Goal: Task Accomplishment & Management: Manage account settings

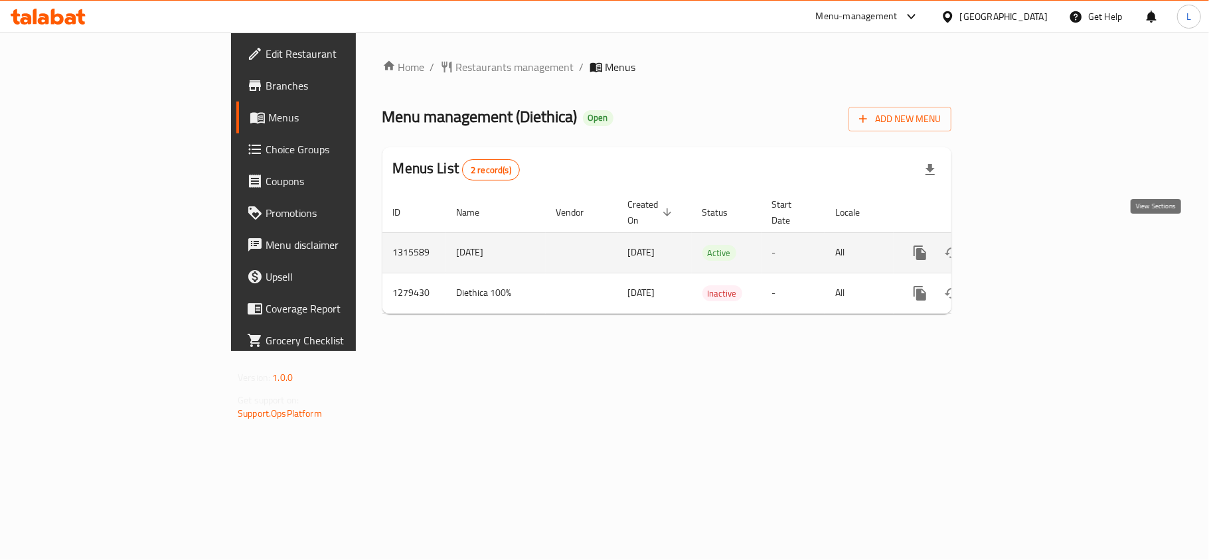
click at [1023, 245] on icon "enhanced table" at bounding box center [1015, 253] width 16 height 16
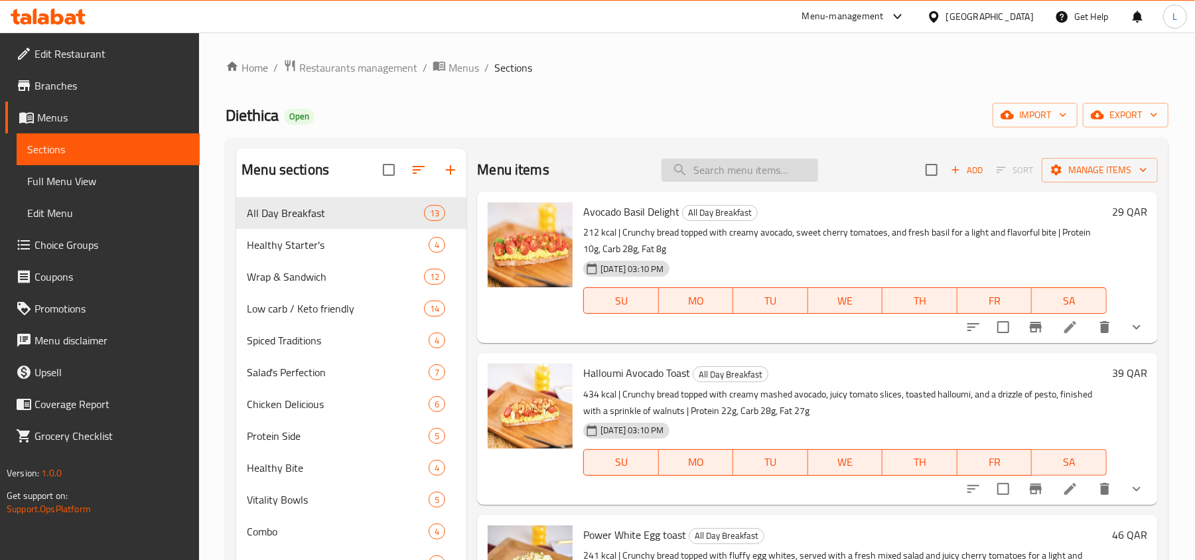
click at [685, 171] on input "search" at bounding box center [740, 170] width 157 height 23
paste input "Peanut Power Bite"
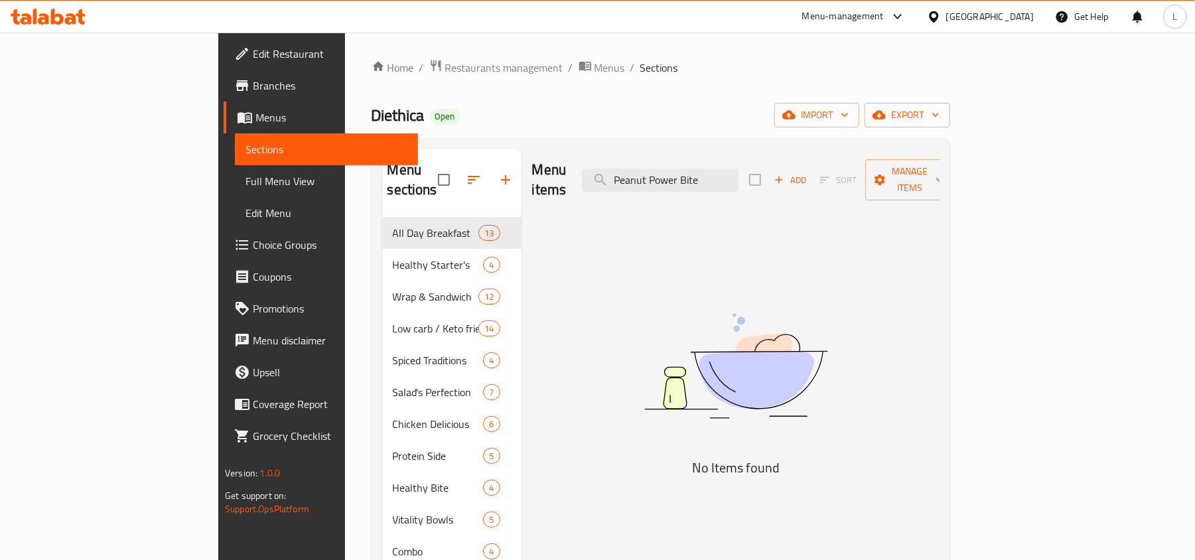
drag, startPoint x: 798, startPoint y: 163, endPoint x: 447, endPoint y: 192, distance: 351.7
click at [447, 192] on div "Menu sections All Day Breakfast 13 Healthy Starter's 4 Wrap & Sandwich 12 Low c…" at bounding box center [660, 429] width 557 height 560
paste input "search"
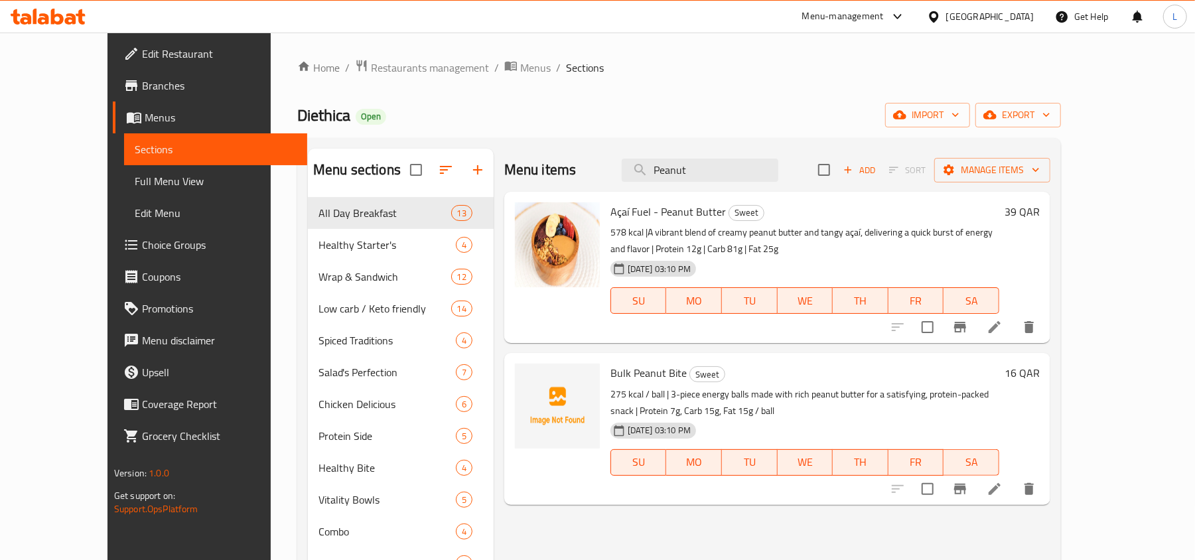
drag, startPoint x: 741, startPoint y: 170, endPoint x: 486, endPoint y: 175, distance: 254.2
click at [504, 176] on div "Menu items Peanut Add Sort Manage items" at bounding box center [777, 170] width 546 height 43
paste input "Fresh Fit Chicken Bowl"
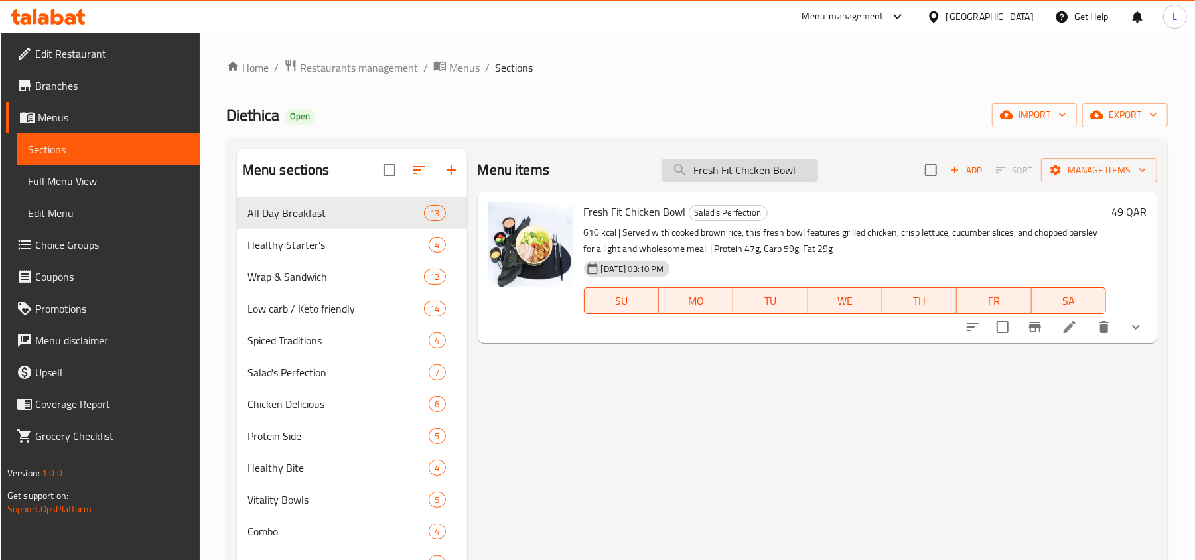
click at [741, 178] on input "Fresh Fit Chicken Bowl" at bounding box center [740, 170] width 157 height 23
drag, startPoint x: 749, startPoint y: 417, endPoint x: 735, endPoint y: 399, distance: 22.7
click at [749, 417] on div "Menu items Fresh Fit Chicken Bowl Add Sort Manage items Fresh Fit Chicken Bowl …" at bounding box center [812, 429] width 691 height 560
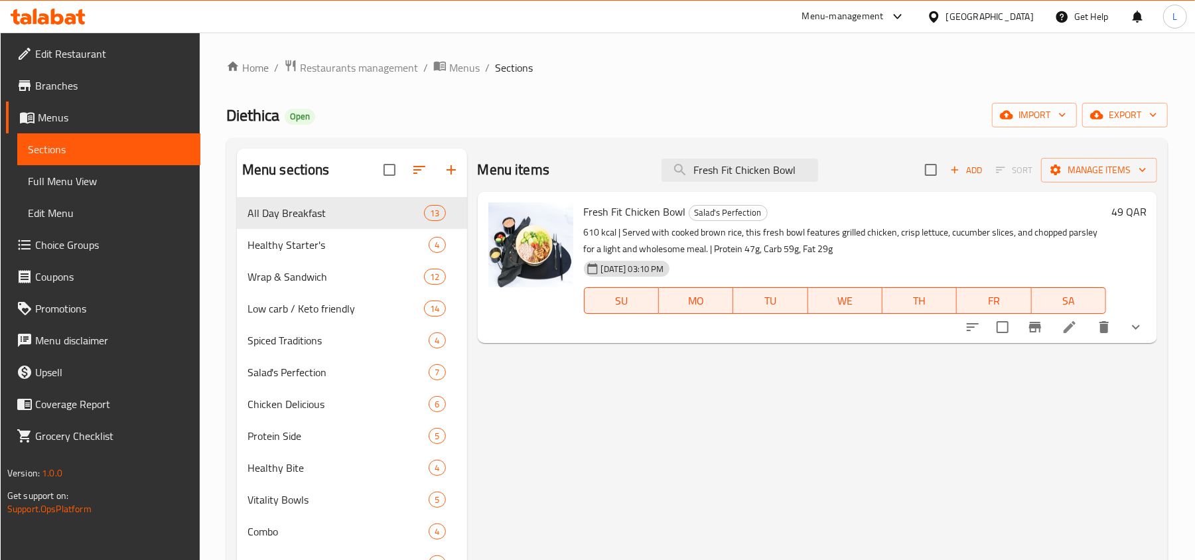
drag, startPoint x: 800, startPoint y: 165, endPoint x: 210, endPoint y: 273, distance: 599.2
click at [210, 273] on div "Home / Restaurants management / Menus / Sections Diethica Open import export Me…" at bounding box center [697, 389] width 995 height 713
paste input "AsianFusion"
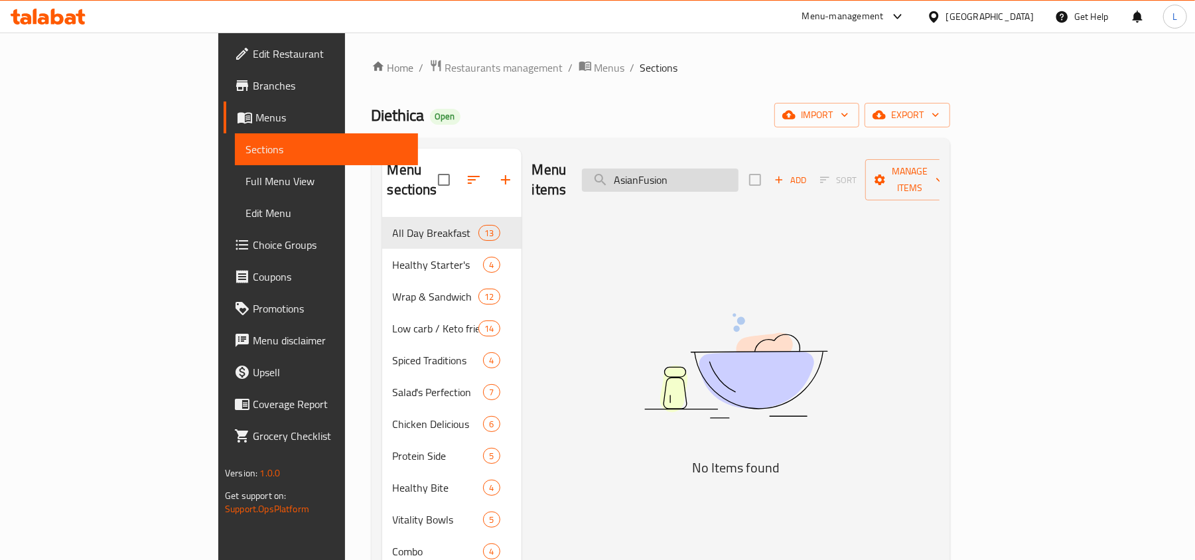
click at [721, 170] on input "AsianFusion" at bounding box center [660, 180] width 157 height 23
click at [717, 169] on input "AsianFusion" at bounding box center [660, 180] width 157 height 23
click at [739, 173] on input "Asian Fusion" at bounding box center [660, 180] width 157 height 23
drag, startPoint x: 715, startPoint y: 170, endPoint x: 827, endPoint y: 175, distance: 112.3
click at [827, 175] on div "Menu items Asian Fusion Add Sort Manage items" at bounding box center [735, 180] width 407 height 63
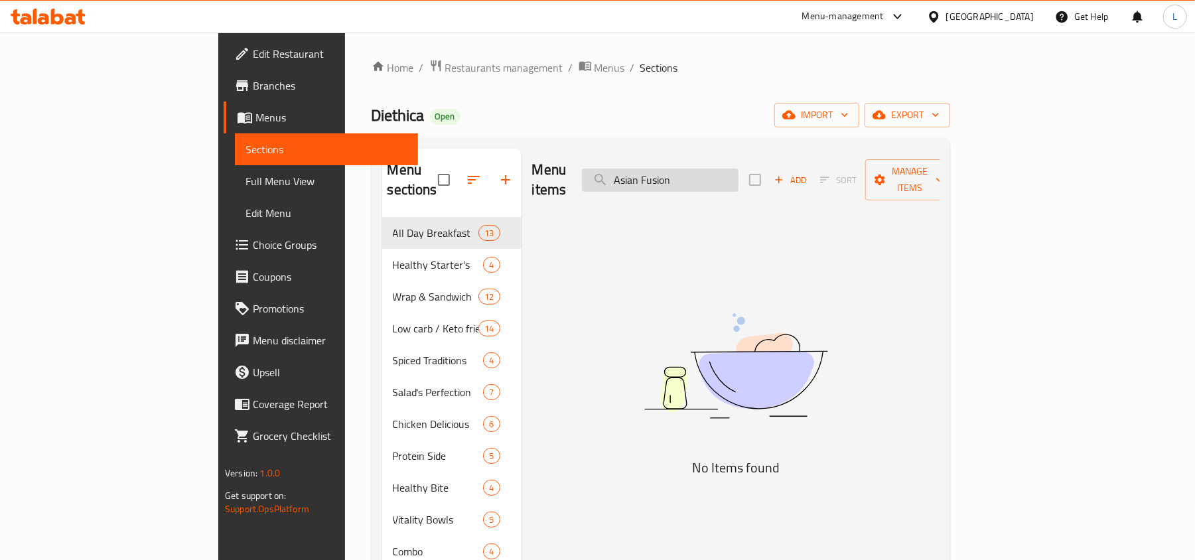
click at [739, 169] on input "Asian Fusion" at bounding box center [660, 180] width 157 height 23
drag, startPoint x: 722, startPoint y: 173, endPoint x: 563, endPoint y: 186, distance: 159.2
click at [574, 186] on div "Menu items Asian Fusion Add Sort Manage items" at bounding box center [735, 180] width 407 height 63
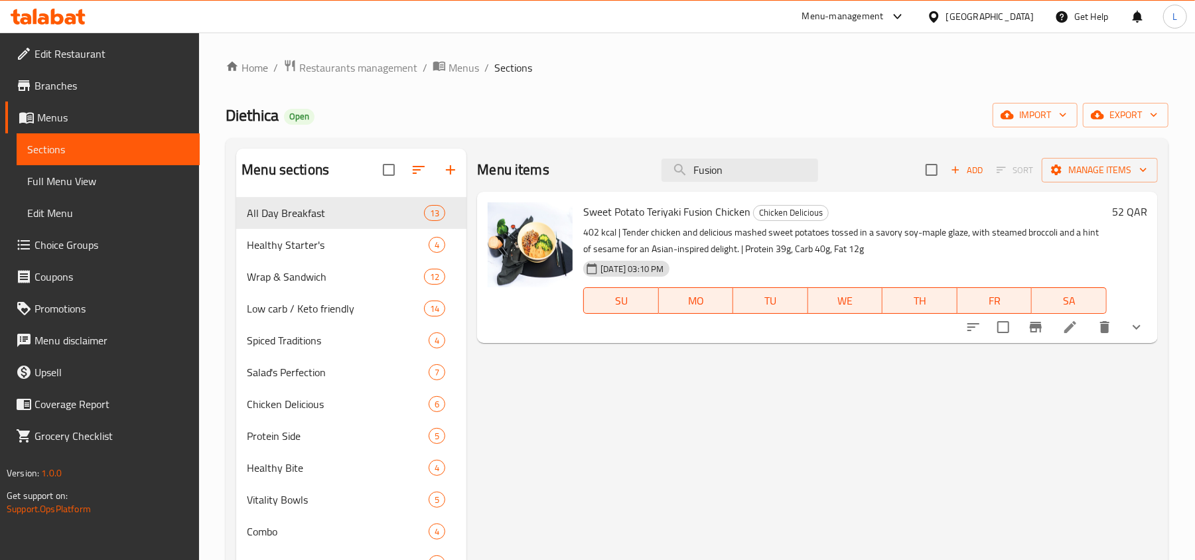
click at [544, 203] on div "Menu items Fusion Add Sort Manage items Sweet Potato Teriyaki Fusion Chicken Ch…" at bounding box center [813, 429] width 692 height 560
paste input "BirChick"
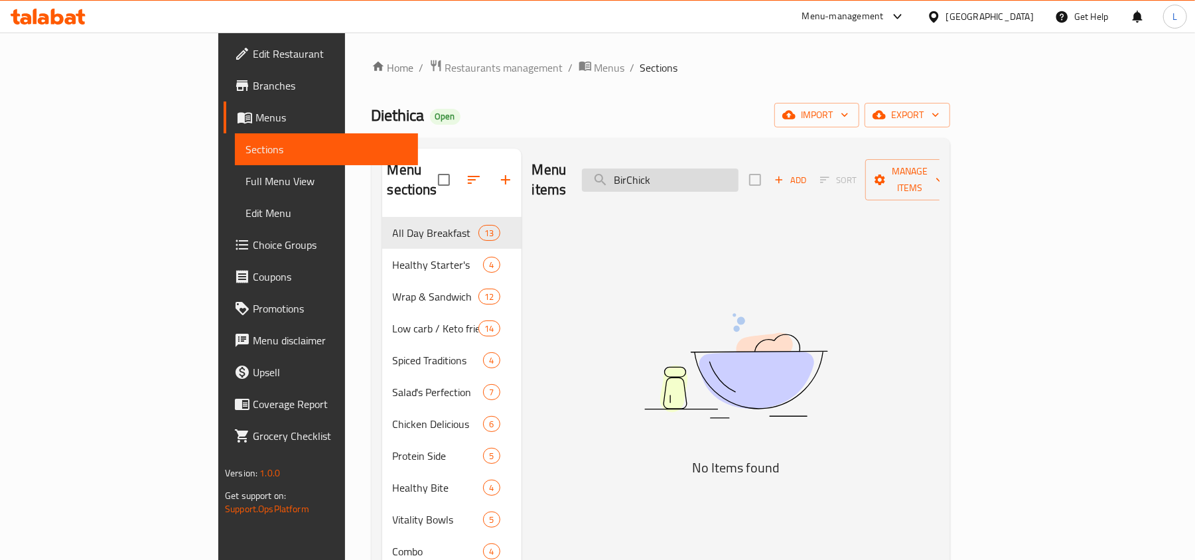
click at [706, 170] on input "BirChick" at bounding box center [660, 180] width 157 height 23
drag, startPoint x: 707, startPoint y: 167, endPoint x: 784, endPoint y: 179, distance: 77.8
click at [739, 179] on input "Bir Chick" at bounding box center [660, 180] width 157 height 23
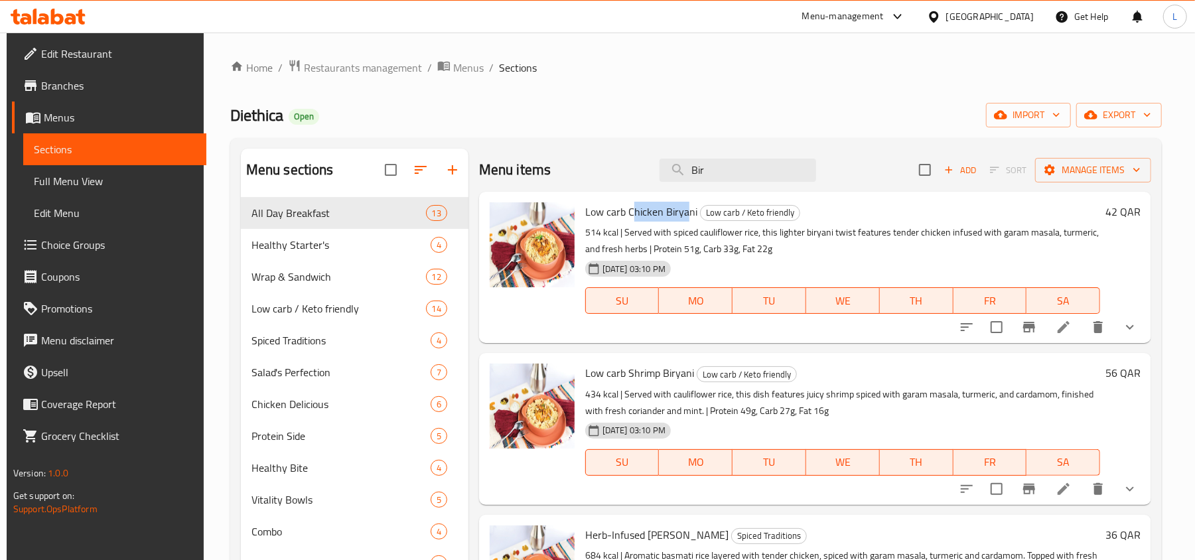
drag, startPoint x: 634, startPoint y: 215, endPoint x: 686, endPoint y: 216, distance: 51.1
click at [686, 216] on span "Low carb Chicken Biryani" at bounding box center [641, 212] width 112 height 20
copy span "hicken Birya"
click at [659, 215] on span "Low carb Chicken Biryani" at bounding box center [641, 212] width 112 height 20
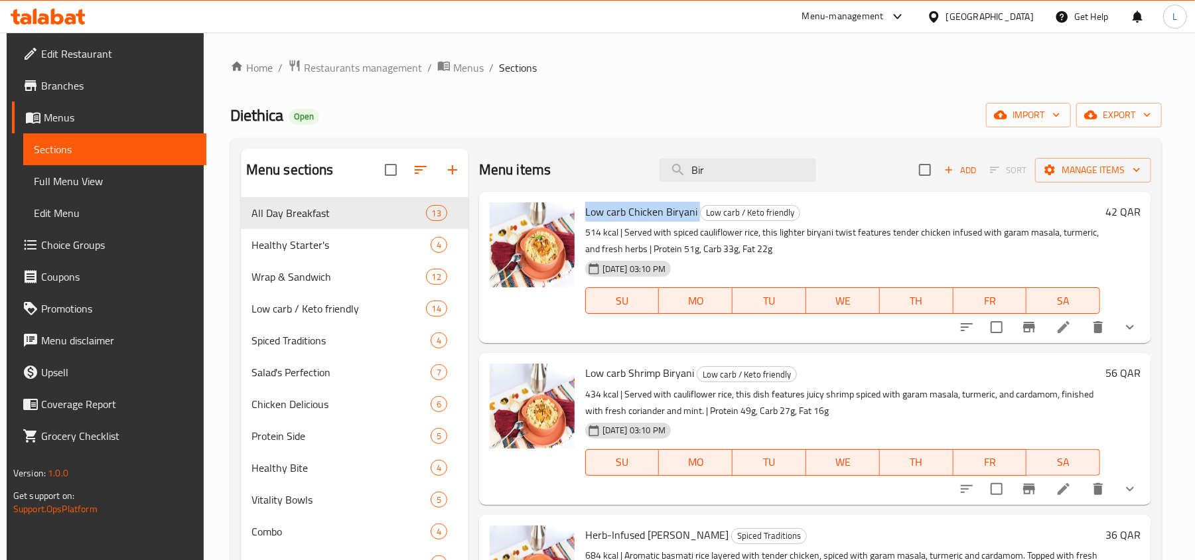
click at [659, 215] on span "Low carb Chicken Biryani" at bounding box center [641, 212] width 112 height 20
drag, startPoint x: 729, startPoint y: 160, endPoint x: 630, endPoint y: 170, distance: 98.7
click at [634, 170] on div "Menu items Bir Add Sort Manage items" at bounding box center [815, 170] width 672 height 43
paste input "b"
drag, startPoint x: 728, startPoint y: 167, endPoint x: 470, endPoint y: 192, distance: 259.3
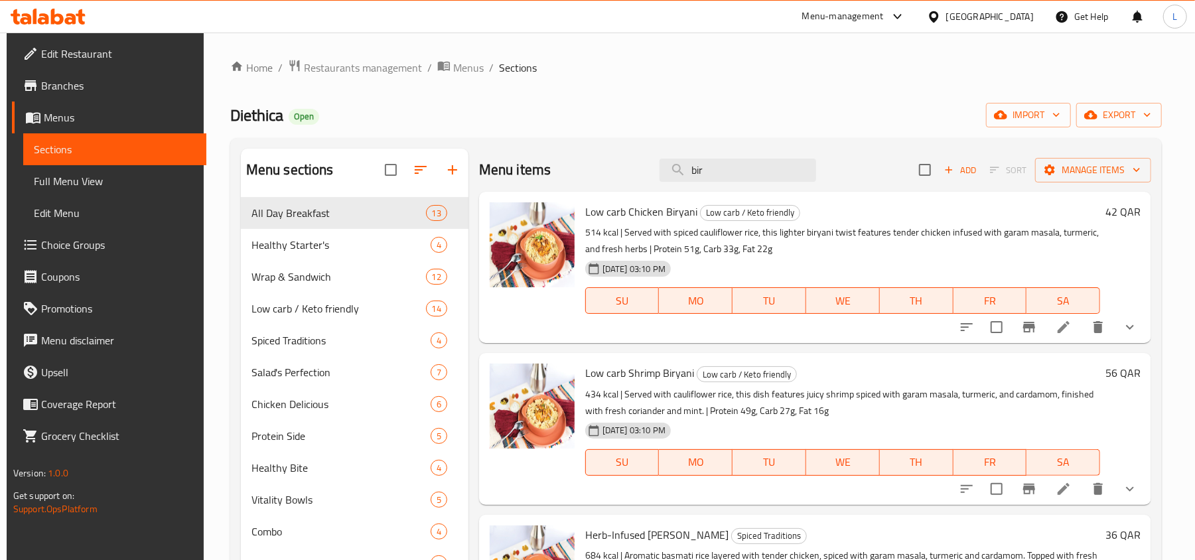
click at [471, 192] on div "Menu items bir Add Sort Manage items Low carb Chicken Biryani Low carb / Keto f…" at bounding box center [810, 429] width 683 height 560
paste input "BMAC"
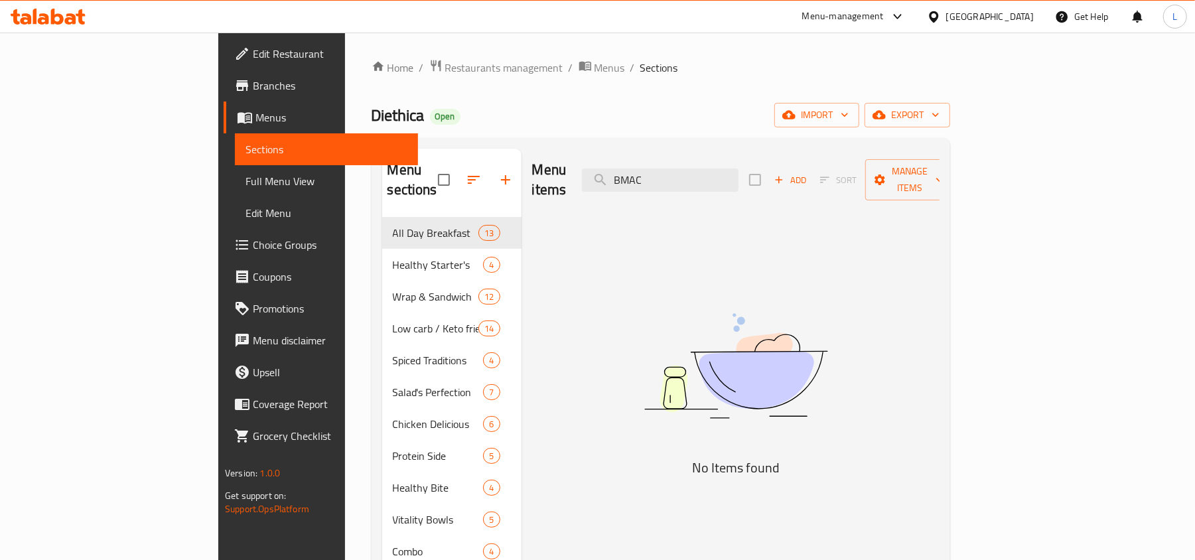
drag, startPoint x: 755, startPoint y: 169, endPoint x: 521, endPoint y: 190, distance: 234.6
click at [532, 190] on div "Menu items BMAC Add Sort Manage items" at bounding box center [735, 180] width 407 height 63
paste input "butterChicken"
click at [723, 176] on input "butterChicken" at bounding box center [660, 180] width 157 height 23
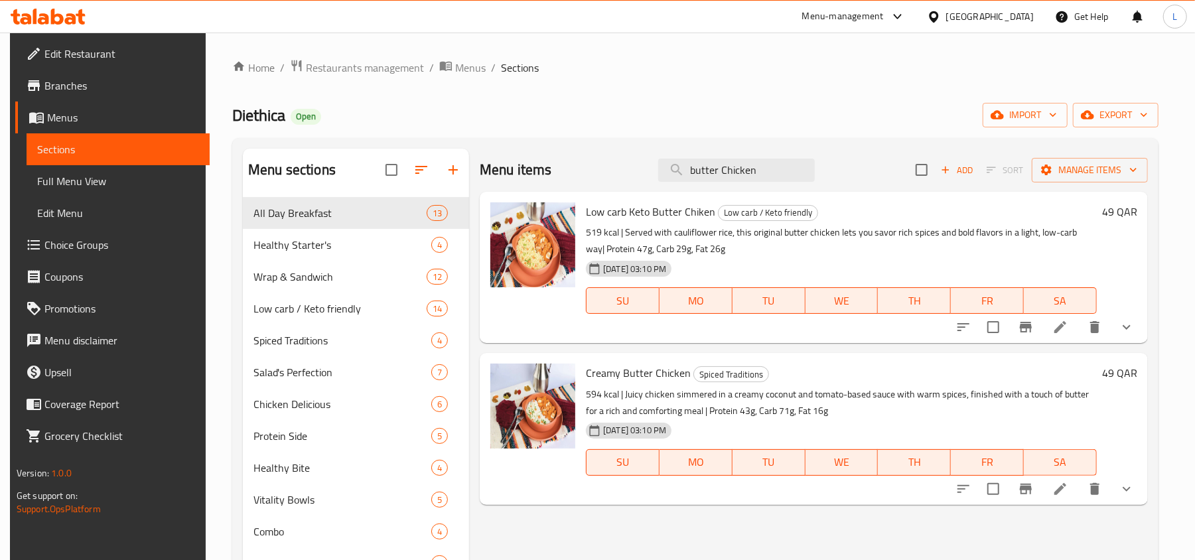
drag, startPoint x: 768, startPoint y: 176, endPoint x: 563, endPoint y: 168, distance: 204.6
click at [568, 168] on div "Menu items butter Chicken Add Sort Manage items" at bounding box center [814, 170] width 668 height 43
paste input "Cesar"
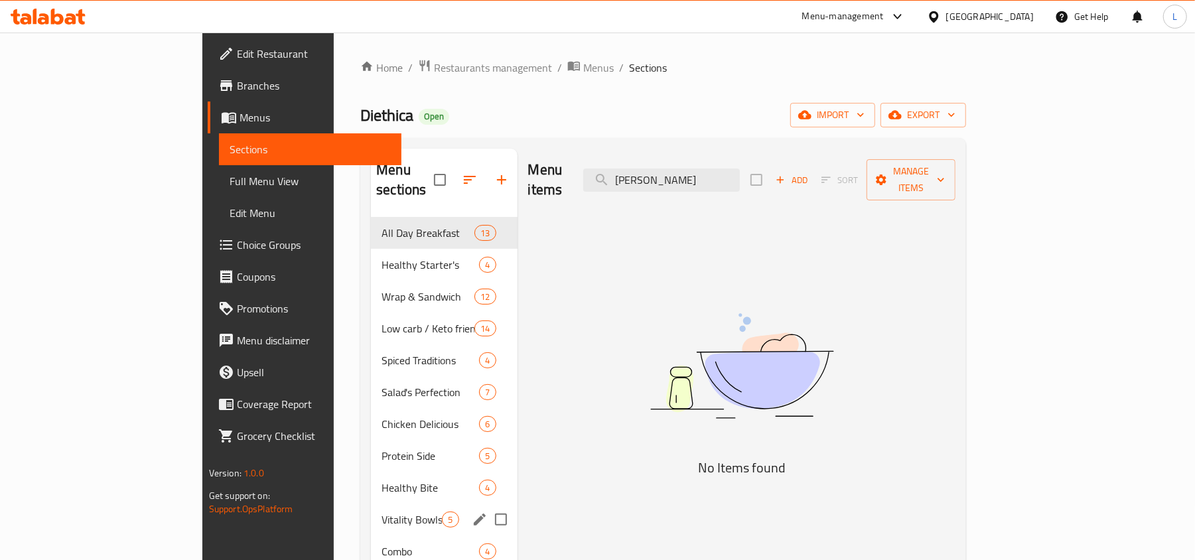
type input "Cesar"
click at [371, 536] on div "Combo 4" at bounding box center [444, 552] width 146 height 32
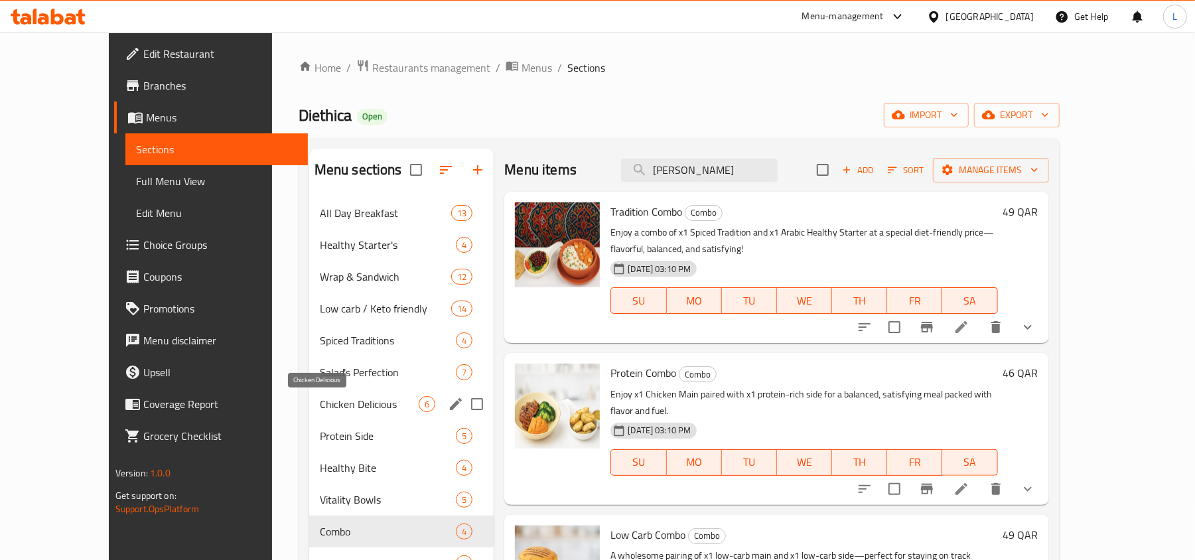
click at [320, 402] on span "Chicken Delicious" at bounding box center [370, 404] width 100 height 16
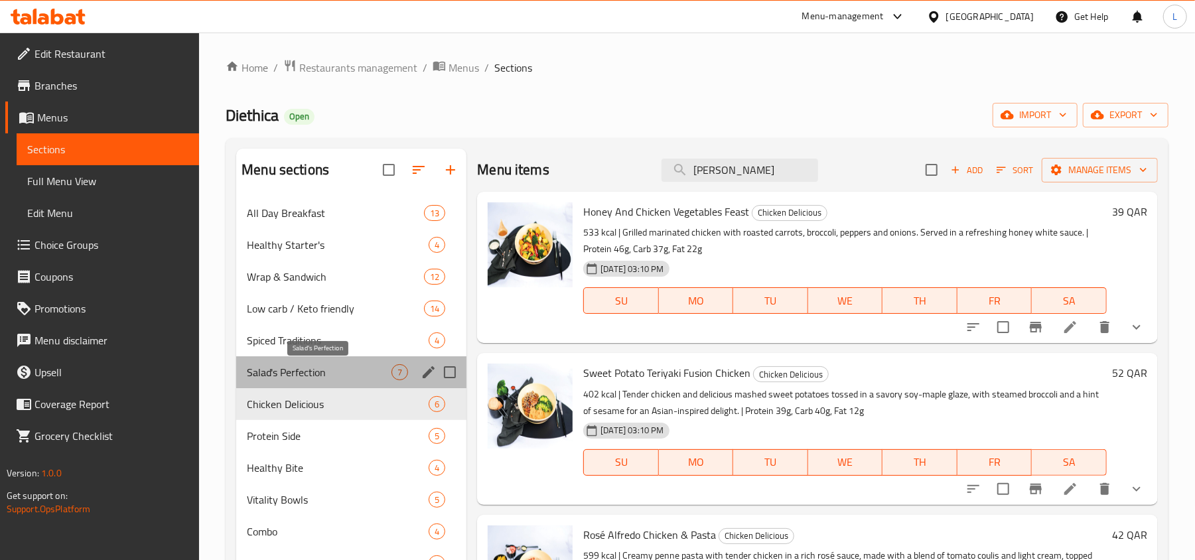
click at [275, 376] on span "Salad's Perfection" at bounding box center [319, 372] width 145 height 16
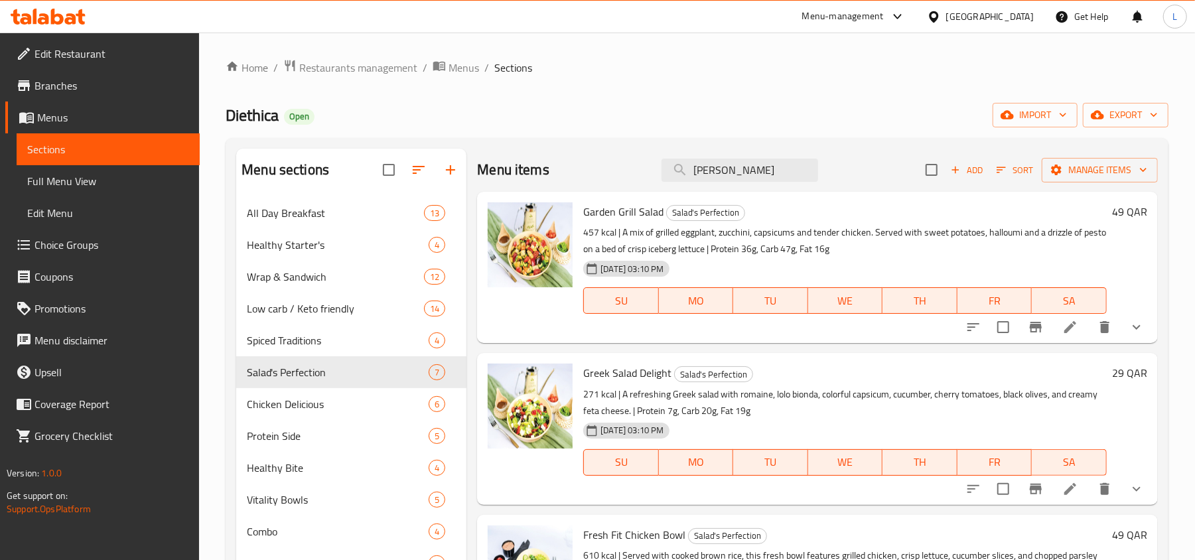
drag, startPoint x: 736, startPoint y: 173, endPoint x: 478, endPoint y: 175, distance: 258.2
click at [486, 175] on div "Menu items Cesar Add Sort Manage items" at bounding box center [817, 170] width 681 height 43
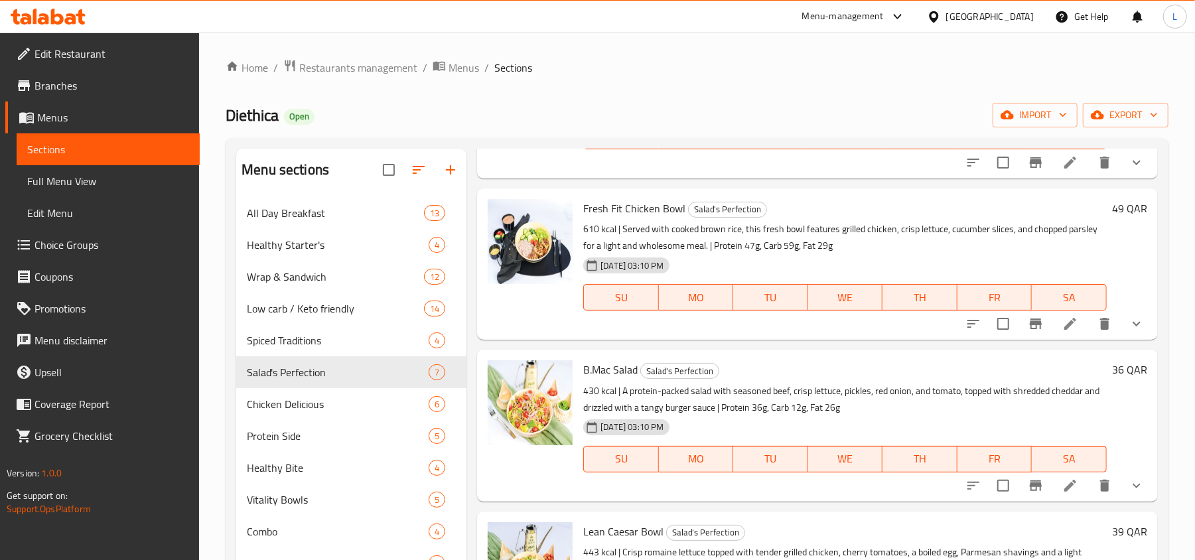
scroll to position [354, 0]
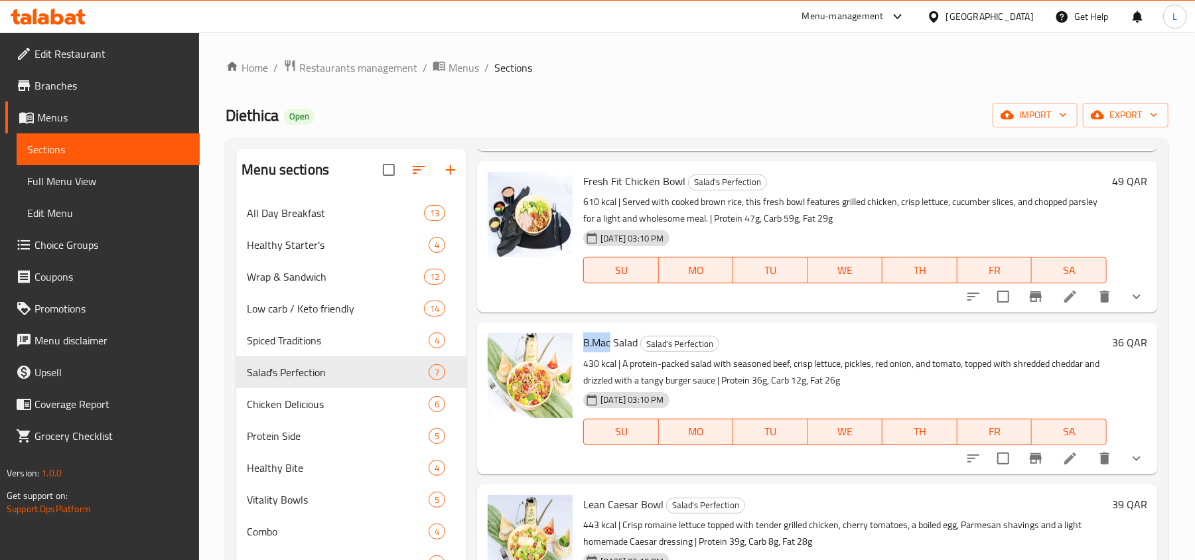
drag, startPoint x: 609, startPoint y: 340, endPoint x: 581, endPoint y: 343, distance: 28.0
click at [581, 343] on div "B.Mac Salad Salad's Perfection 430 kcal | A protein-packed salad with seasoned …" at bounding box center [845, 398] width 534 height 141
click at [601, 346] on span "B.Mac Salad" at bounding box center [610, 343] width 54 height 20
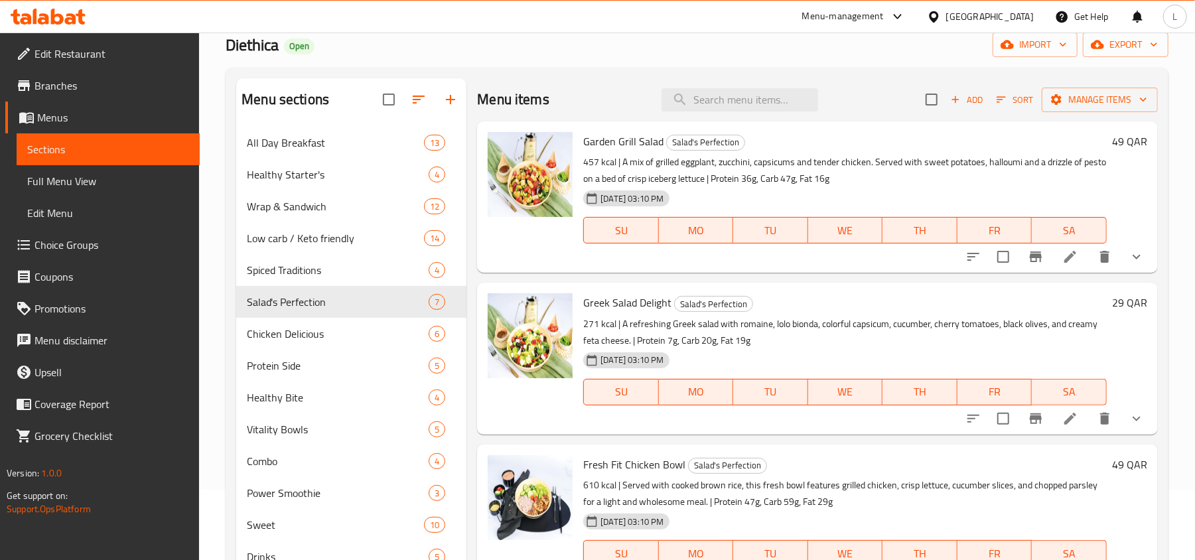
scroll to position [0, 0]
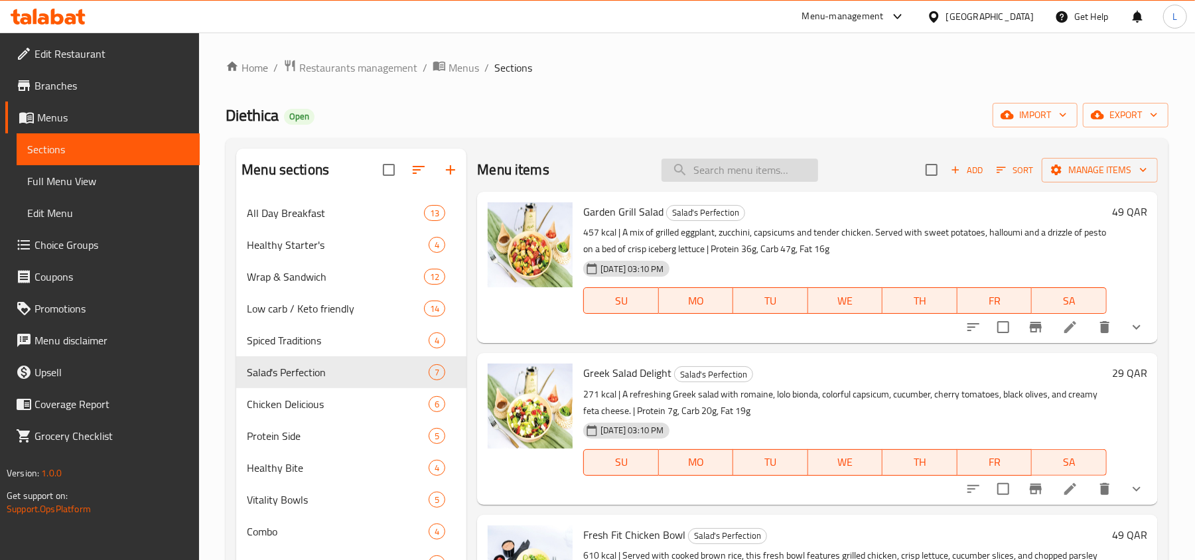
click at [711, 173] on input "search" at bounding box center [740, 170] width 157 height 23
paste input "Dolce"
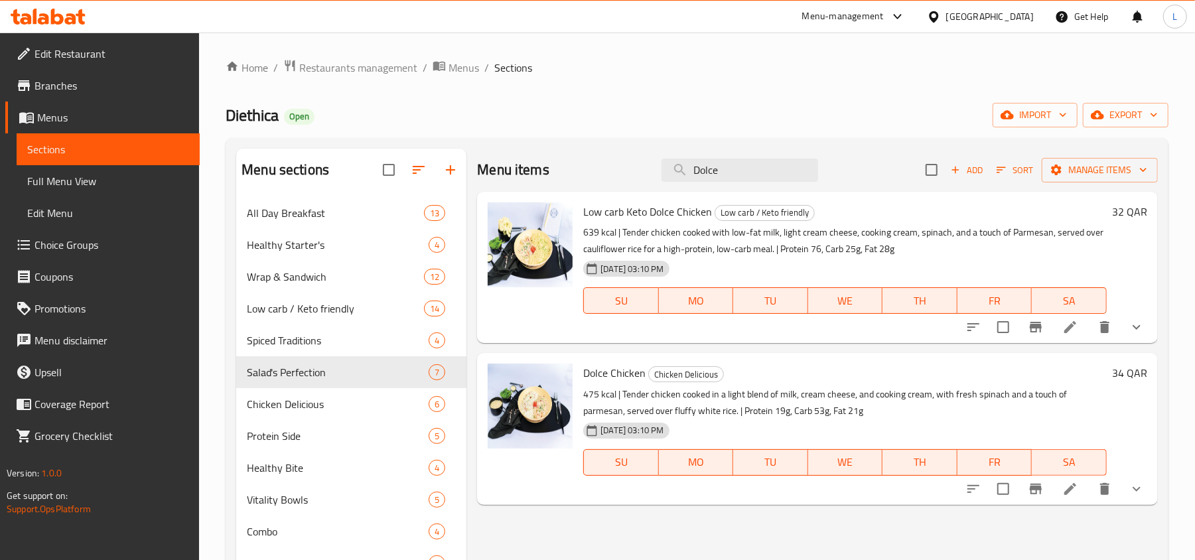
drag, startPoint x: 739, startPoint y: 171, endPoint x: 478, endPoint y: 185, distance: 261.2
click at [518, 173] on div "Menu items Dolce Add Sort Manage items" at bounding box center [817, 170] width 681 height 43
paste input "Garden"
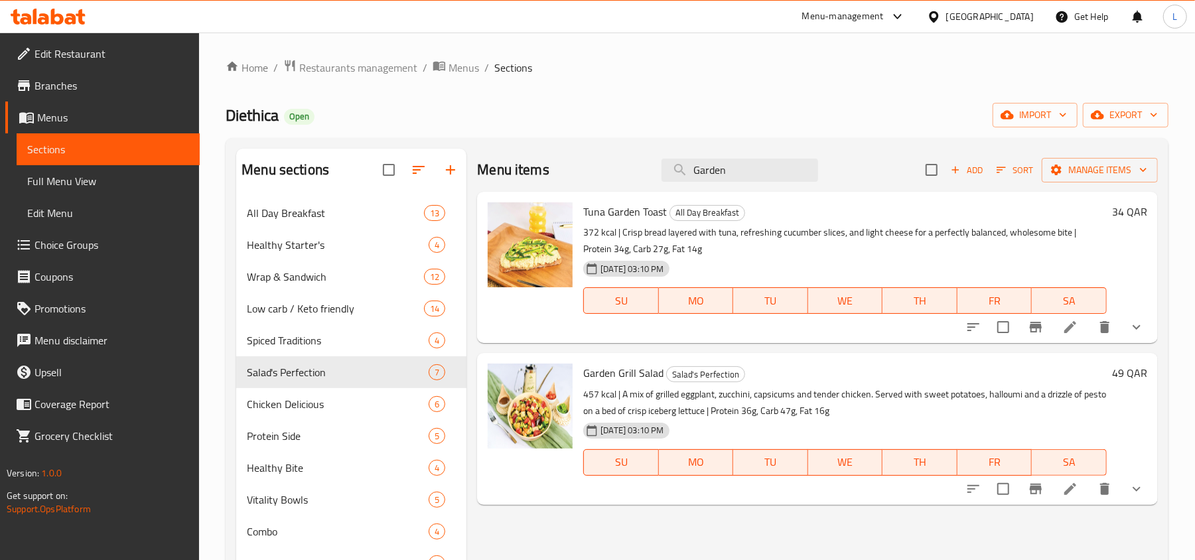
drag, startPoint x: 707, startPoint y: 168, endPoint x: 597, endPoint y: 171, distance: 110.2
click at [573, 167] on div "Menu items Garden Add Sort Manage items" at bounding box center [817, 170] width 681 height 43
paste input "greekSalad"
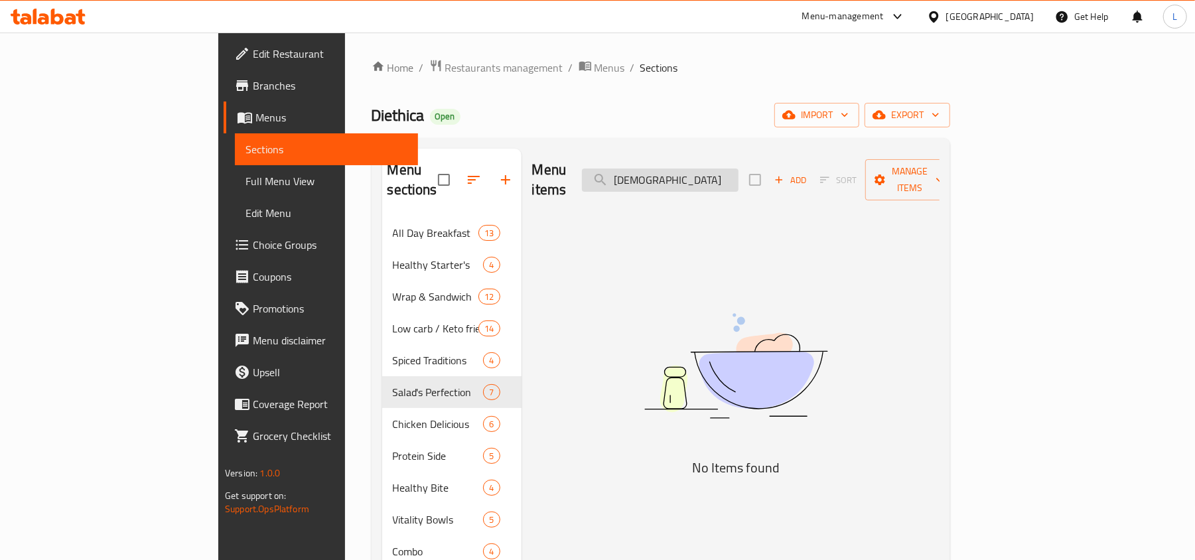
click at [721, 173] on input "greekSalad" at bounding box center [660, 180] width 157 height 23
click at [717, 173] on input "greekSalad" at bounding box center [660, 180] width 157 height 23
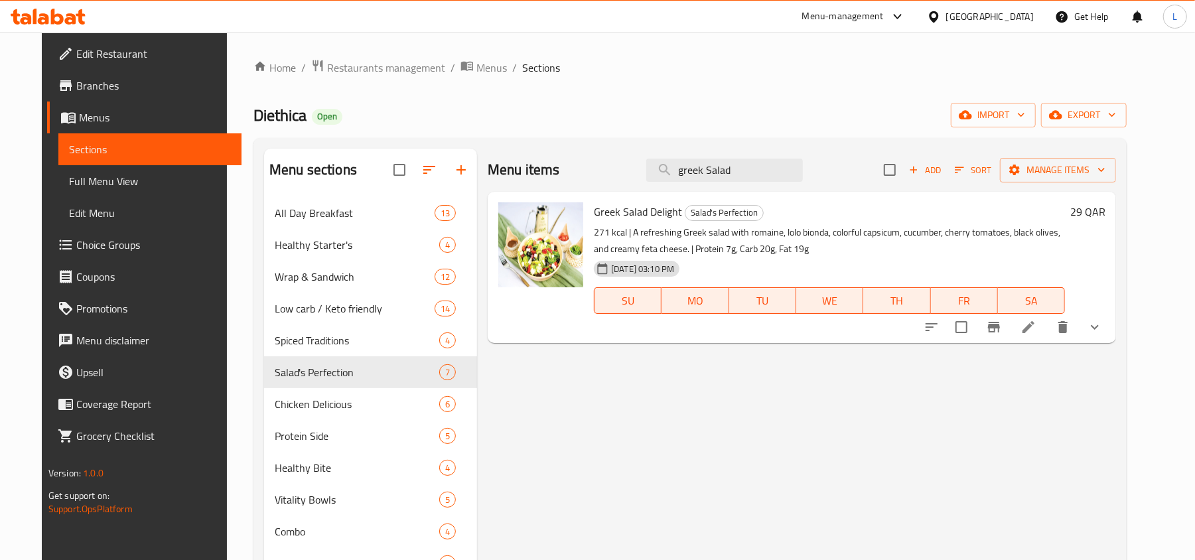
click at [443, 215] on div "Menu sections All Day Breakfast 13 Healthy Starter's 4 Wrap & Sandwich 12 Low c…" at bounding box center [690, 429] width 852 height 560
paste input "Honey-Vege"
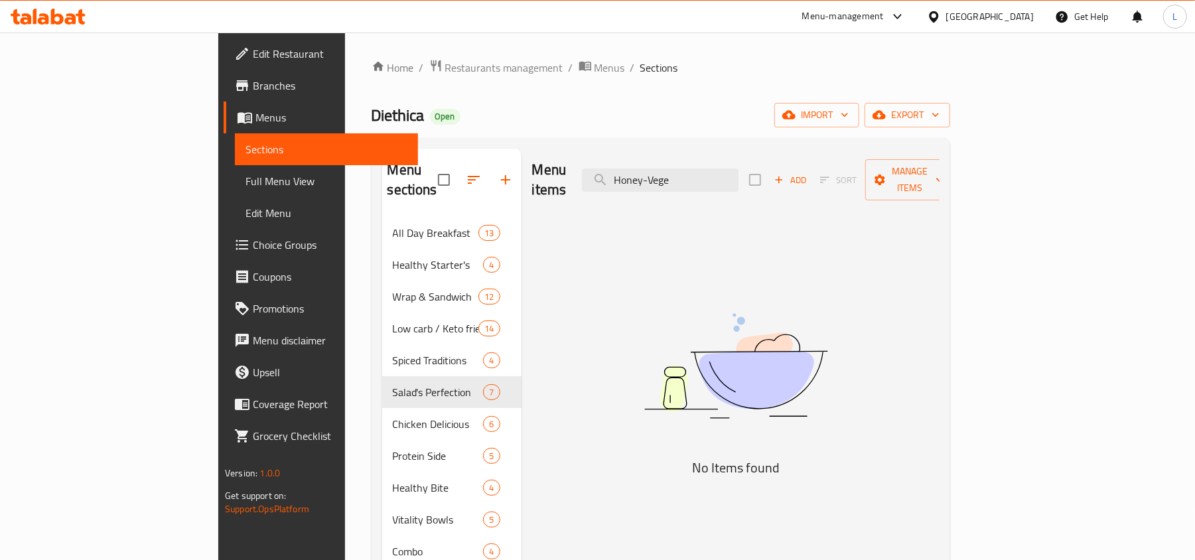
drag, startPoint x: 723, startPoint y: 169, endPoint x: 840, endPoint y: 174, distance: 116.9
click at [840, 174] on div "Menu items Honey-Vege Add Sort Manage items" at bounding box center [735, 180] width 407 height 63
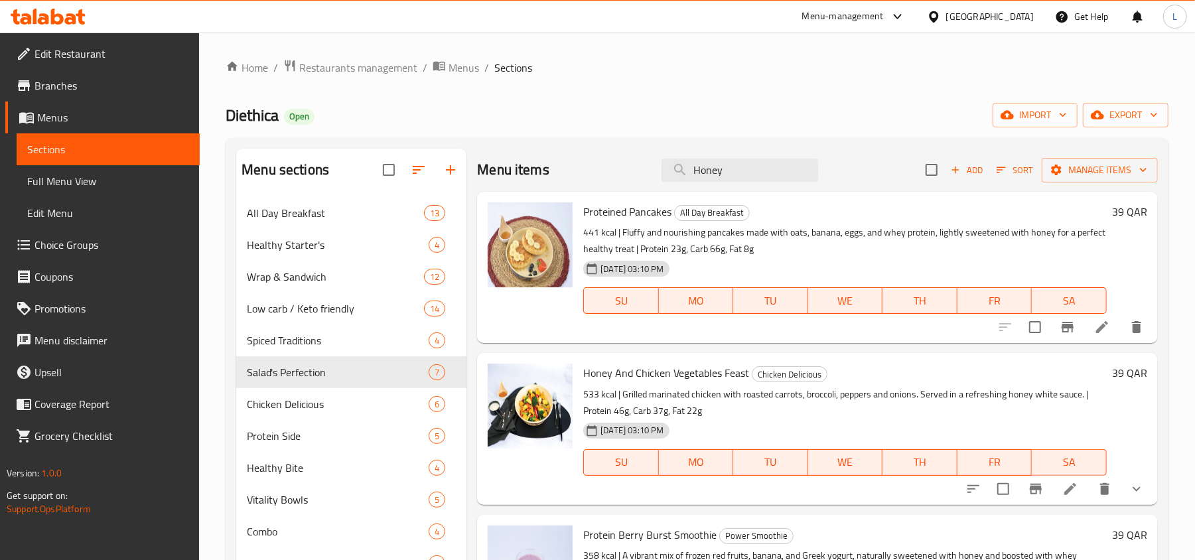
drag, startPoint x: 759, startPoint y: 168, endPoint x: 512, endPoint y: 179, distance: 247.1
click at [512, 179] on div "Menu items Honey Add Sort Manage items" at bounding box center [817, 170] width 681 height 43
paste input "ed Fruit Crunchy toast"
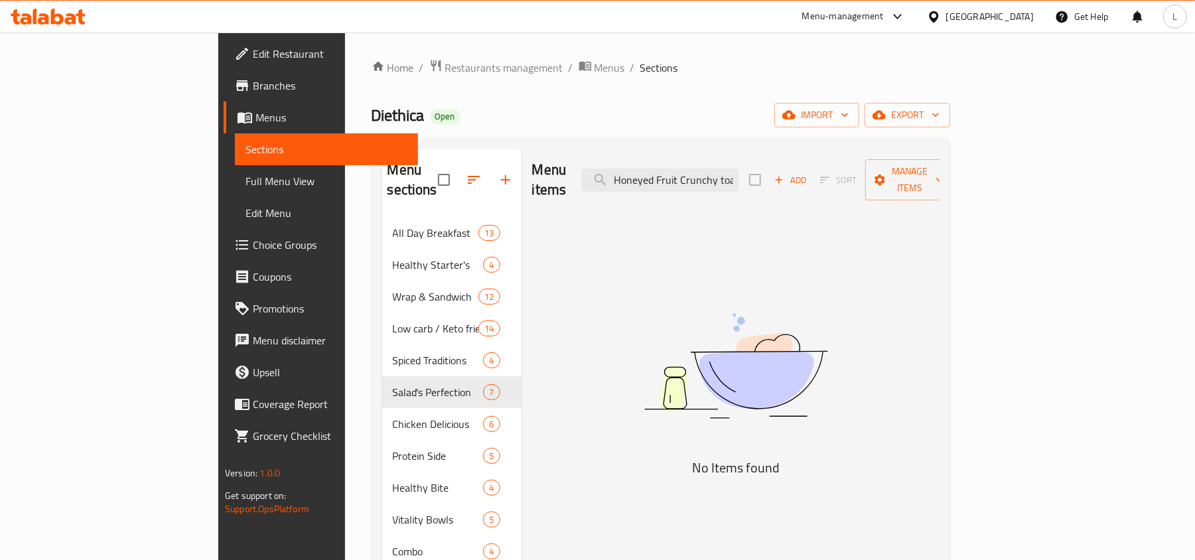
drag, startPoint x: 728, startPoint y: 169, endPoint x: 537, endPoint y: 170, distance: 191.1
click at [555, 170] on div "Menu items Honeyed Fruit Crunchy toast Add Sort Manage items" at bounding box center [735, 180] width 407 height 63
drag, startPoint x: 715, startPoint y: 170, endPoint x: 848, endPoint y: 171, distance: 133.4
click at [848, 171] on div "Menu items Fruit Crunchy toast Add Sort Manage items" at bounding box center [735, 180] width 407 height 63
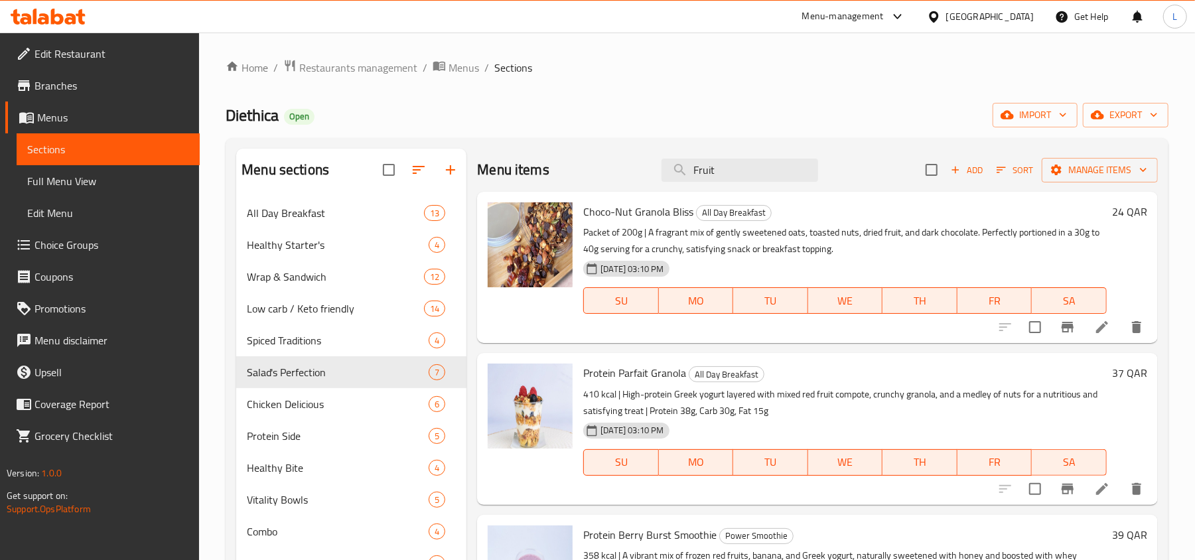
drag, startPoint x: 726, startPoint y: 178, endPoint x: 629, endPoint y: 188, distance: 97.5
click at [617, 178] on div "Menu items Fruit Add Sort Manage items" at bounding box center [817, 170] width 681 height 43
paste input "Honeyed Fruit Crunchy toas"
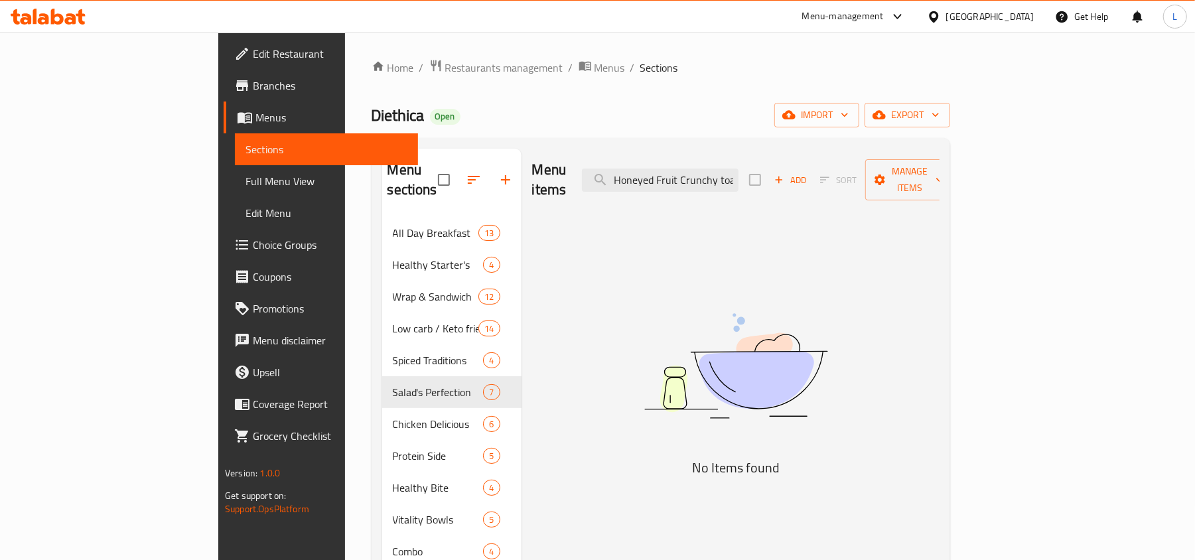
drag, startPoint x: 751, startPoint y: 170, endPoint x: 543, endPoint y: 160, distance: 208.6
click at [543, 160] on div "Menu items Honeyed Fruit Crunchy toast Add Sort Manage items" at bounding box center [735, 180] width 407 height 63
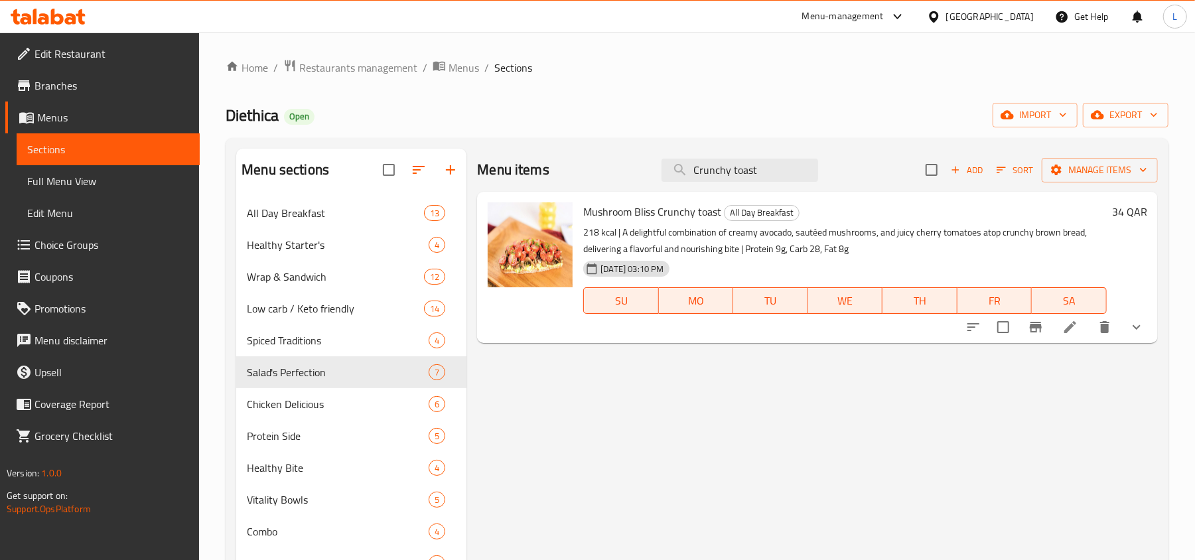
type input "Crunchy toast"
click at [350, 75] on span "Restaurants management" at bounding box center [358, 68] width 118 height 16
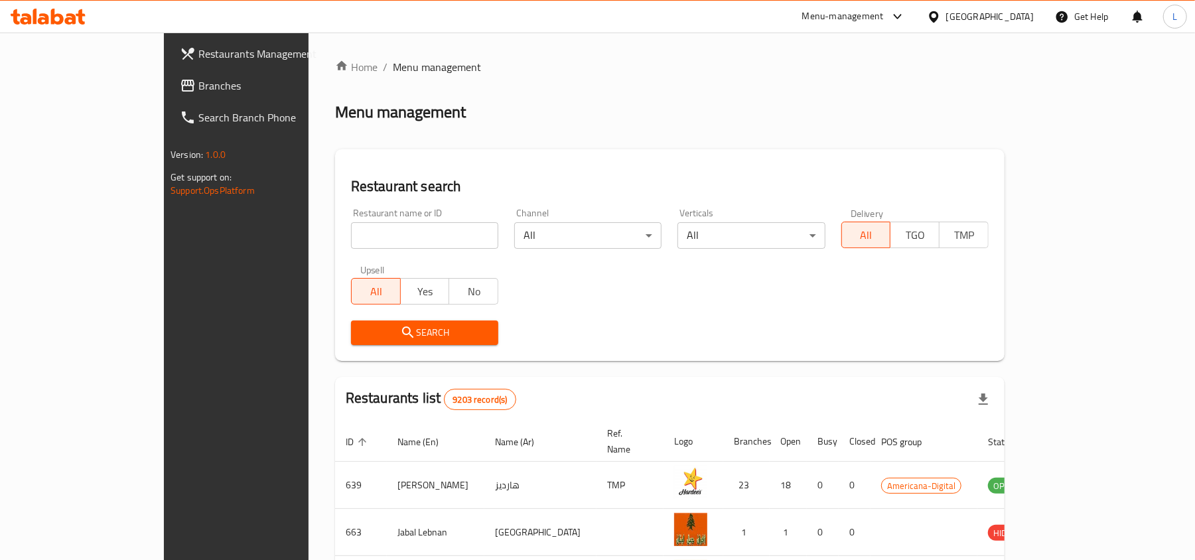
click at [1019, 19] on div "[GEOGRAPHIC_DATA]" at bounding box center [990, 16] width 88 height 15
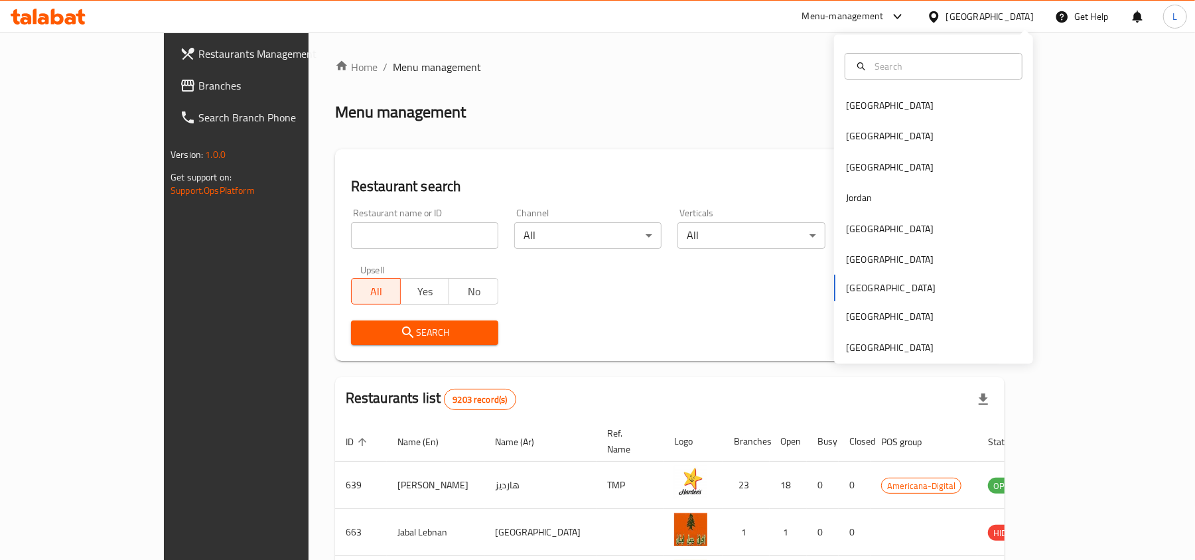
click at [861, 284] on div "Bahrain Egypt Iraq Jordan Kuwait Oman Qatar Saudi Arabia United Arab Emirates" at bounding box center [933, 226] width 199 height 273
click at [852, 291] on div "Bahrain Egypt Iraq Jordan Kuwait Oman Qatar Saudi Arabia United Arab Emirates" at bounding box center [933, 226] width 199 height 273
click at [834, 291] on div "Bahrain Egypt Iraq Jordan Kuwait Oman Qatar Saudi Arabia United Arab Emirates" at bounding box center [933, 226] width 199 height 273
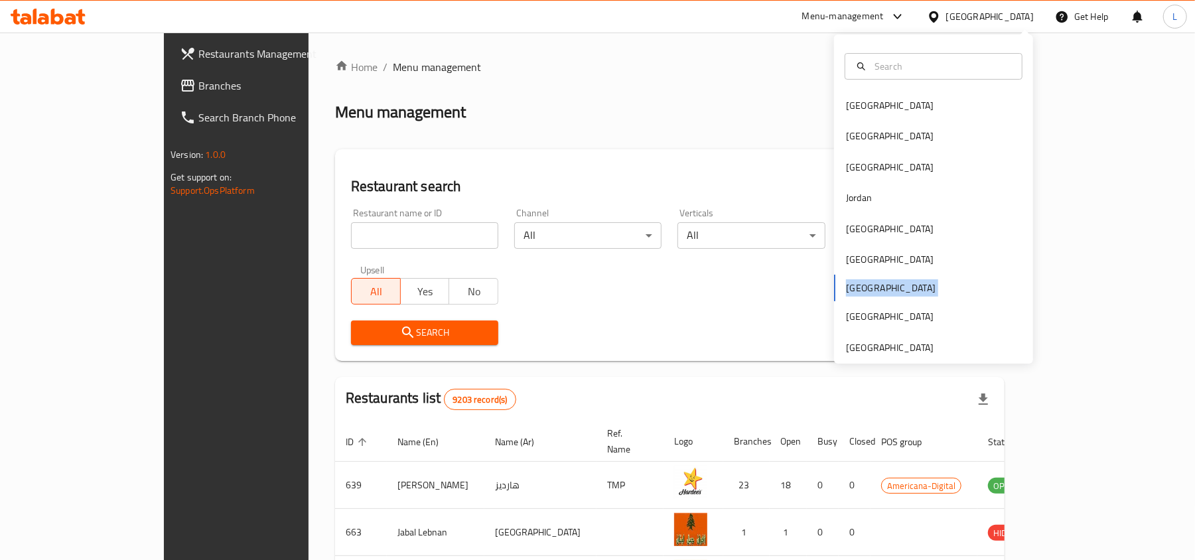
click at [834, 291] on div "Bahrain Egypt Iraq Jordan Kuwait Oman Qatar Saudi Arabia United Arab Emirates" at bounding box center [933, 226] width 199 height 273
click at [643, 129] on div "Home / Menu management Menu management Restaurant search Restaurant name or ID …" at bounding box center [670, 486] width 670 height 855
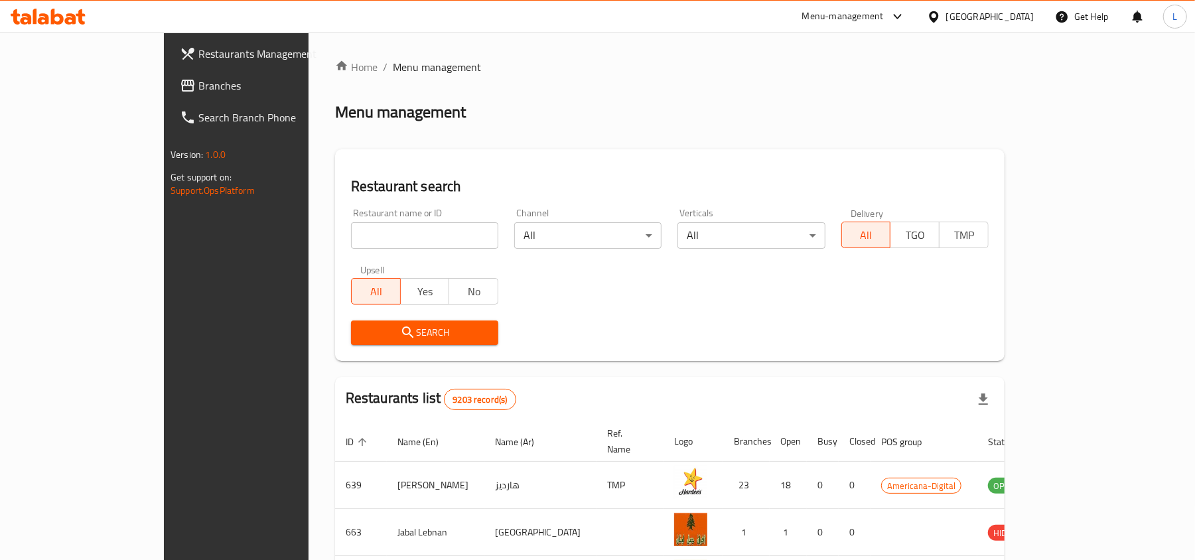
click at [1033, 15] on div "[GEOGRAPHIC_DATA]" at bounding box center [990, 16] width 88 height 15
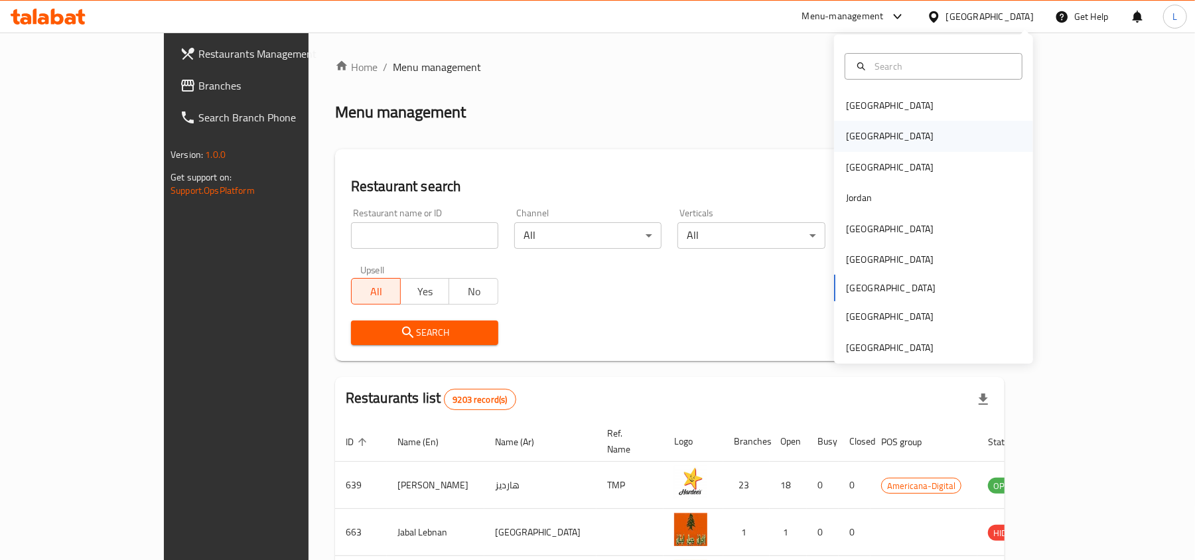
click at [847, 141] on div "Egypt" at bounding box center [890, 136] width 88 height 15
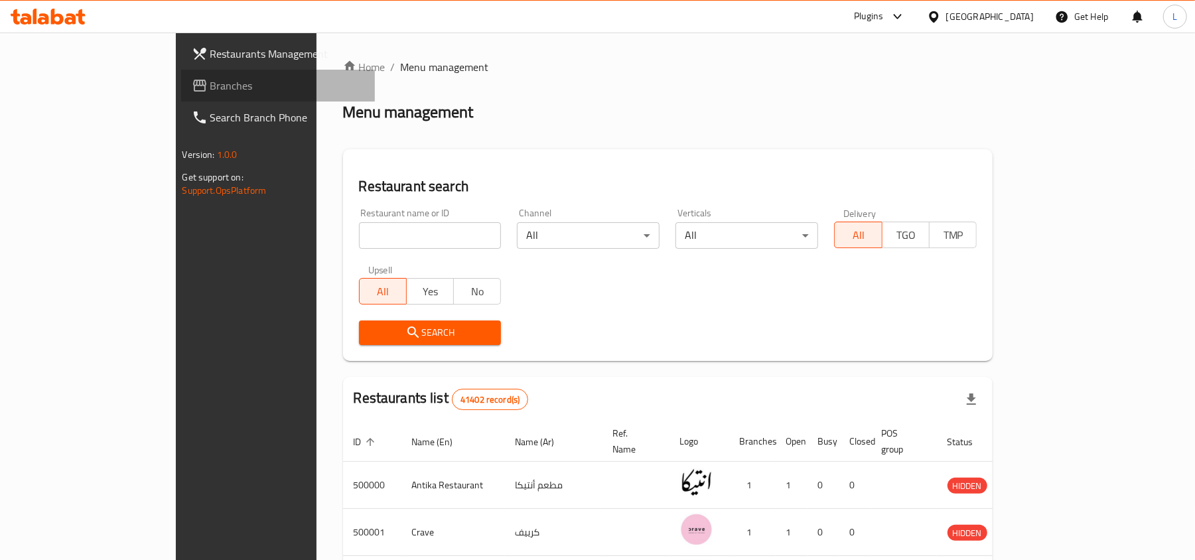
click at [210, 91] on span "Branches" at bounding box center [287, 86] width 155 height 16
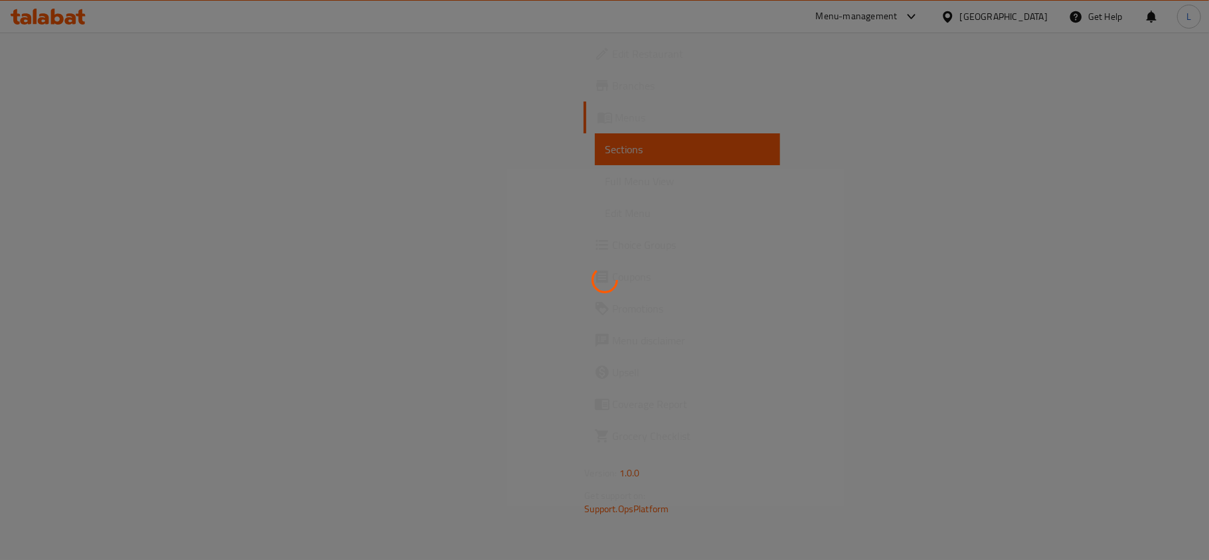
click at [1025, 22] on div at bounding box center [604, 280] width 1209 height 560
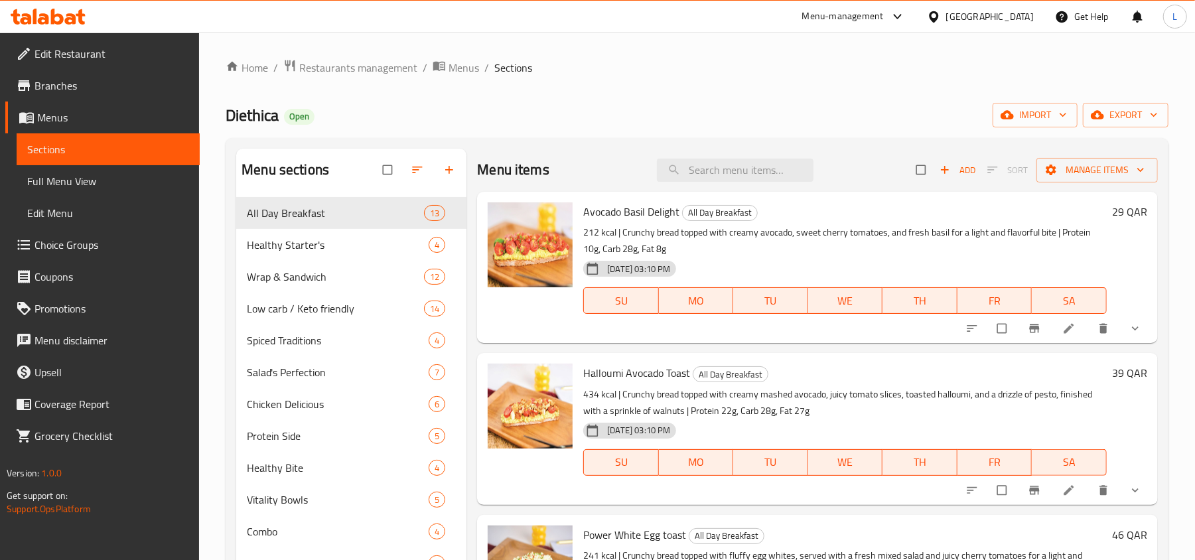
click at [1028, 19] on div "[GEOGRAPHIC_DATA]" at bounding box center [990, 16] width 88 height 15
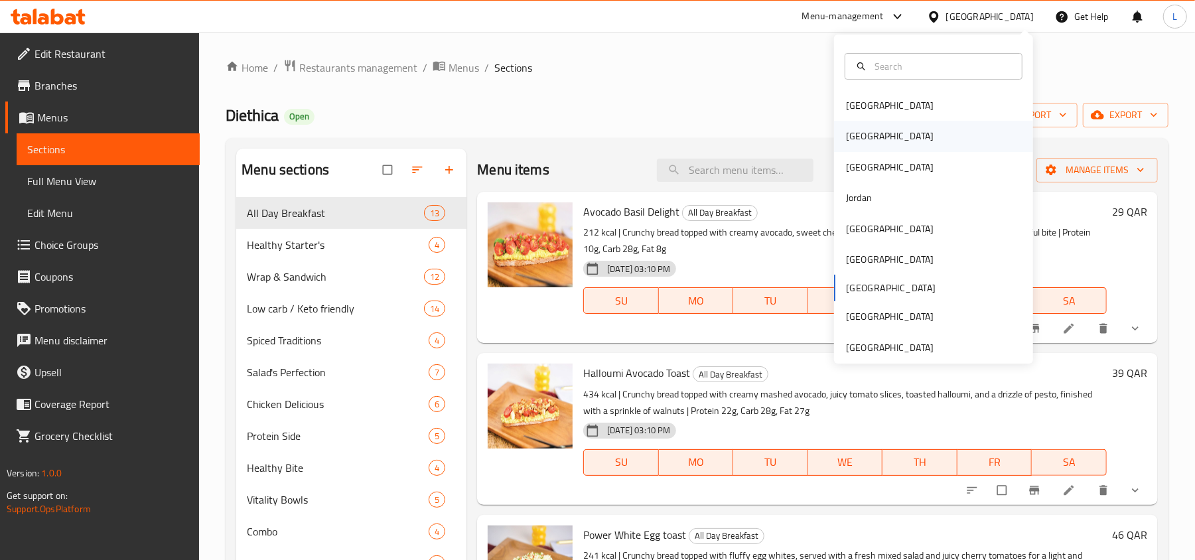
click at [846, 139] on div "[GEOGRAPHIC_DATA]" at bounding box center [890, 136] width 88 height 15
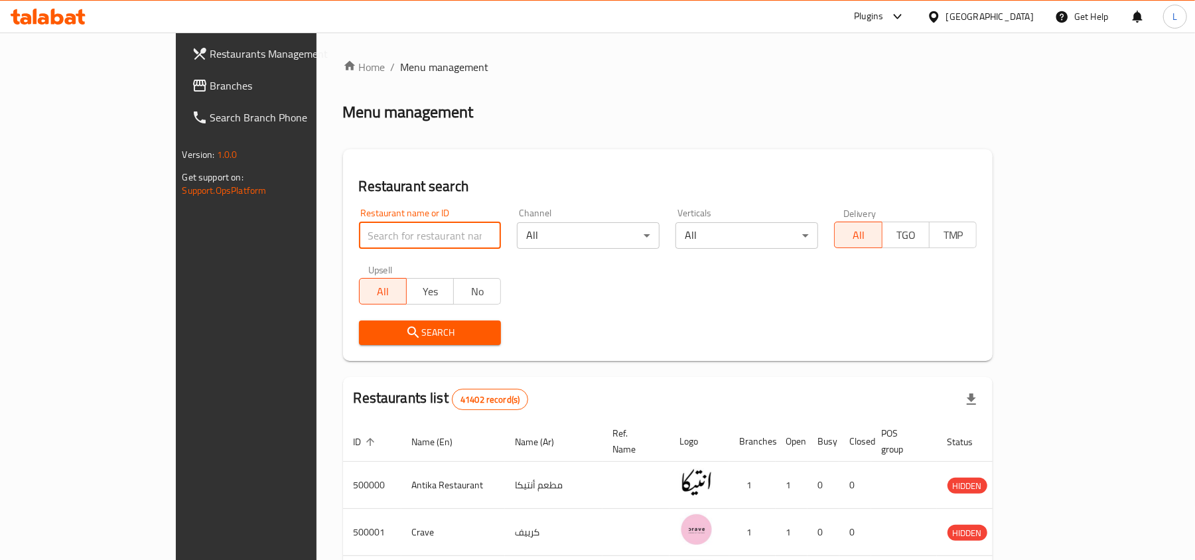
click at [359, 244] on input "search" at bounding box center [430, 235] width 143 height 27
click button "Search" at bounding box center [430, 333] width 143 height 25
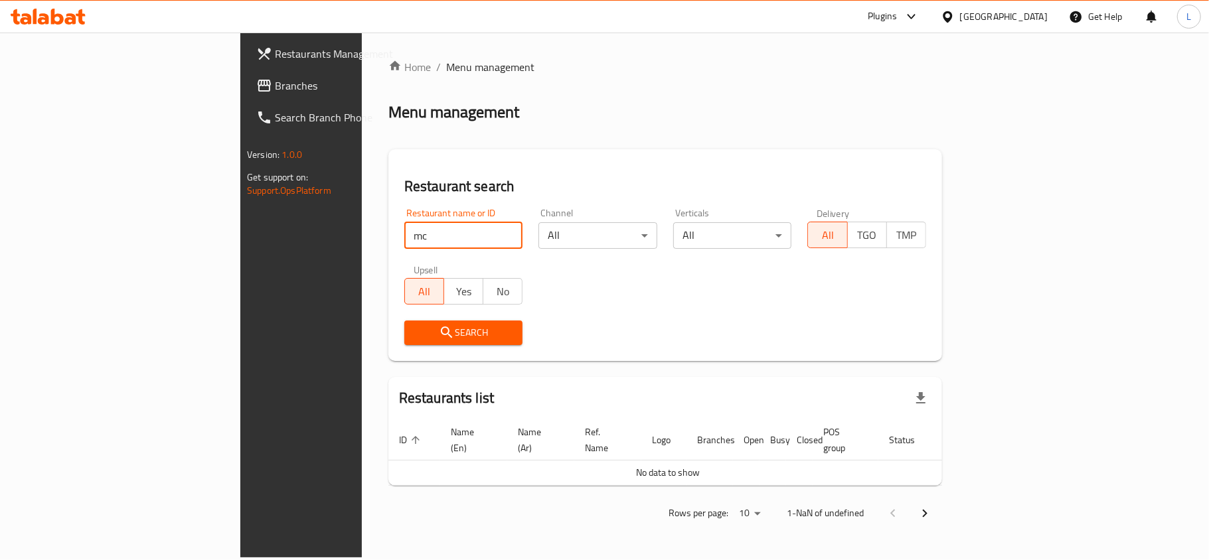
click at [404, 240] on input "mc" at bounding box center [463, 235] width 119 height 27
type input "m"
type input "mcd"
click button "Search" at bounding box center [463, 333] width 119 height 25
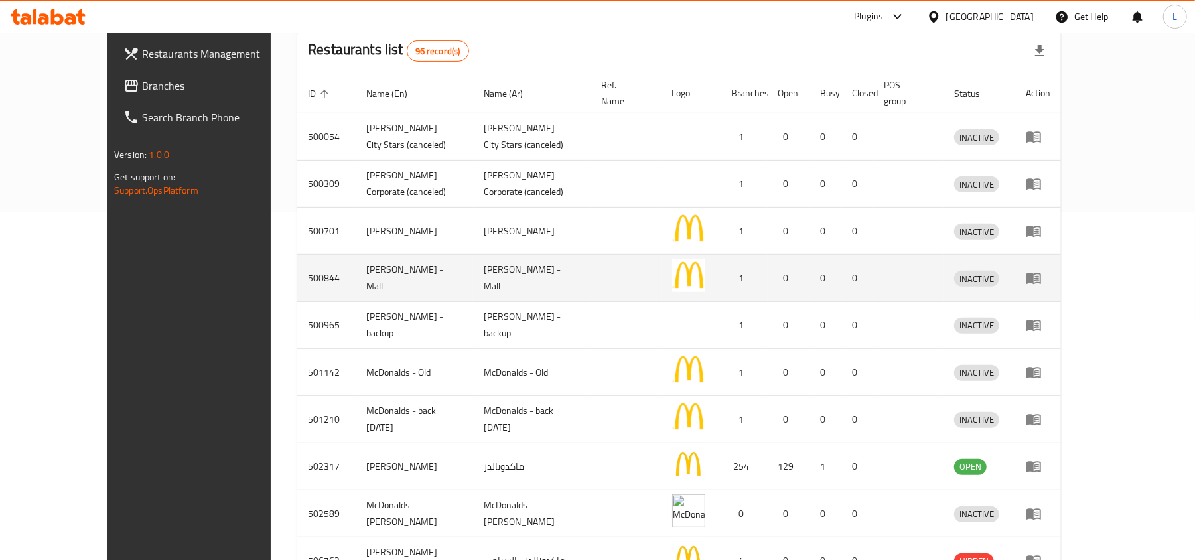
scroll to position [254, 0]
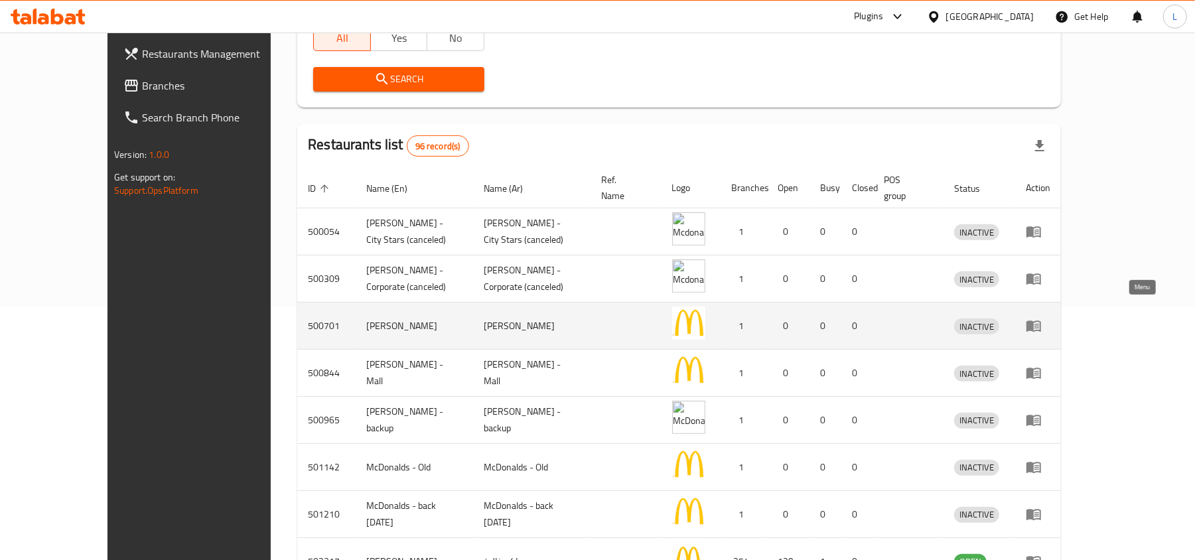
click at [1042, 318] on icon "enhanced table" at bounding box center [1034, 326] width 16 height 16
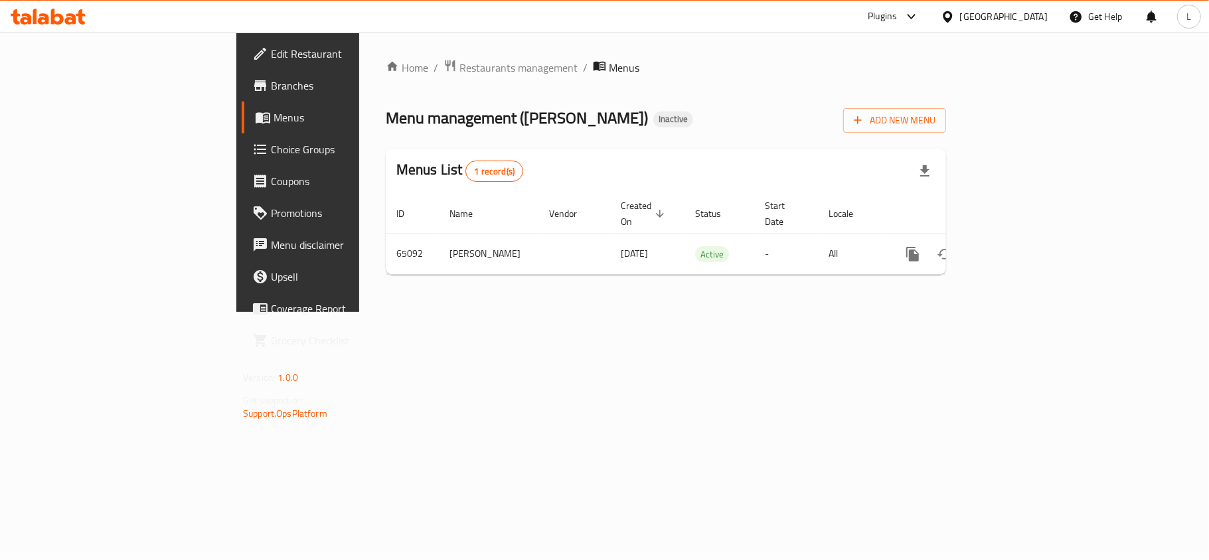
click at [271, 83] on span "Branches" at bounding box center [349, 86] width 157 height 16
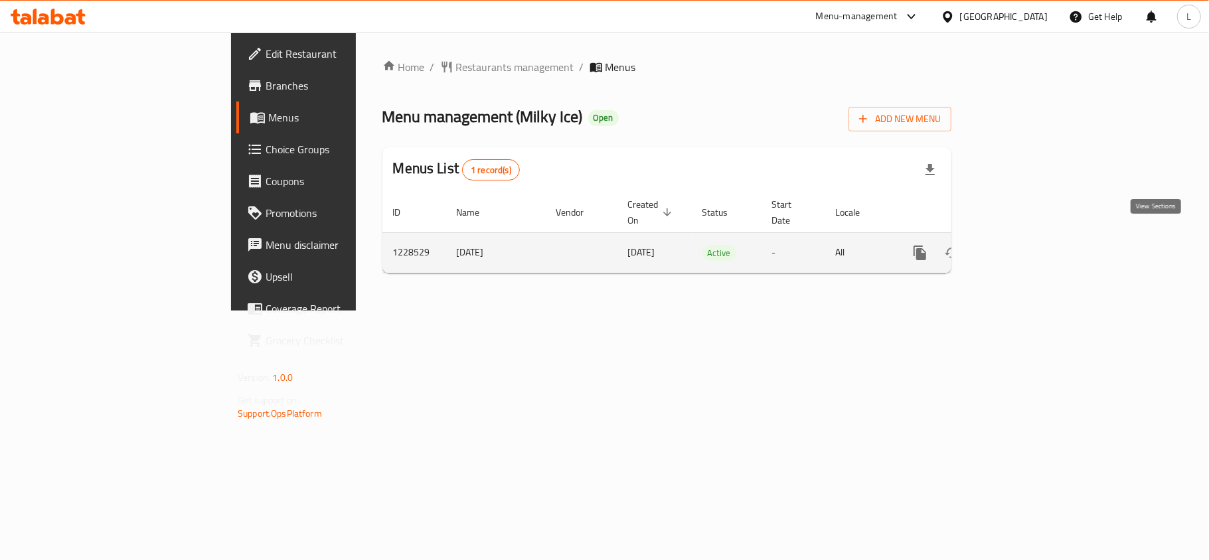
click at [1023, 245] on icon "enhanced table" at bounding box center [1015, 253] width 16 height 16
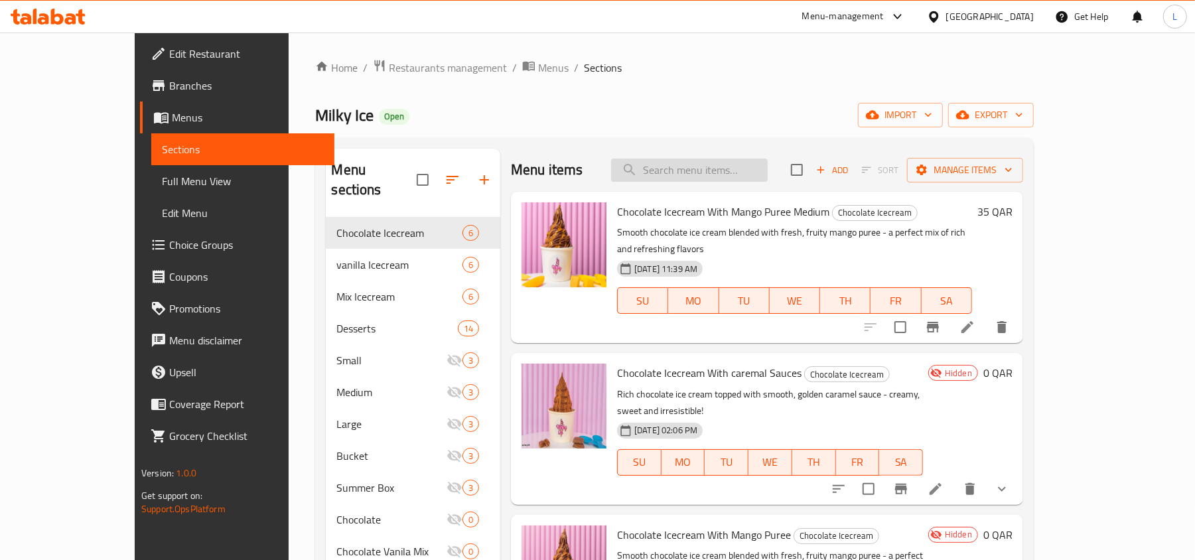
click at [697, 175] on input "search" at bounding box center [689, 170] width 157 height 23
paste input "Chocolate Plain"
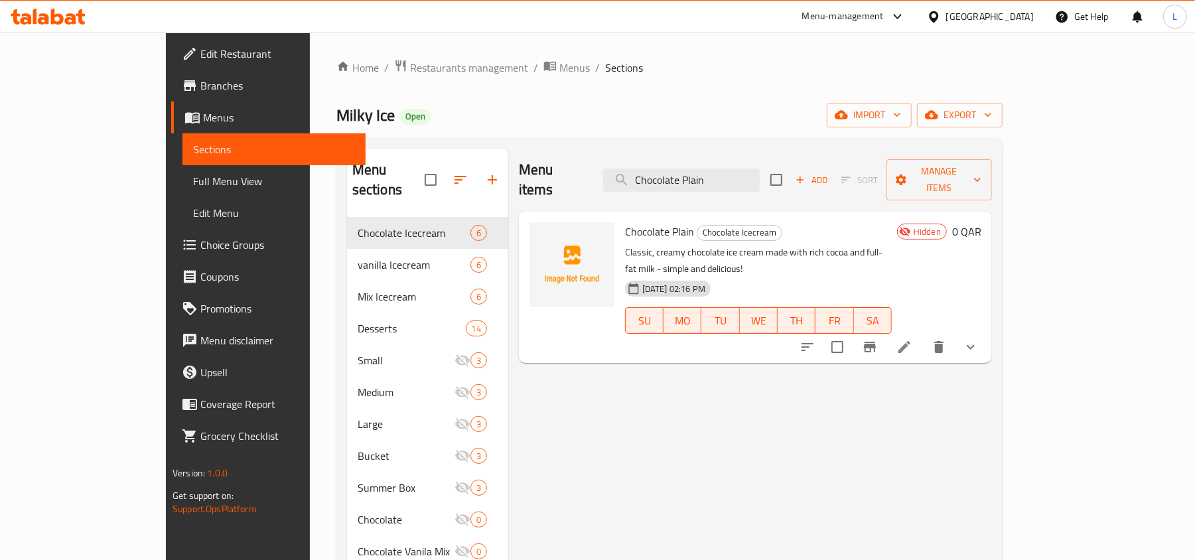
drag, startPoint x: 777, startPoint y: 168, endPoint x: 534, endPoint y: 167, distance: 242.9
click at [534, 167] on div "Menu items Chocolate Plain Add Sort Manage items" at bounding box center [755, 180] width 473 height 63
paste input "Vanila"
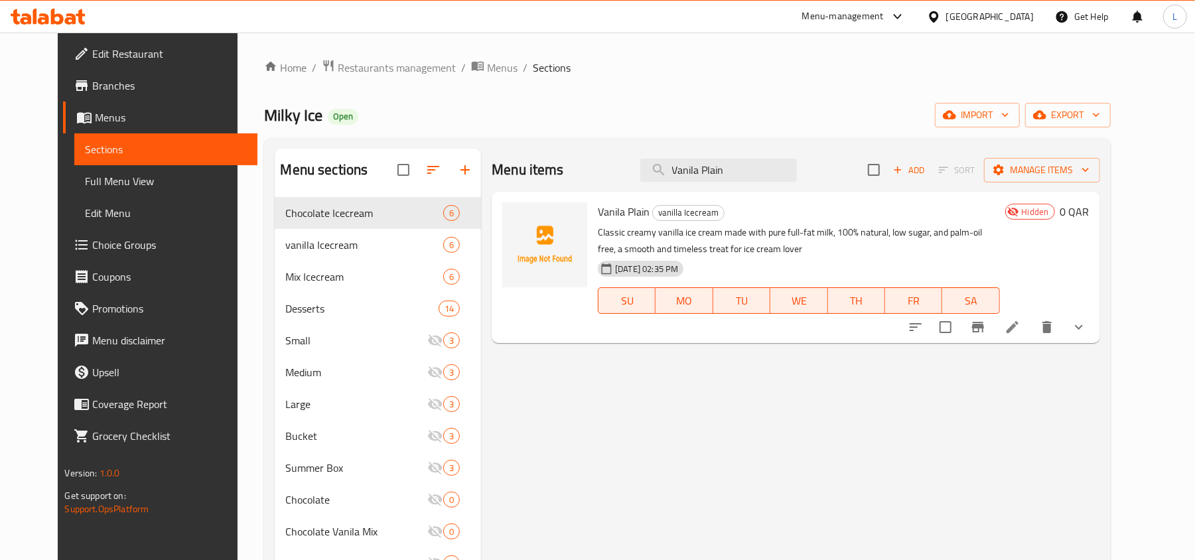
drag, startPoint x: 579, startPoint y: 171, endPoint x: 518, endPoint y: 168, distance: 61.1
click at [524, 170] on div "Menu items Vanila Plain Add Sort Manage items" at bounding box center [796, 170] width 608 height 43
paste input "Icecream with Frech Cut Strawberry - Chocolate Regular"
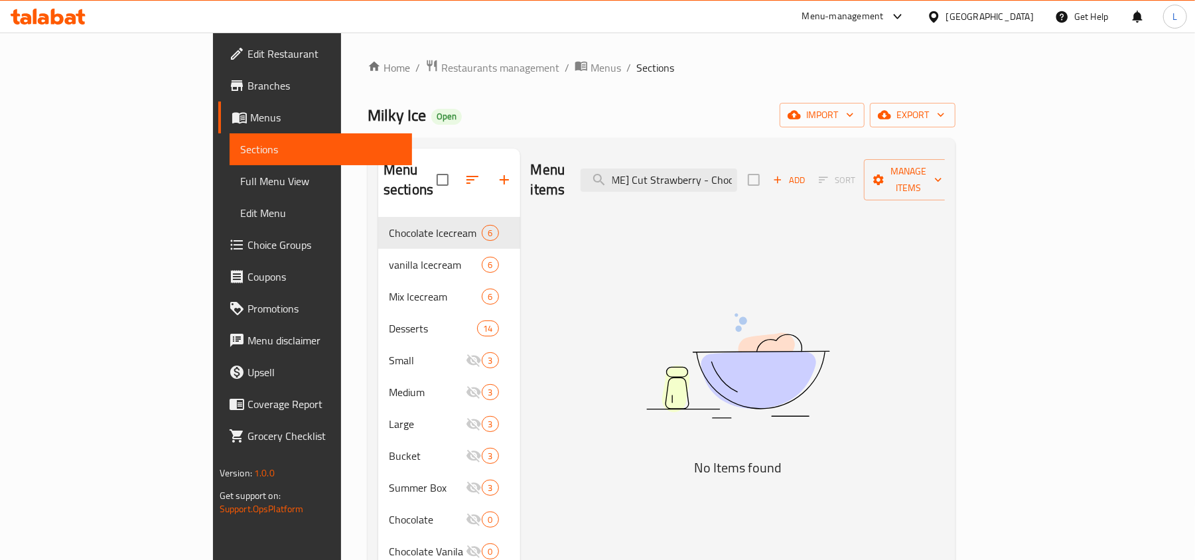
drag, startPoint x: 728, startPoint y: 168, endPoint x: 837, endPoint y: 169, distance: 108.8
click at [837, 169] on div "Menu items Icecream with Frech Cut Strawberry - Chocolate Regular Add Sort Mana…" at bounding box center [738, 180] width 415 height 63
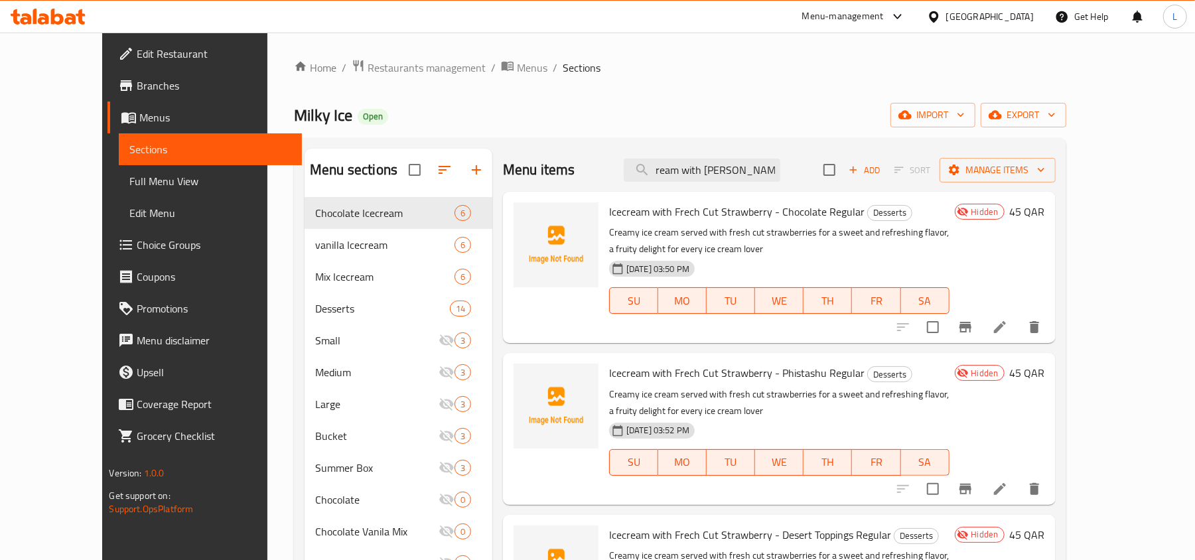
scroll to position [0, 0]
click at [743, 176] on input "Icecream with Frech Cut Straw" at bounding box center [702, 170] width 157 height 23
paste input "Cookies Icecream Sandwich with Chocolate Chips Regular"
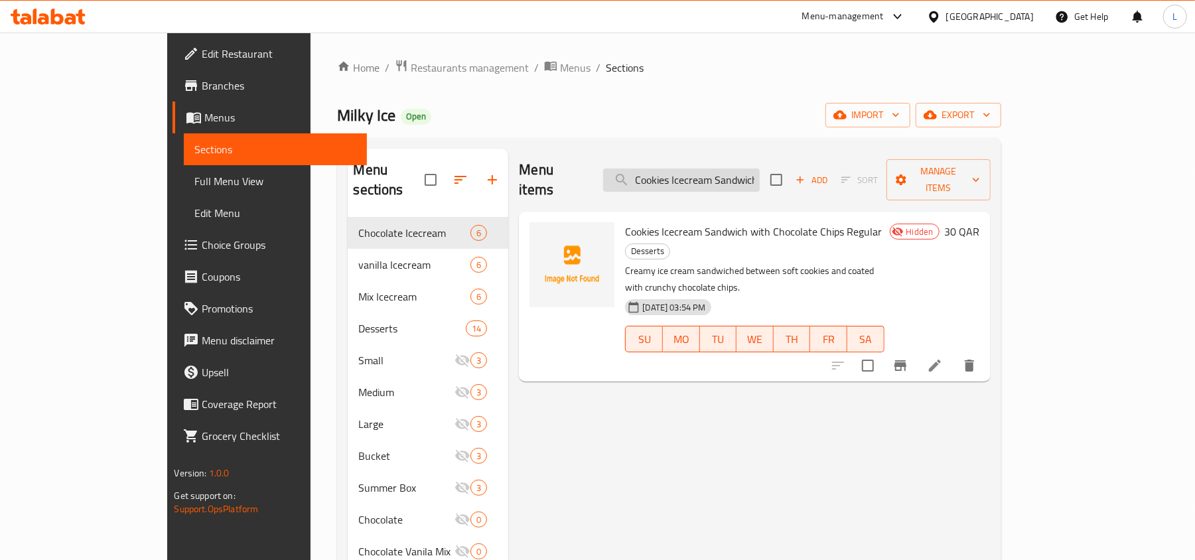
click at [754, 173] on input "Cookies Icecream Sandwich with Chocolate Chips Regular" at bounding box center [681, 180] width 157 height 23
paste input "Icecream with Frech Cut Strawberry - Desert Topping"
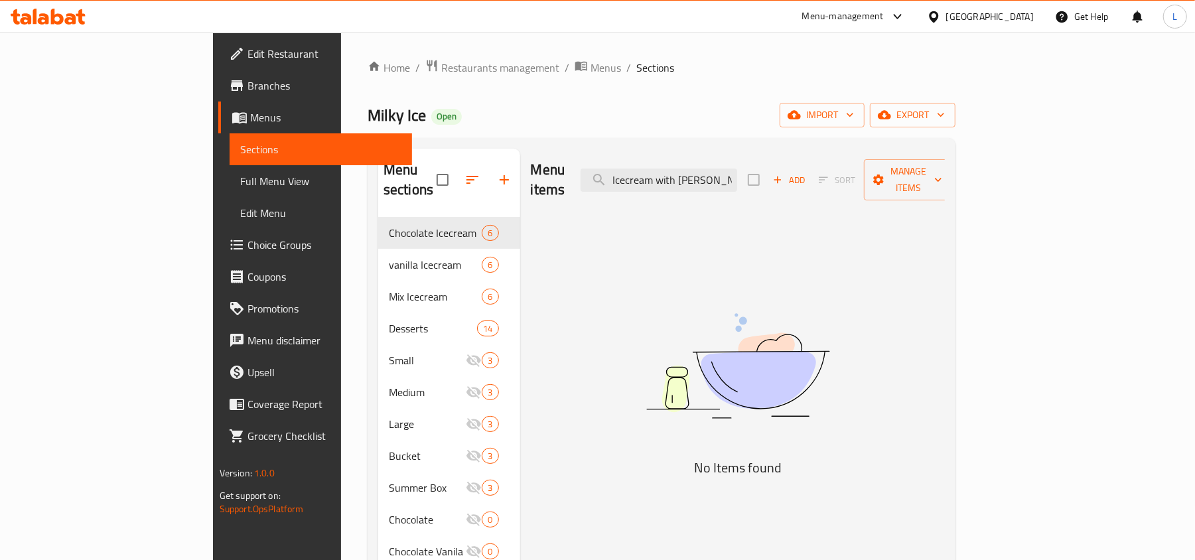
drag, startPoint x: 754, startPoint y: 173, endPoint x: 556, endPoint y: 149, distance: 199.2
click at [556, 149] on div "Menu items Icecream with Frech Cut Strawberry - Desert Toppings Regular Add Sor…" at bounding box center [738, 180] width 415 height 63
click at [787, 154] on div "Menu items Icecream with Frech Cut Strawberry - Desert Toppings Regular Add Sor…" at bounding box center [738, 180] width 415 height 63
drag, startPoint x: 758, startPoint y: 170, endPoint x: 498, endPoint y: 173, distance: 260.2
click at [531, 173] on div "Menu items Icecream with Frech Cut Strawberry - Desert Toppings Regular Add Sor…" at bounding box center [738, 180] width 415 height 63
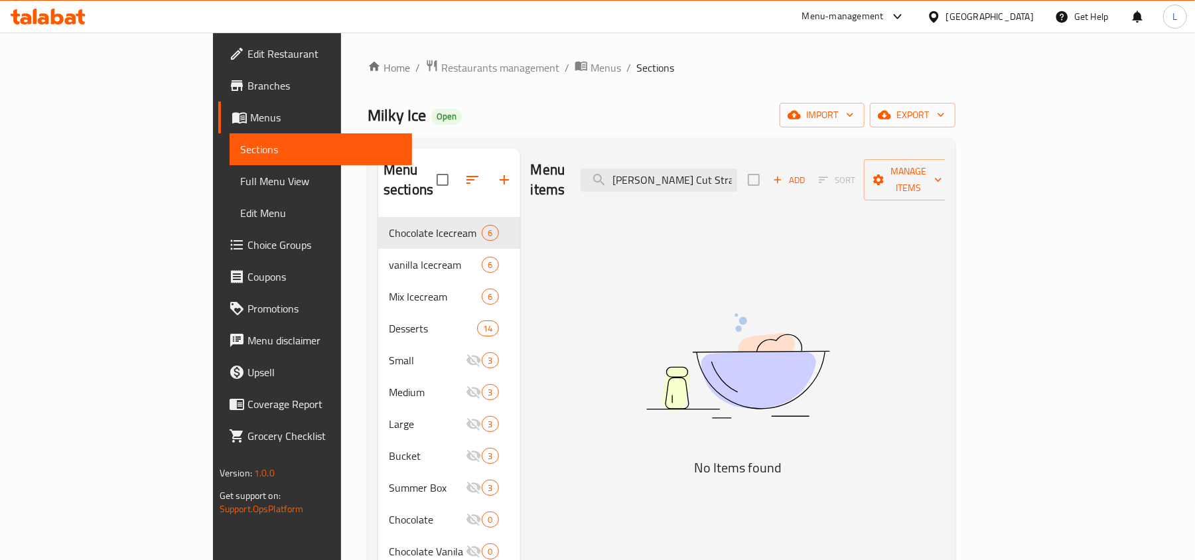
scroll to position [0, 94]
drag, startPoint x: 791, startPoint y: 171, endPoint x: 903, endPoint y: 176, distance: 112.3
click at [900, 176] on div "Menu items Frech Cut Strawberry - Desert Toppings Regular Add Sort Manage items" at bounding box center [738, 180] width 415 height 63
click at [773, 158] on div "Menu items Frech Cut Strawberry - Desert Toppings Regular Add Sort Manage items" at bounding box center [738, 180] width 415 height 63
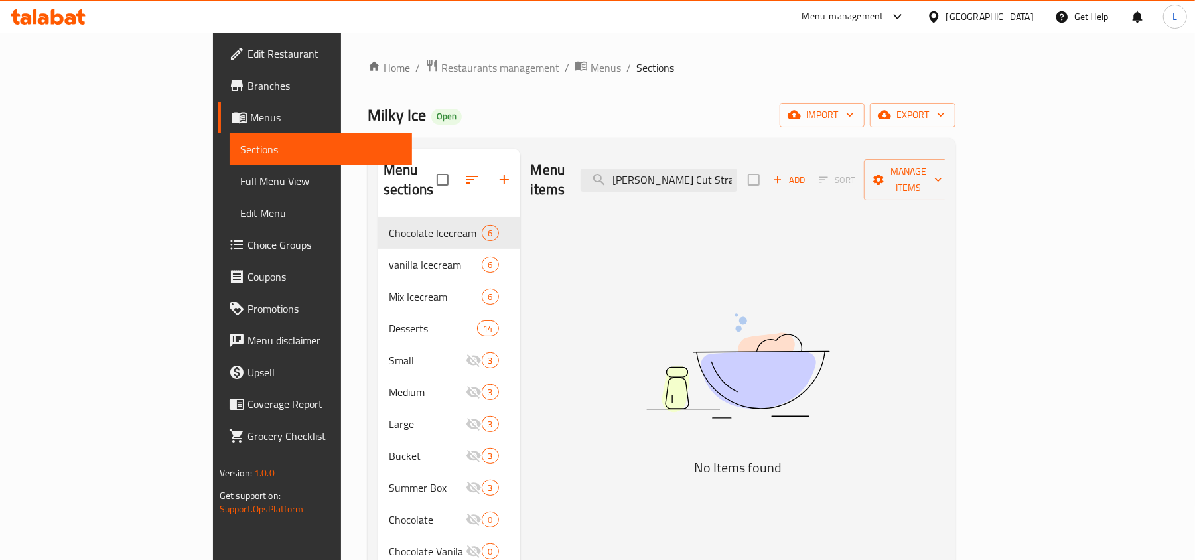
scroll to position [0, 94]
drag, startPoint x: 737, startPoint y: 173, endPoint x: 924, endPoint y: 163, distance: 187.4
click at [924, 163] on div "Menu items Frech Cut Strawberry - Desert Toppings Regular Add Sort Manage items" at bounding box center [738, 180] width 415 height 63
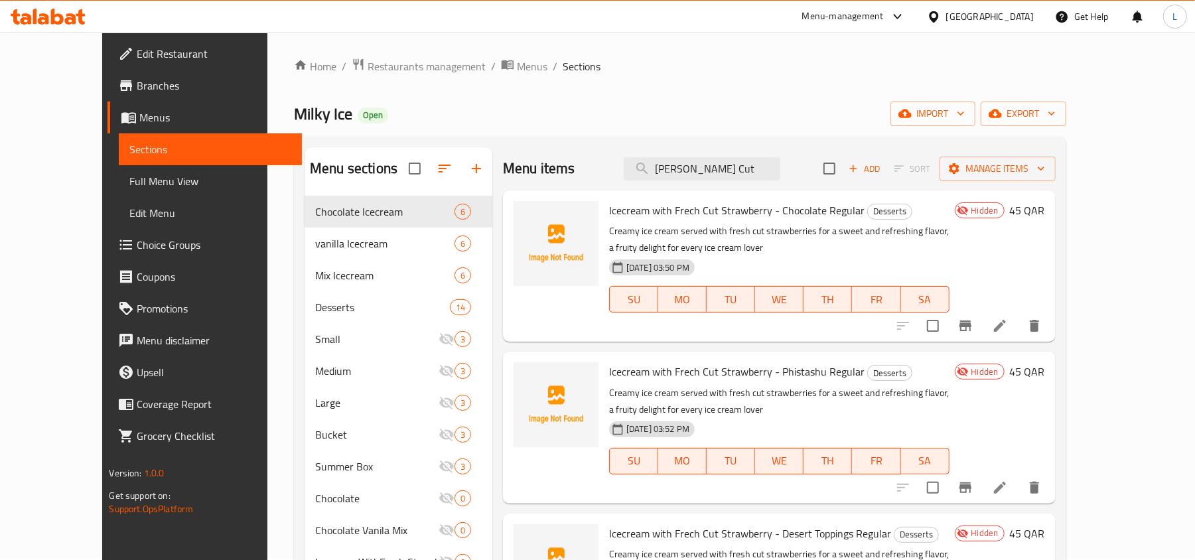
scroll to position [0, 0]
drag, startPoint x: 752, startPoint y: 171, endPoint x: 486, endPoint y: 173, distance: 266.1
click at [503, 173] on div "Menu items Frech Cut Add Sort Manage items" at bounding box center [779, 170] width 553 height 43
paste input "ith Golden Ballas Desert Large"
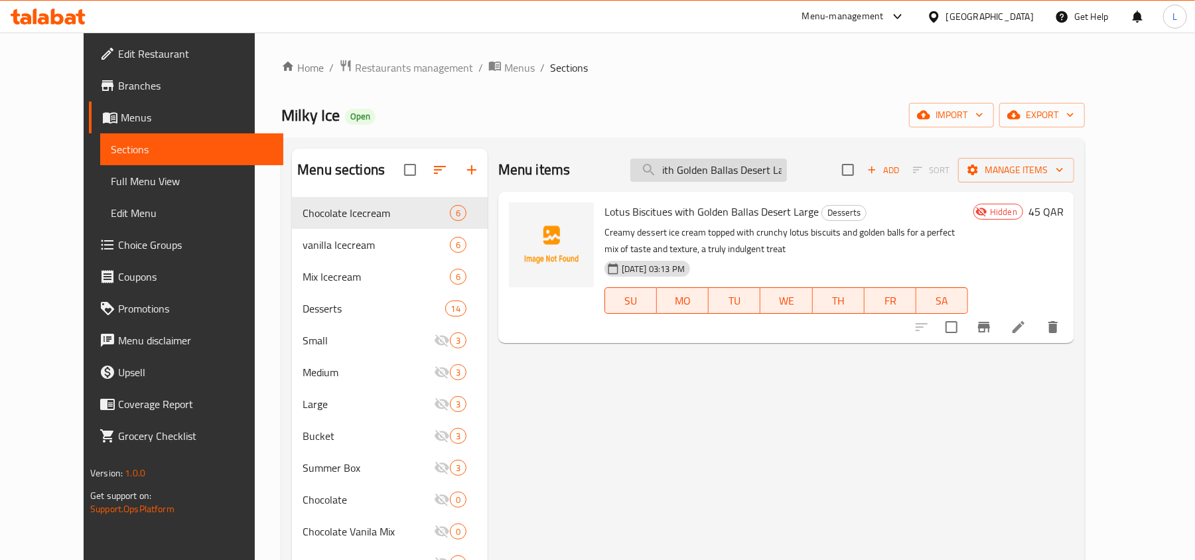
click at [773, 179] on input "ith Golden Ballas Desert Large" at bounding box center [708, 170] width 157 height 23
paste input "Plain"
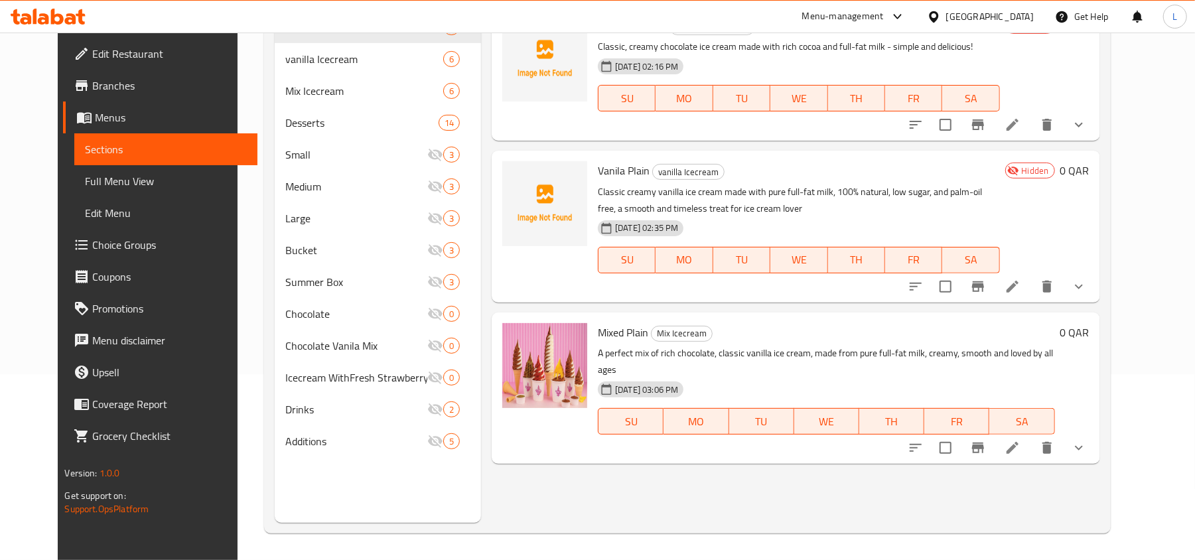
scroll to position [186, 0]
type input "Plain"
click at [85, 174] on span "Full Menu View" at bounding box center [166, 181] width 162 height 16
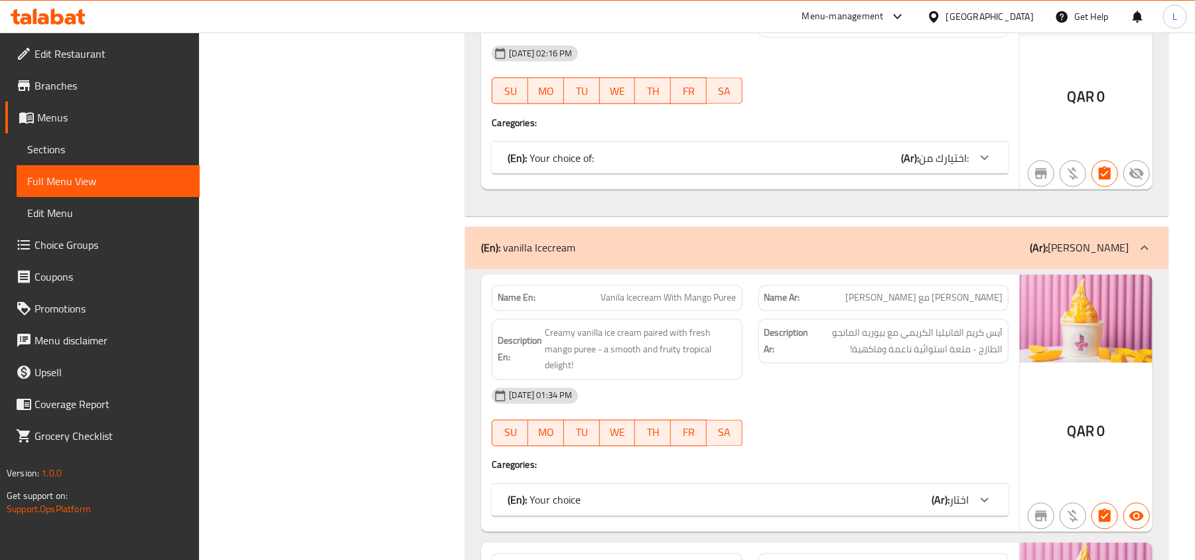
scroll to position [1858, 0]
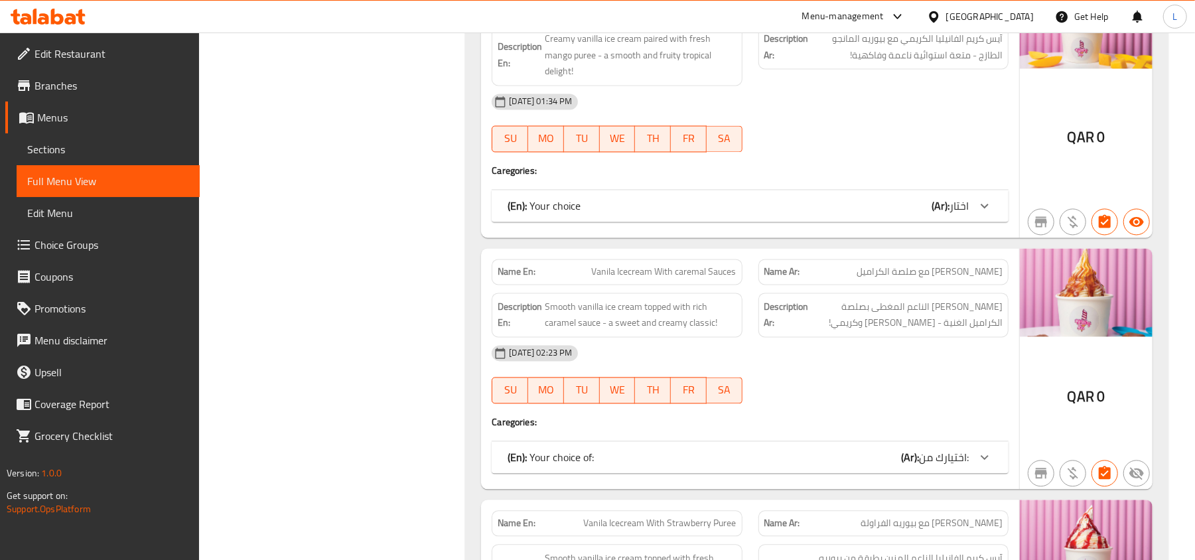
click at [694, 271] on span "Vanila Icecream With caremal Sauces" at bounding box center [664, 272] width 145 height 14
copy span "Vanila Icecream With caremal Sauces"
click at [69, 141] on span "Sections" at bounding box center [108, 149] width 162 height 16
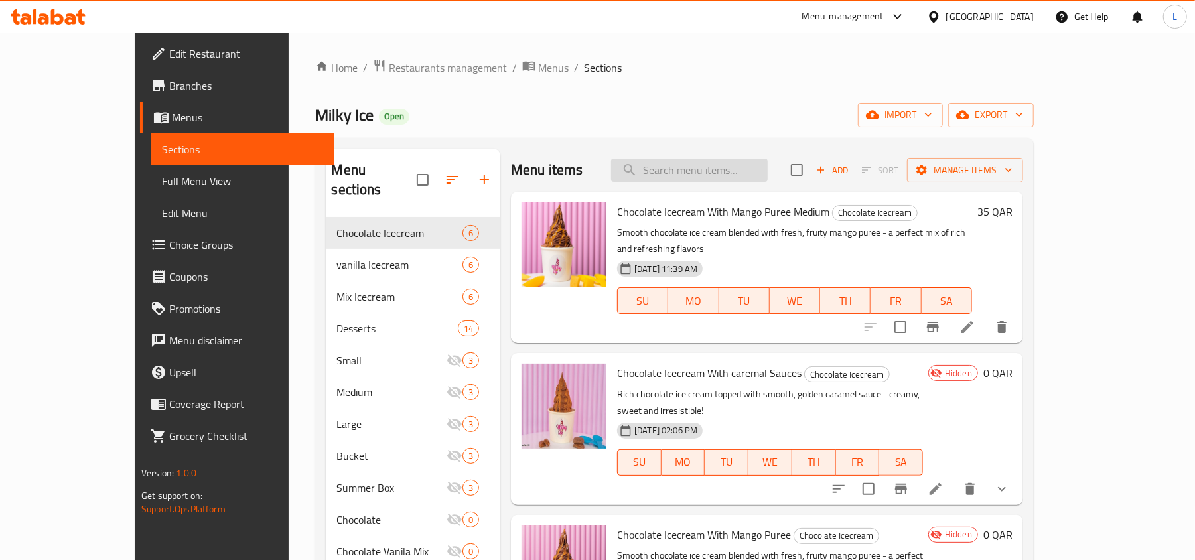
click at [717, 176] on input "search" at bounding box center [689, 170] width 157 height 23
paste input "Vanila Icecream With caremal Sauces"
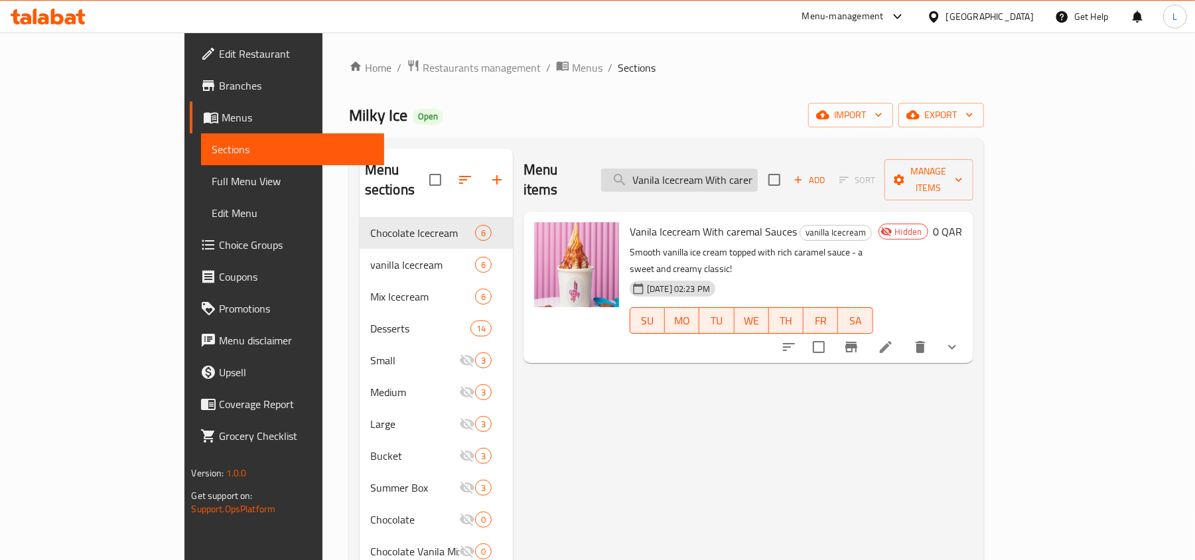
click at [739, 169] on input "Vanila Icecream With caremal Sauces" at bounding box center [679, 180] width 157 height 23
paste input "Mixed Icecream With Strawberry Puree"
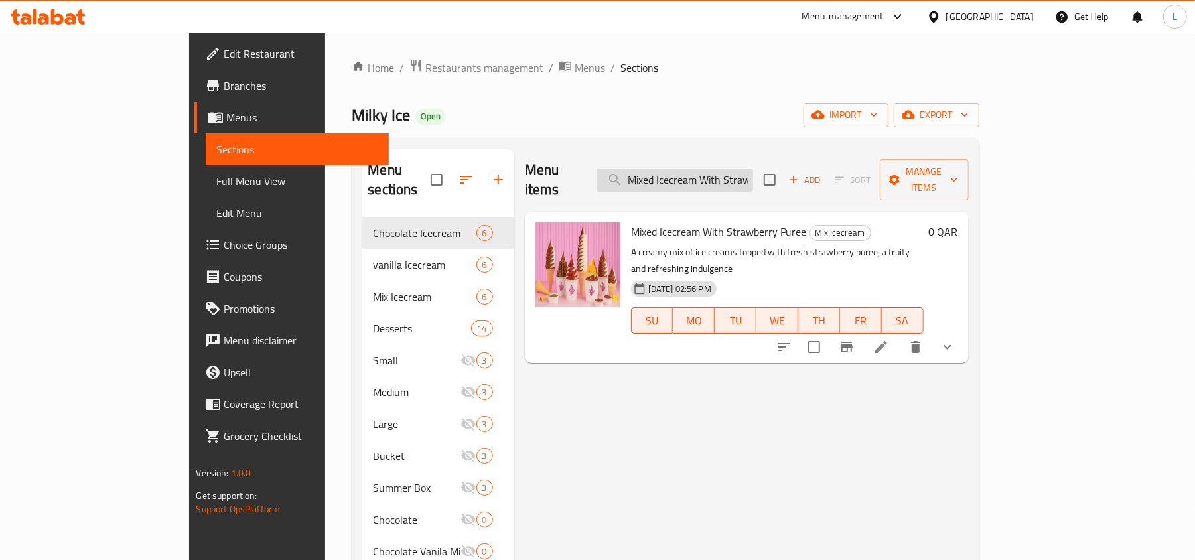
click at [753, 169] on input "Mixed Icecream With Strawberry Puree" at bounding box center [675, 180] width 157 height 23
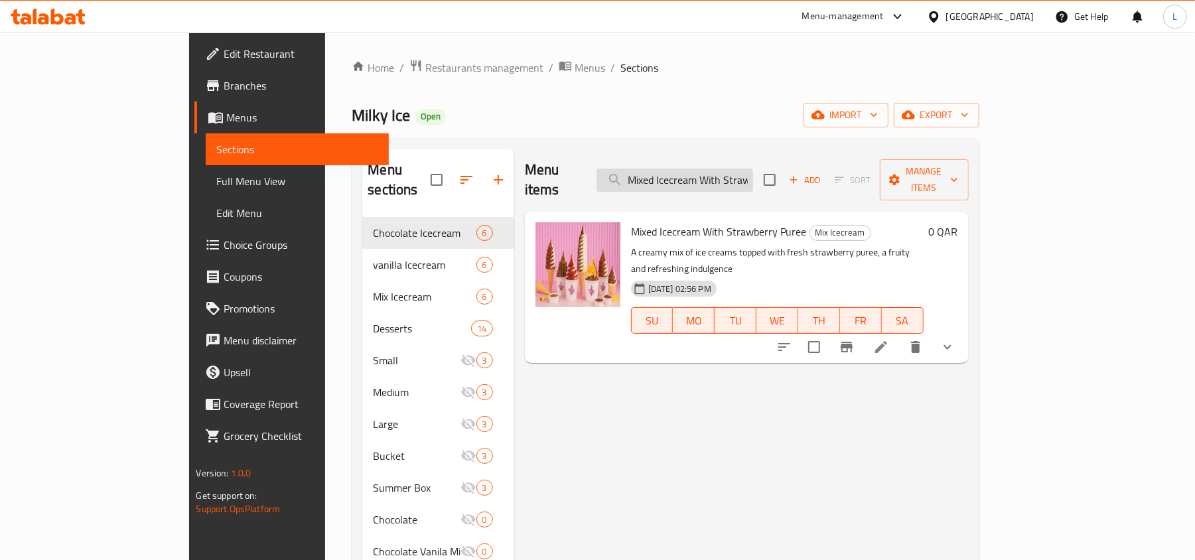
paste input "Vanila Icecream With Phistashu Sauces"
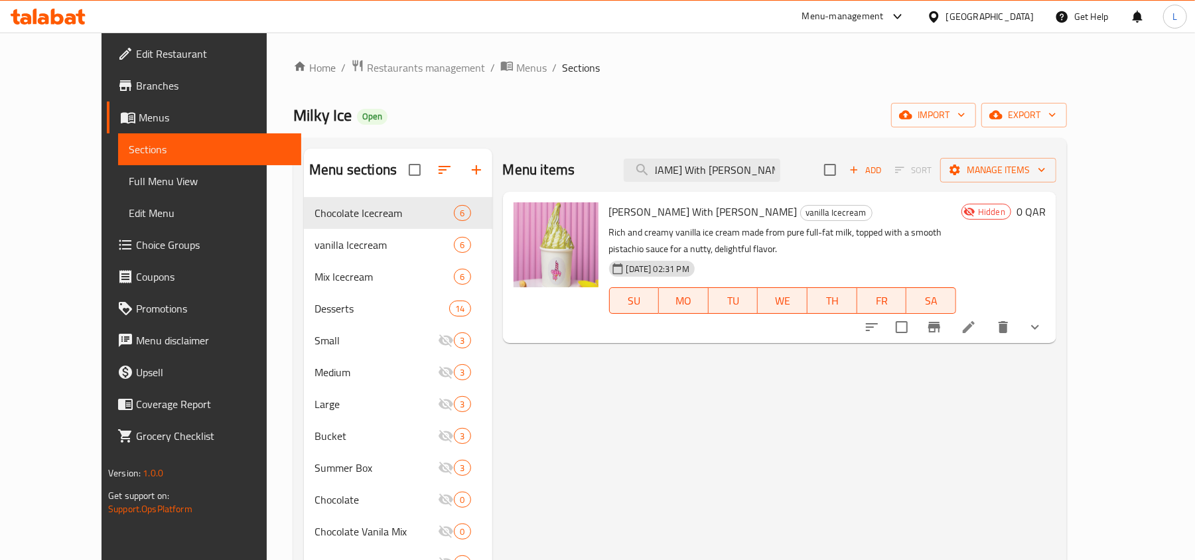
type input "Vanila Icecream With Phistashu Sauces"
drag, startPoint x: 96, startPoint y: 174, endPoint x: 632, endPoint y: 19, distance: 558.7
click at [129, 174] on span "Full Menu View" at bounding box center [210, 181] width 162 height 16
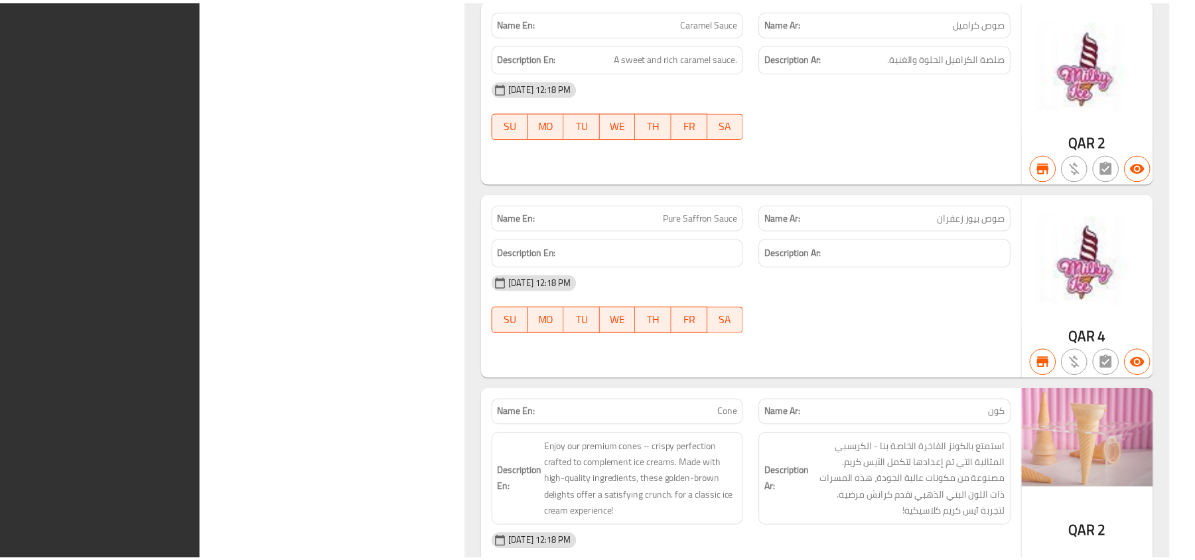
scroll to position [12870, 0]
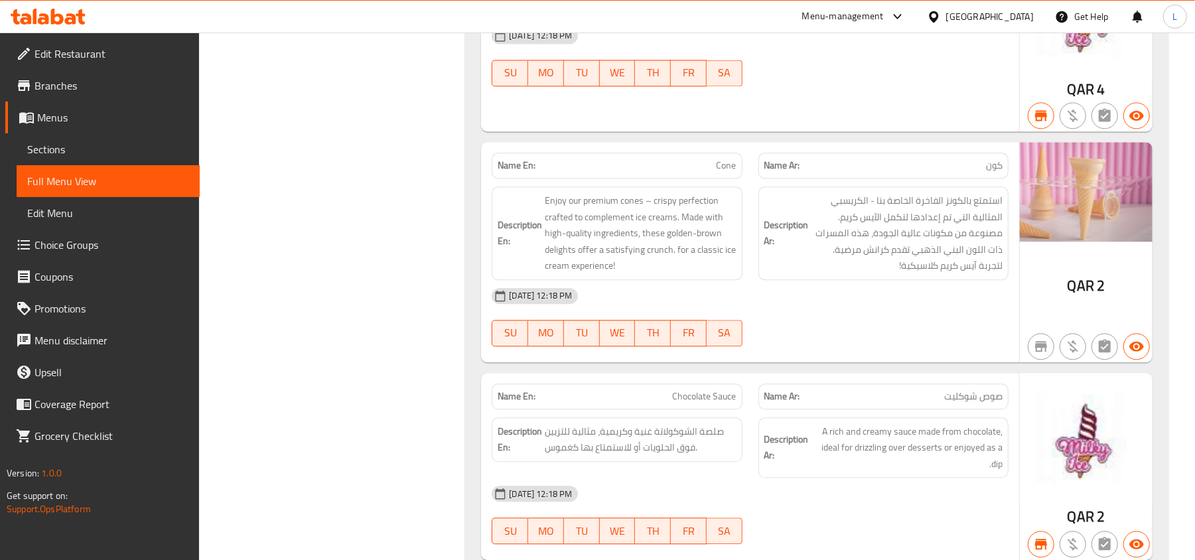
click at [765, 131] on div "Name En: Pure Saffron Sauce Name Ar: صوص بيور زعفران Description En: Descriptio…" at bounding box center [750, 39] width 538 height 185
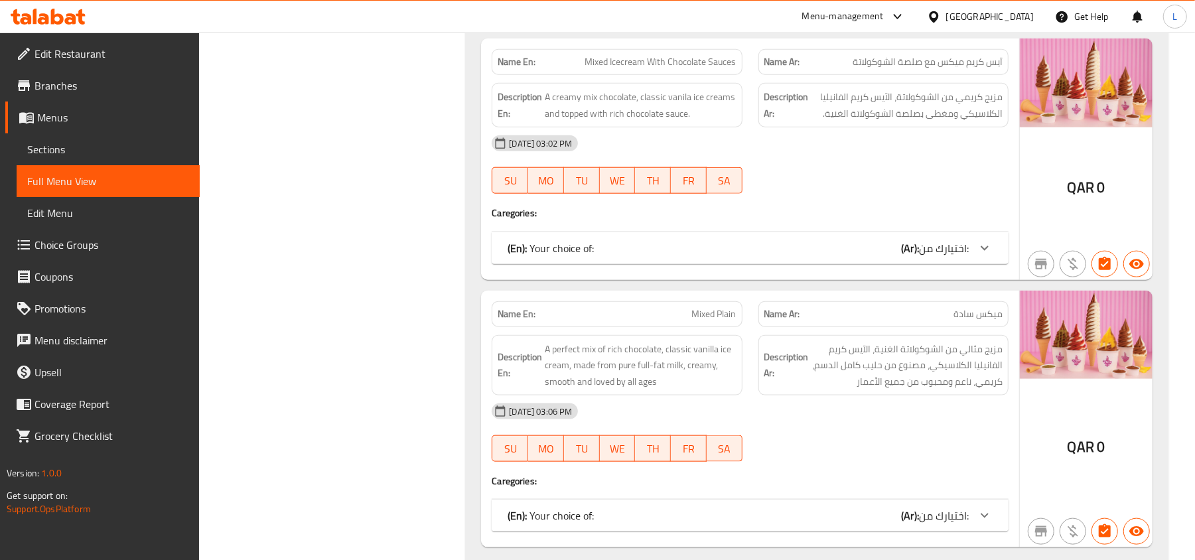
scroll to position [1244, 0]
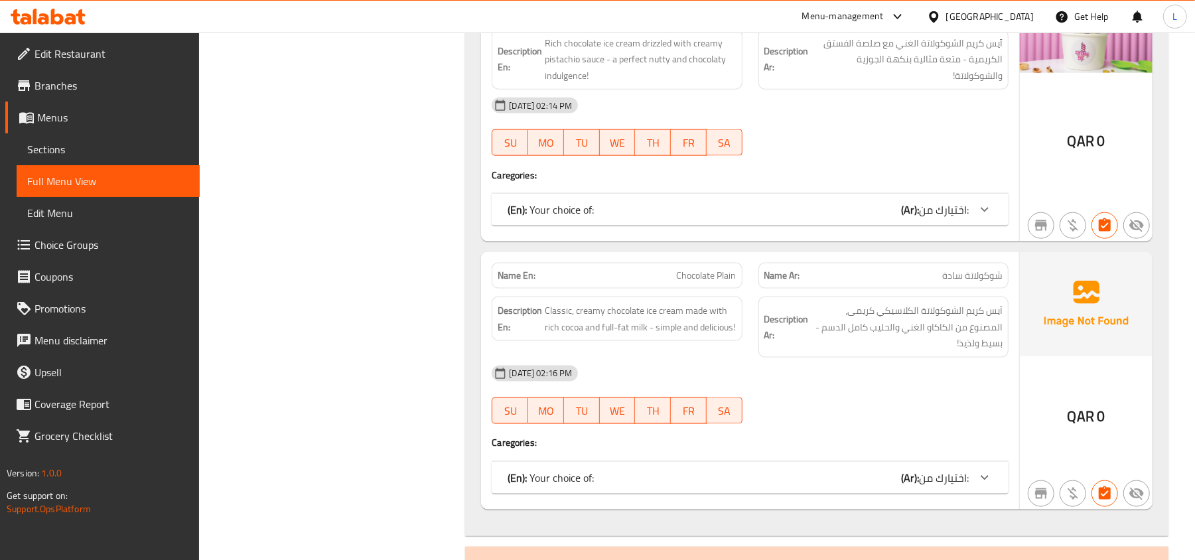
click at [42, 89] on span "Branches" at bounding box center [112, 86] width 155 height 16
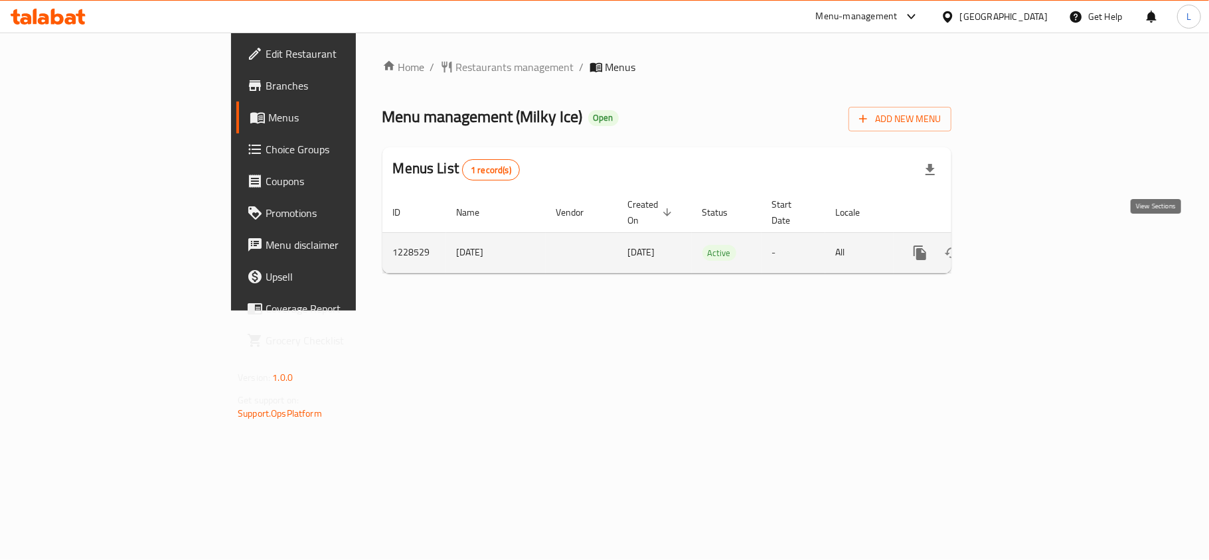
click at [1031, 237] on link "enhanced table" at bounding box center [1016, 253] width 32 height 32
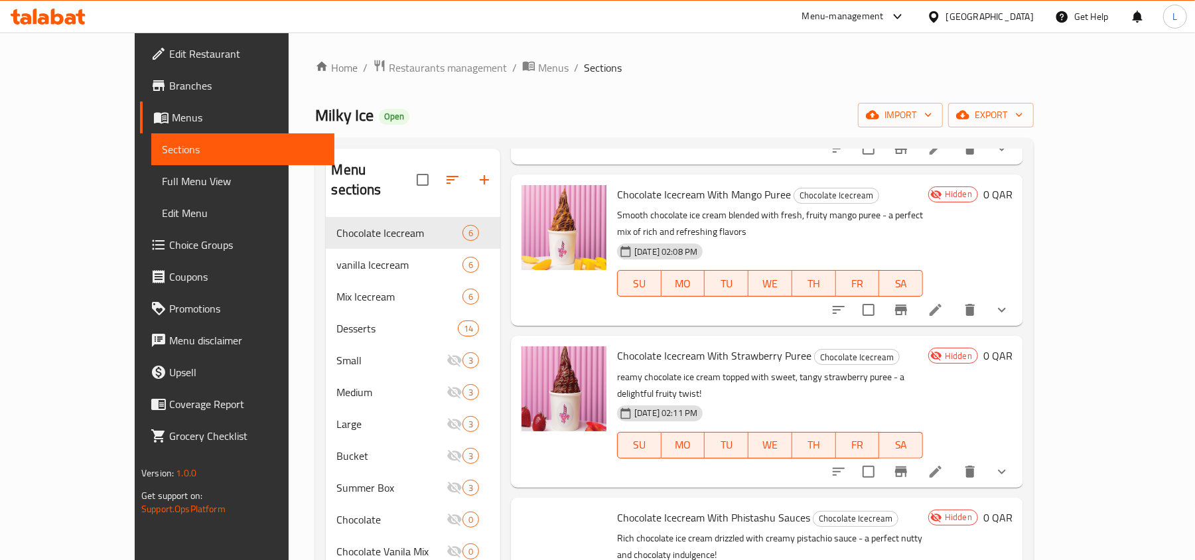
scroll to position [342, 0]
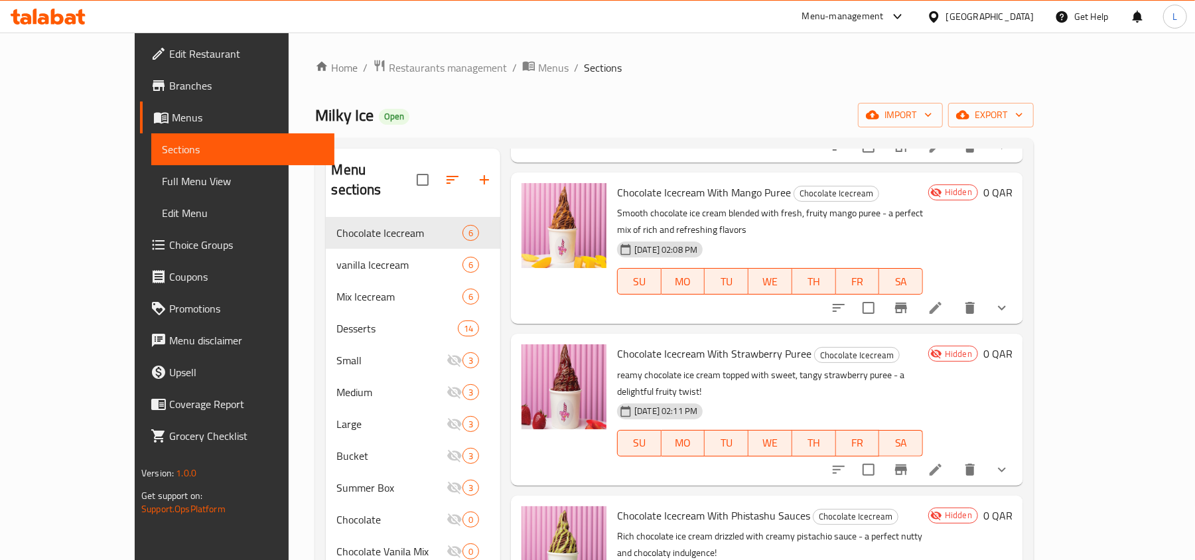
click at [673, 344] on span "Chocolate Icecream With Strawberry Puree" at bounding box center [714, 354] width 194 height 20
copy h6 "Chocolate Icecream With Strawberry Puree"
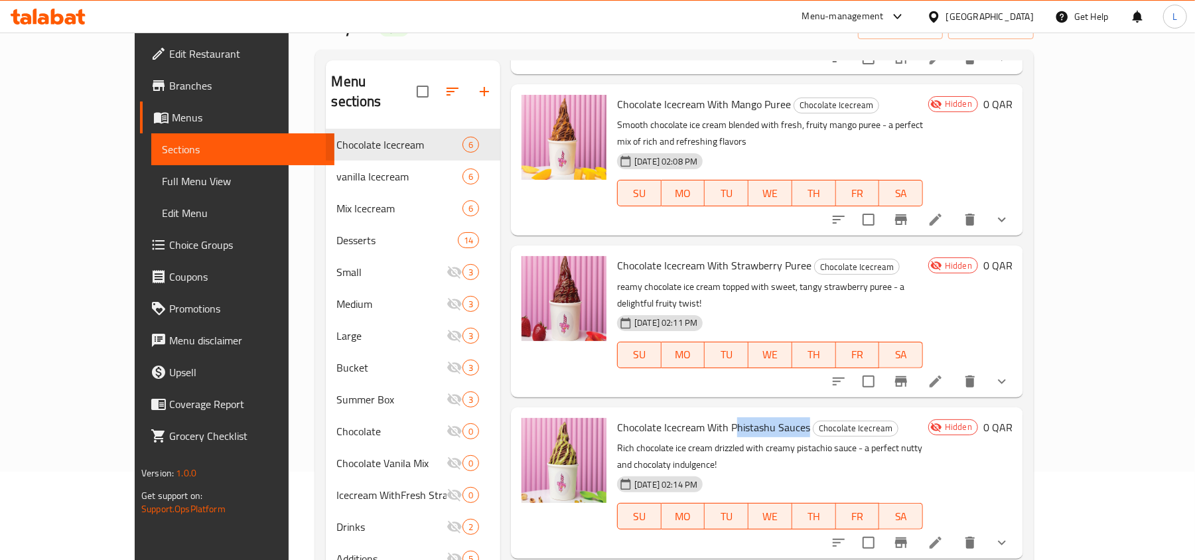
drag, startPoint x: 702, startPoint y: 361, endPoint x: 774, endPoint y: 364, distance: 72.4
click at [774, 418] on h6 "Chocolate Icecream With Phistashu Sauces Chocolate Icecream" at bounding box center [770, 427] width 306 height 19
copy span "histashu Sauces"
drag, startPoint x: 625, startPoint y: 362, endPoint x: 705, endPoint y: 374, distance: 81.2
click at [705, 413] on div "Chocolate Icecream With Phistashu Sauces Chocolate Icecream Rich chocolate ice …" at bounding box center [770, 483] width 317 height 141
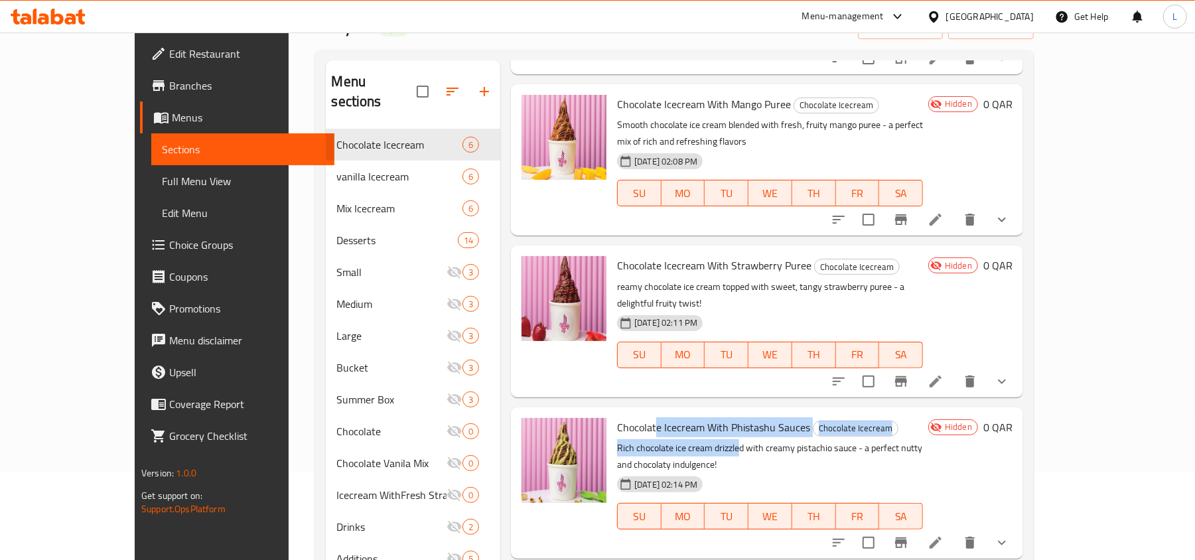
click at [728, 417] on span "Chocolate Icecream With Phistashu Sauces" at bounding box center [713, 427] width 193 height 20
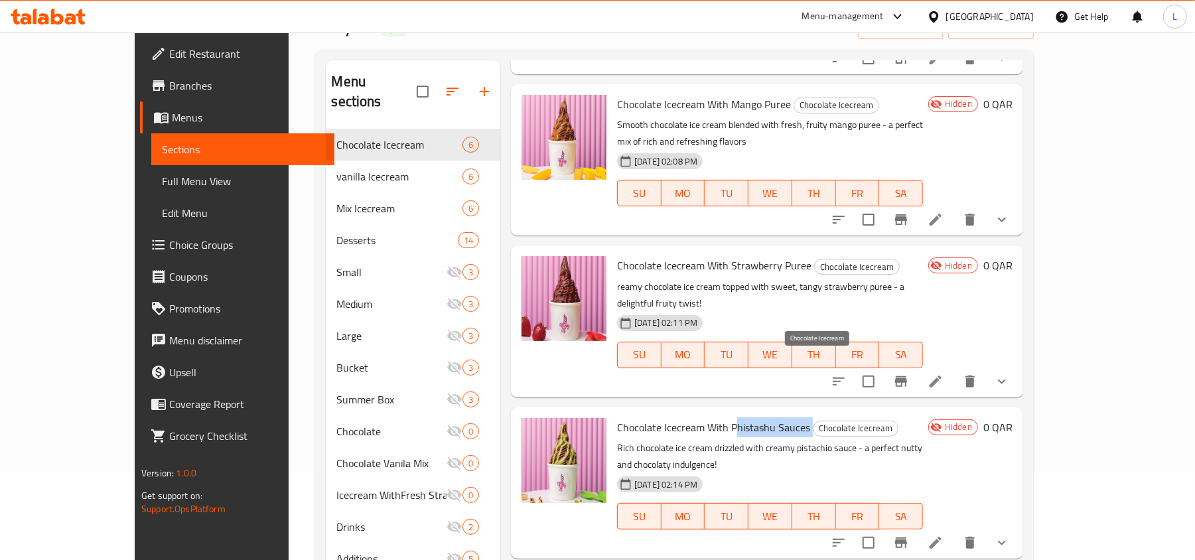
drag, startPoint x: 700, startPoint y: 360, endPoint x: 777, endPoint y: 362, distance: 77.0
click at [777, 418] on h6 "Chocolate Icecream With Phistashu Sauces Chocolate Icecream" at bounding box center [770, 427] width 306 height 19
click at [763, 417] on span "Chocolate Icecream With Phistashu Sauces" at bounding box center [713, 427] width 193 height 20
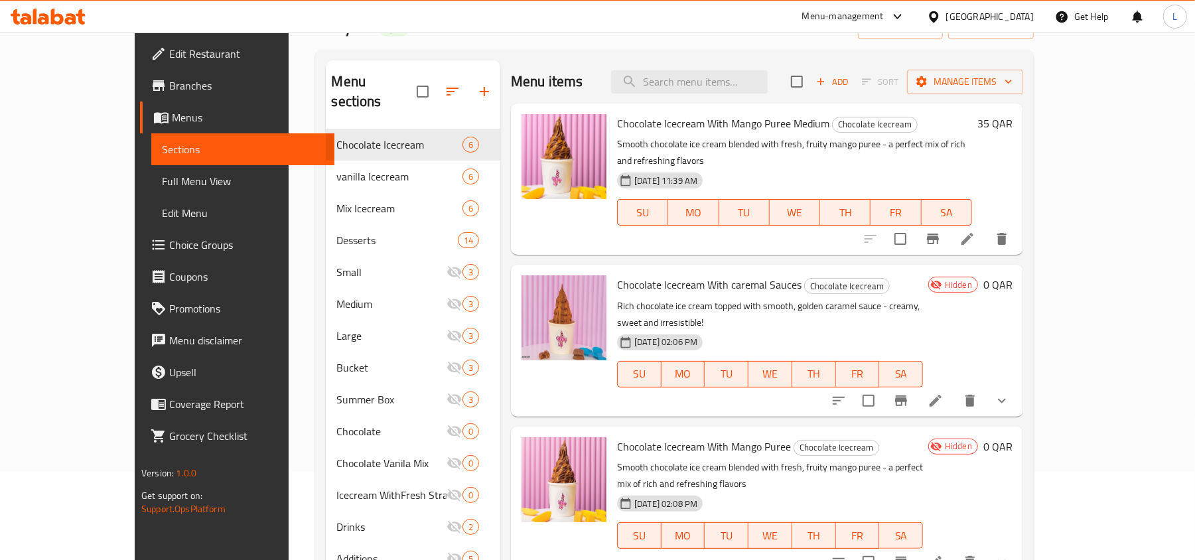
scroll to position [0, 0]
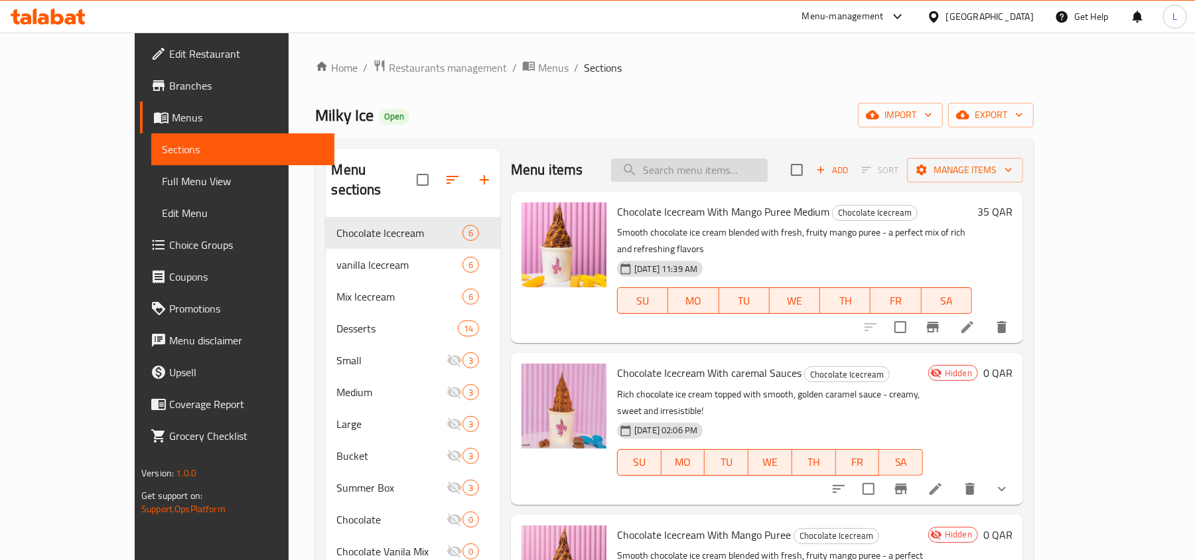
click at [739, 176] on input "search" at bounding box center [689, 170] width 157 height 23
paste input "Sauces"
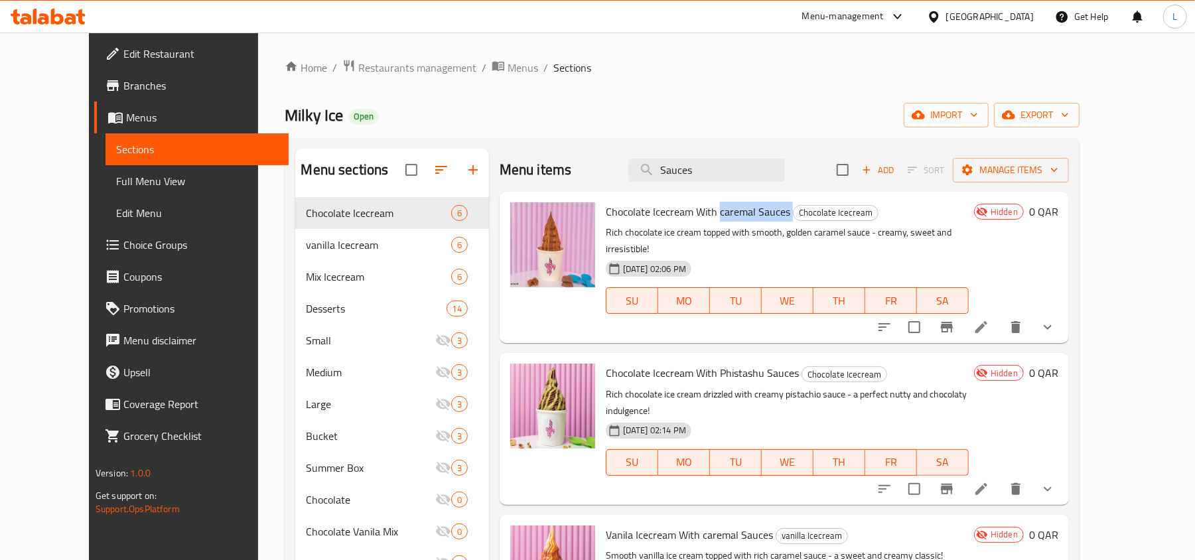
drag, startPoint x: 696, startPoint y: 211, endPoint x: 767, endPoint y: 212, distance: 71.0
click at [767, 212] on h6 "Chocolate Icecream With caremal Sauces Chocolate Icecream" at bounding box center [787, 211] width 363 height 19
copy h6 "caremal Sauces"
click at [709, 167] on input "Sauces" at bounding box center [707, 170] width 157 height 23
drag, startPoint x: 634, startPoint y: 163, endPoint x: 441, endPoint y: 190, distance: 195.6
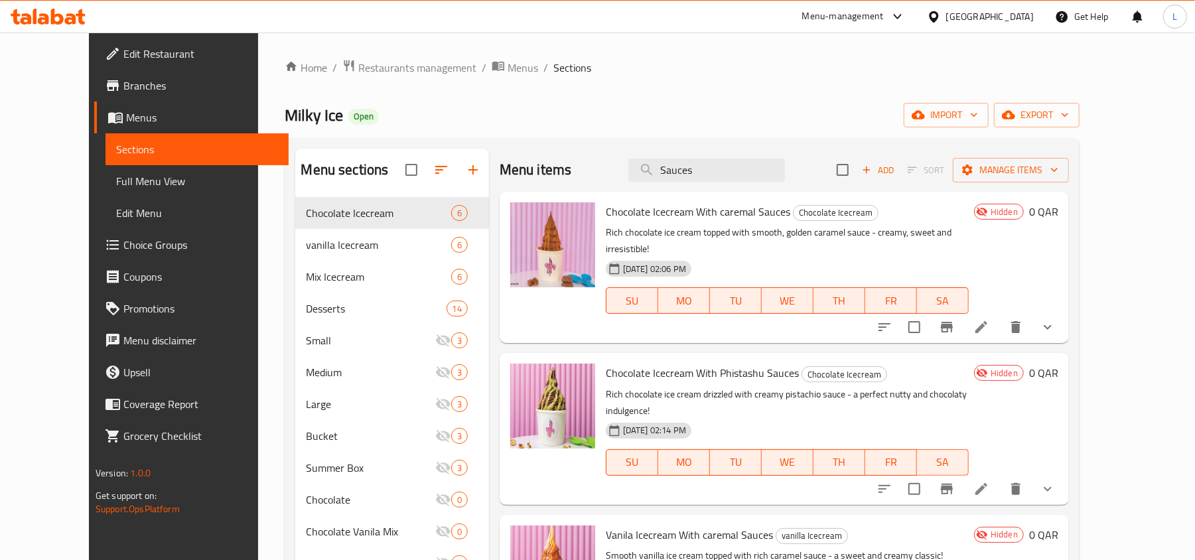
click at [449, 188] on div "Menu sections Chocolate Icecream 6 vanilla Icecream 6 Mix Icecream 6 Desserts 1…" at bounding box center [682, 429] width 774 height 560
paste input "Puree"
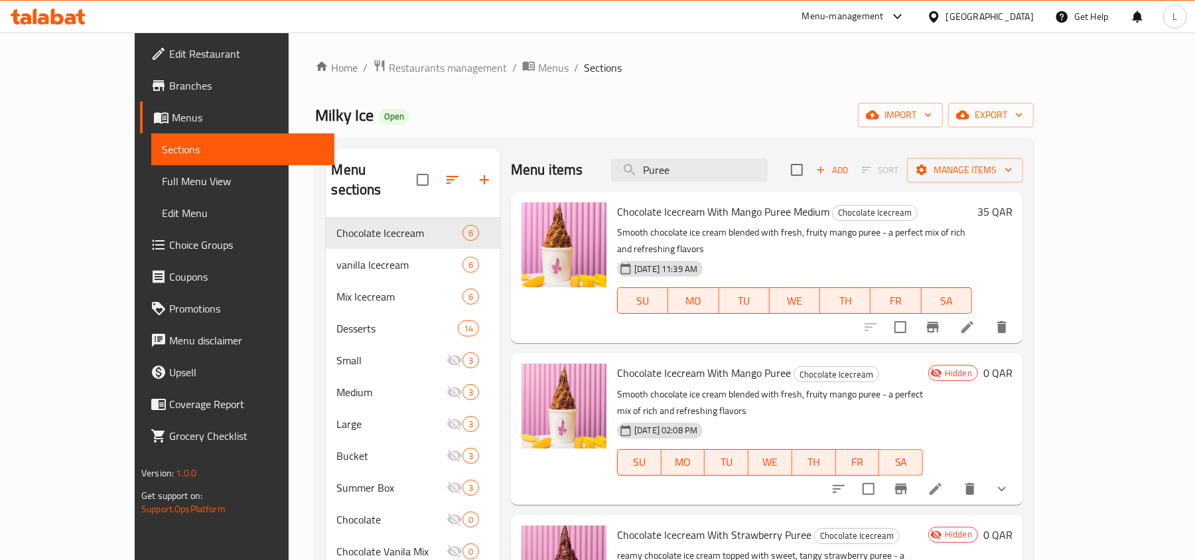
type input "Puree"
click at [944, 481] on icon at bounding box center [936, 489] width 16 height 16
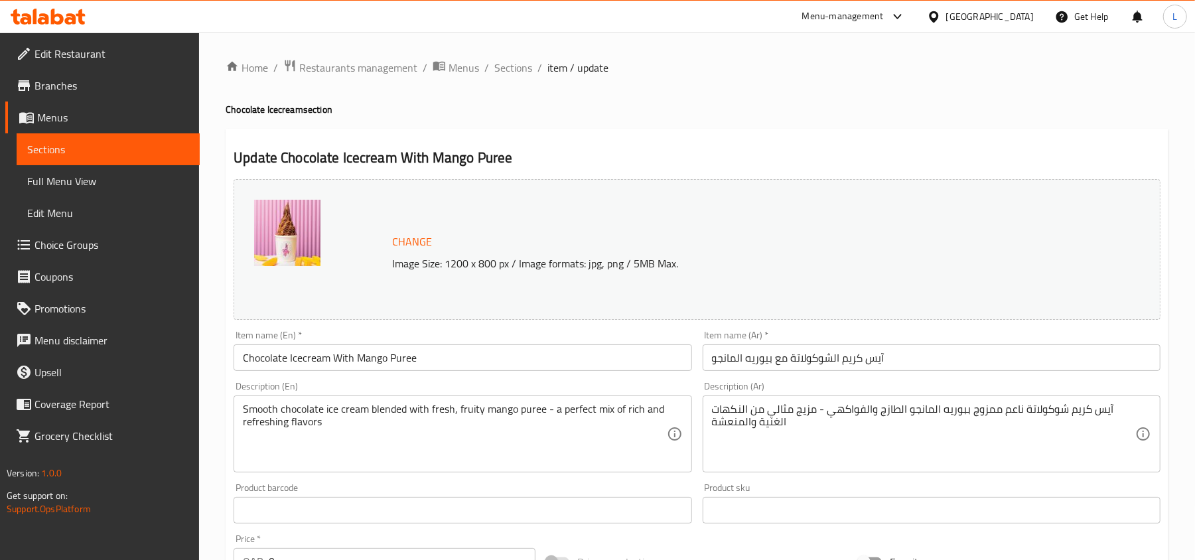
drag, startPoint x: 518, startPoint y: 64, endPoint x: 555, endPoint y: 77, distance: 38.6
click at [518, 64] on span "Sections" at bounding box center [513, 68] width 38 height 16
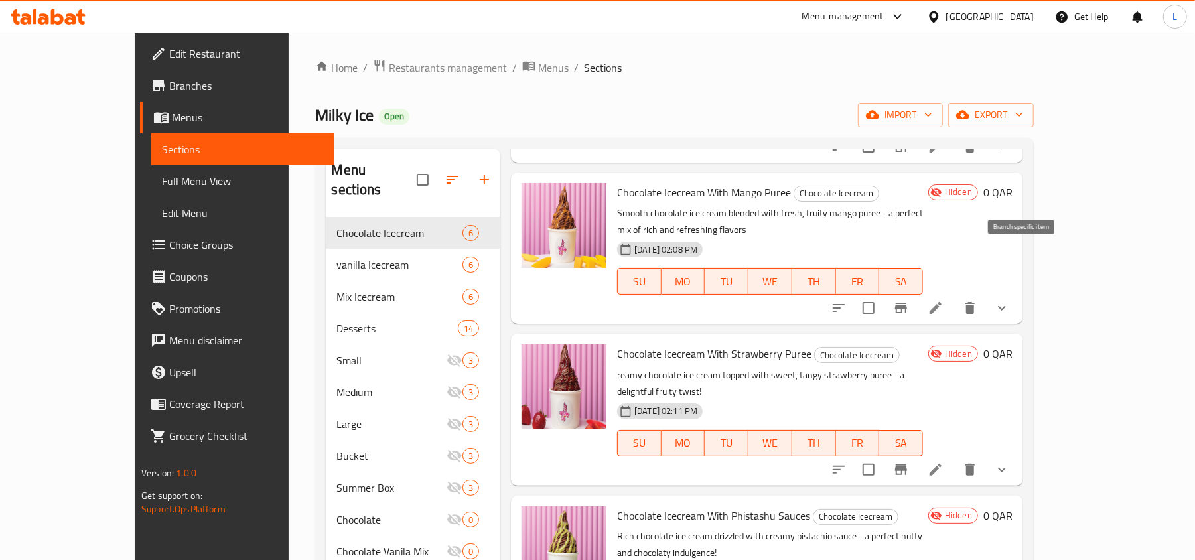
click at [909, 300] on icon "Branch-specific-item" at bounding box center [901, 308] width 16 height 16
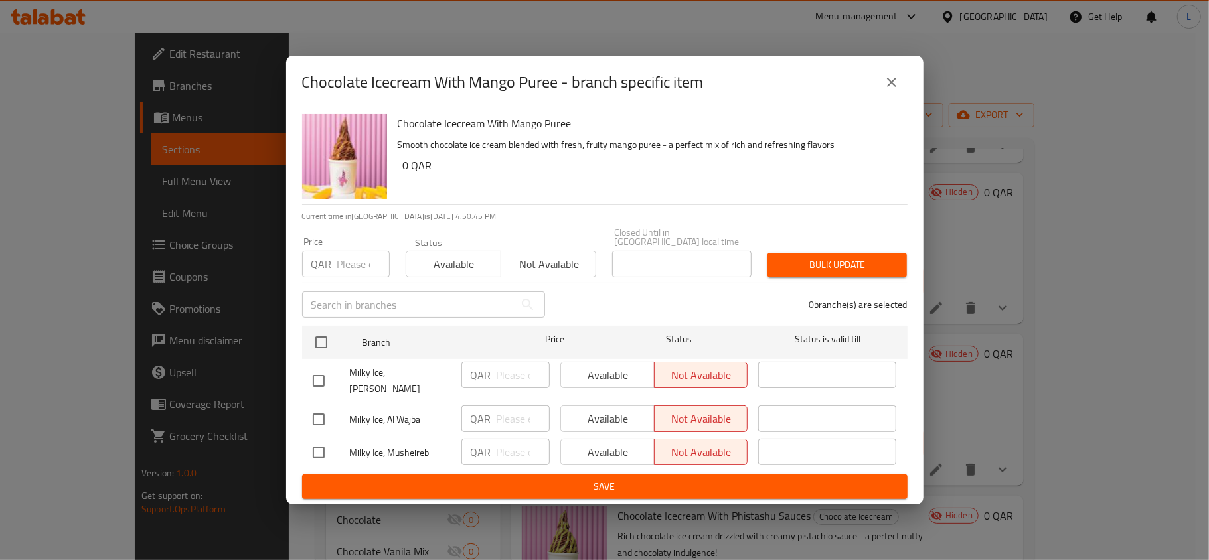
click at [366, 370] on span "Milky Ice, Al Markhiya" at bounding box center [400, 380] width 101 height 33
copy span "Milky Ice, Al Markhiya"
click at [887, 90] on icon "close" at bounding box center [891, 82] width 16 height 16
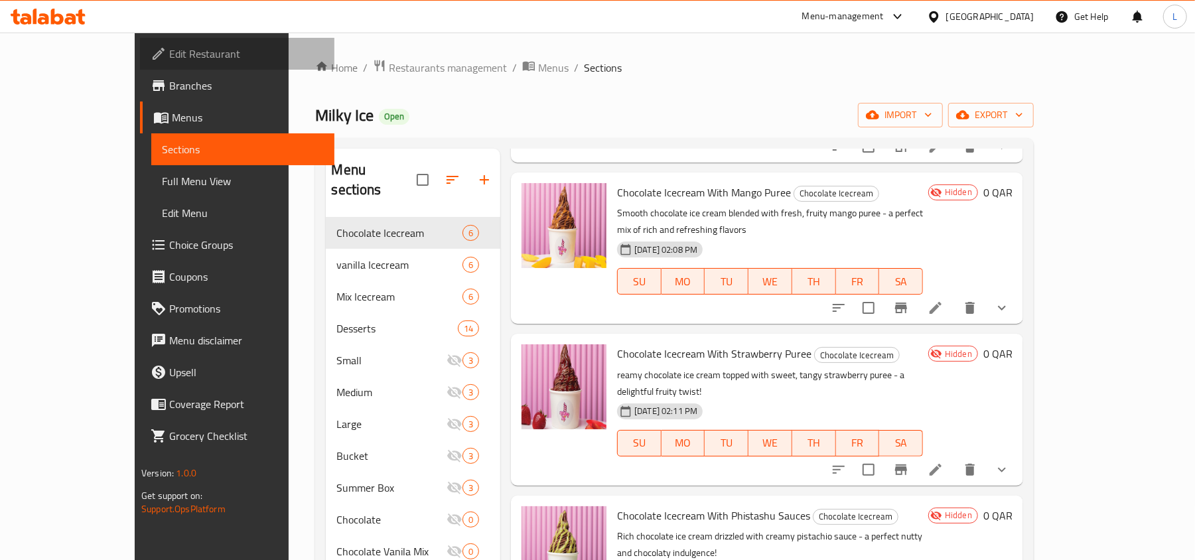
click at [169, 59] on span "Edit Restaurant" at bounding box center [246, 54] width 155 height 16
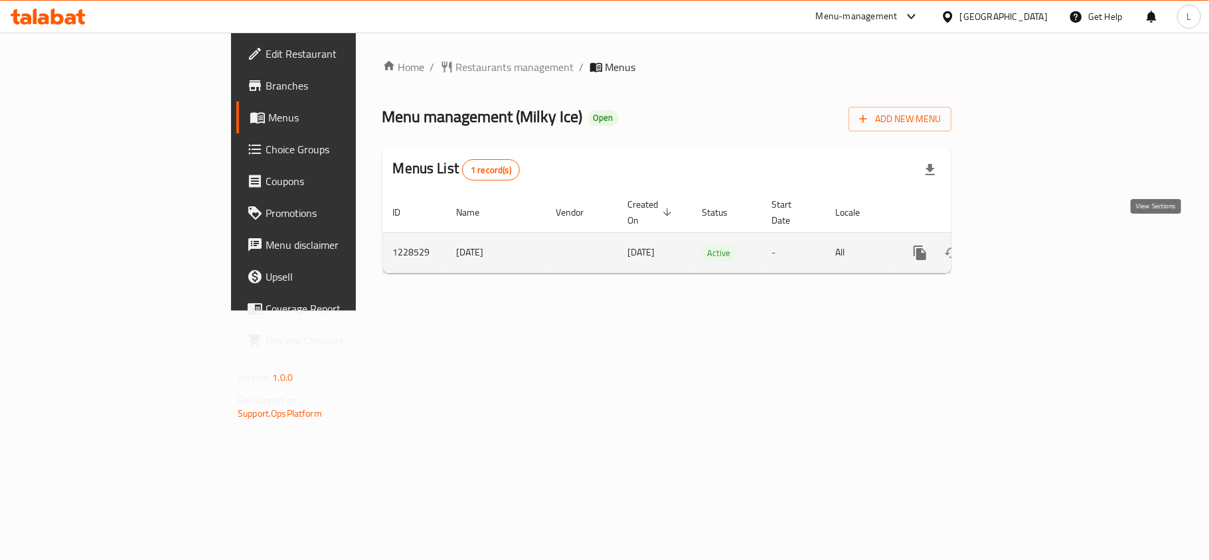
click at [1031, 238] on link "enhanced table" at bounding box center [1016, 253] width 32 height 32
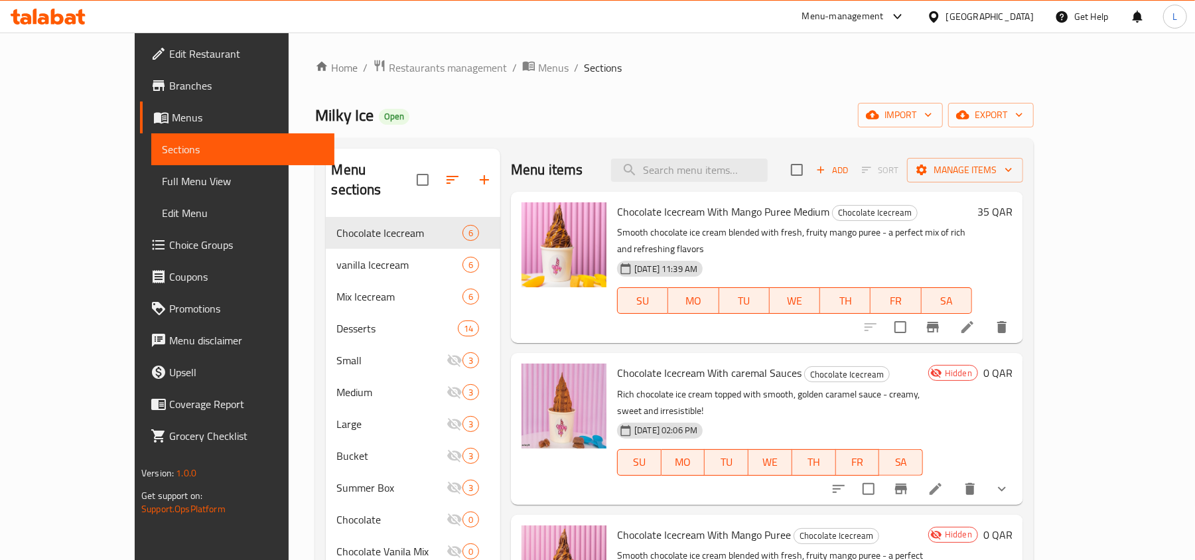
click at [162, 187] on span "Full Menu View" at bounding box center [243, 181] width 162 height 16
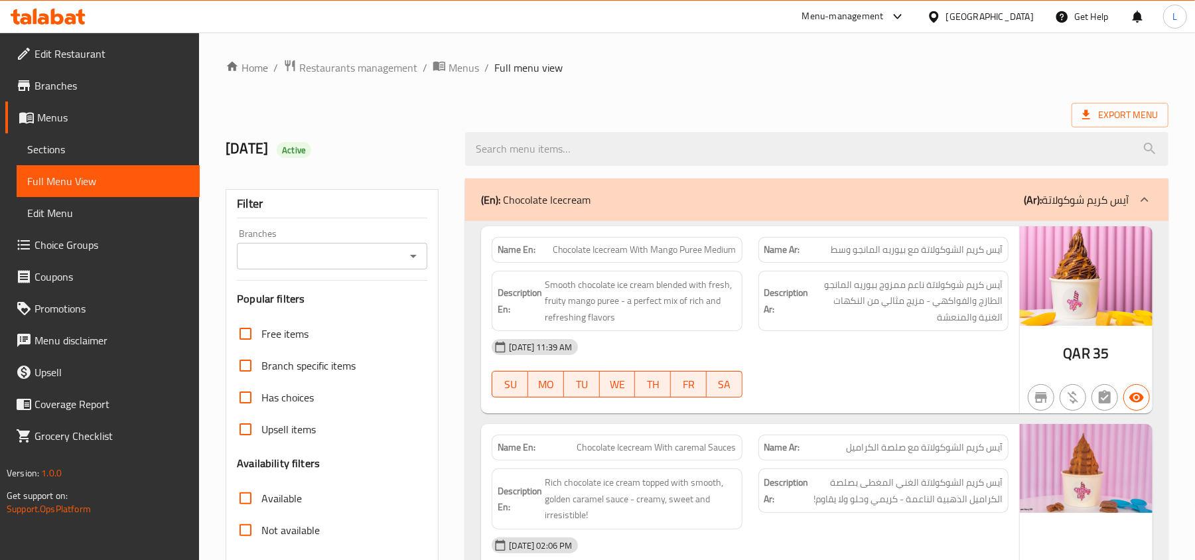
click at [367, 69] on span "Restaurants management" at bounding box center [358, 68] width 118 height 16
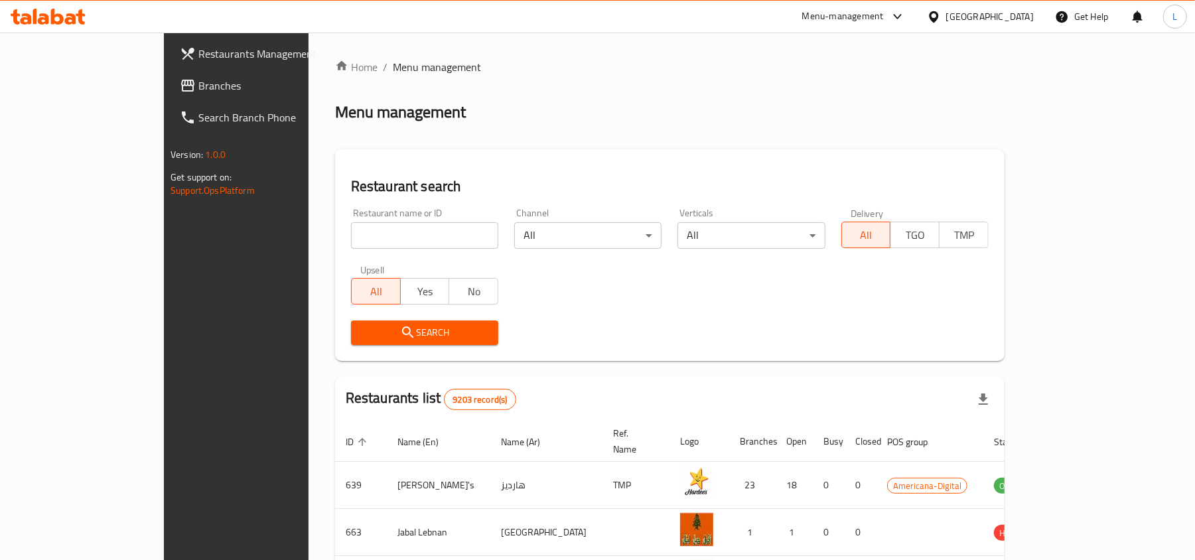
click at [1015, 17] on div "[GEOGRAPHIC_DATA]" at bounding box center [990, 16] width 88 height 15
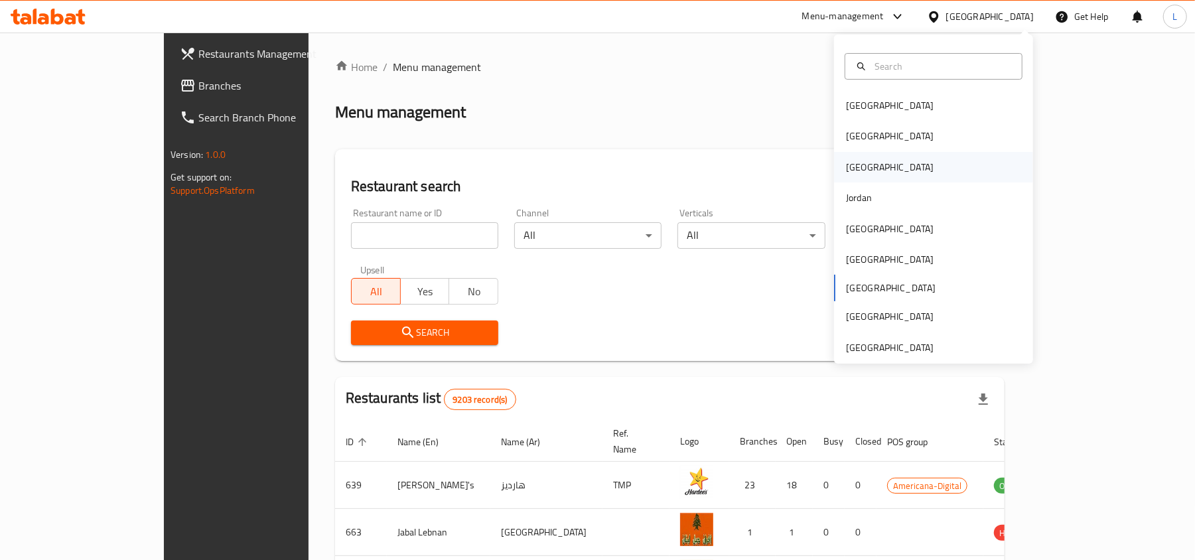
click at [855, 169] on div "[GEOGRAPHIC_DATA]" at bounding box center [890, 167] width 109 height 31
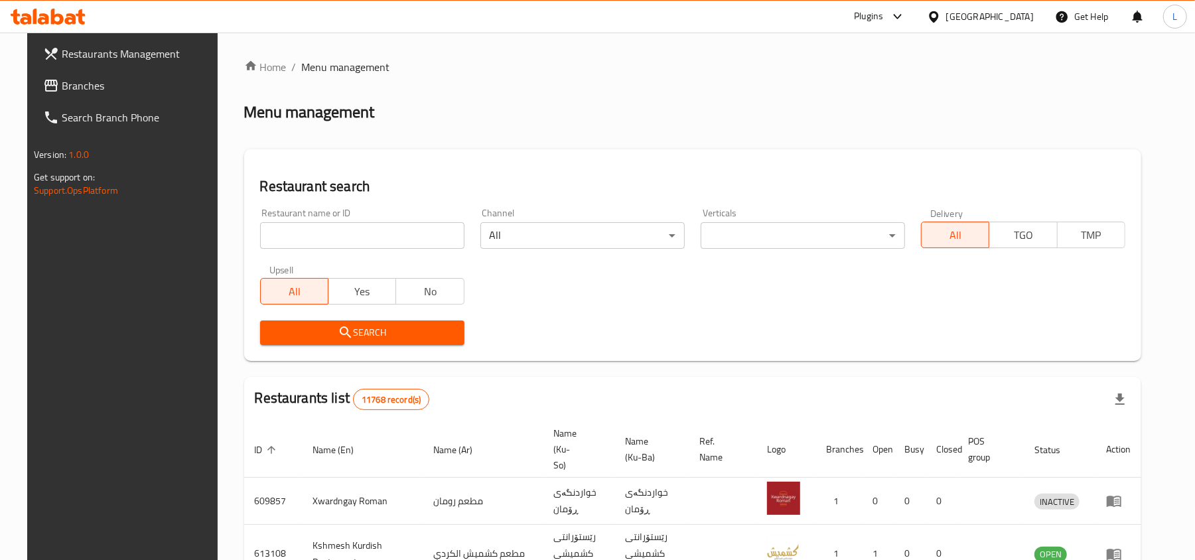
click at [304, 230] on input "search" at bounding box center [362, 235] width 204 height 27
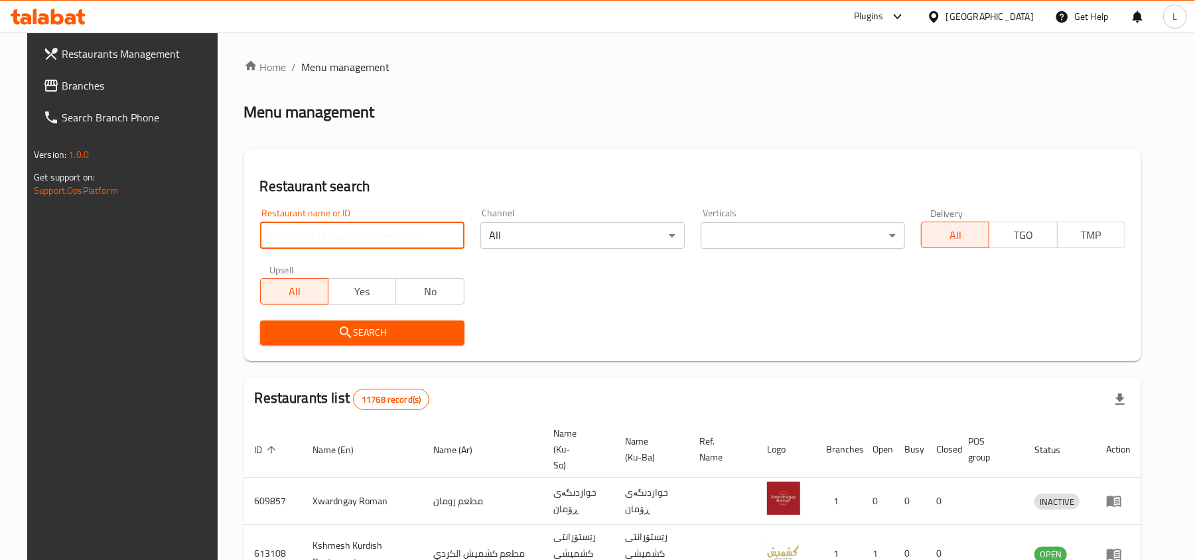
paste input "700964"
type input "700964"
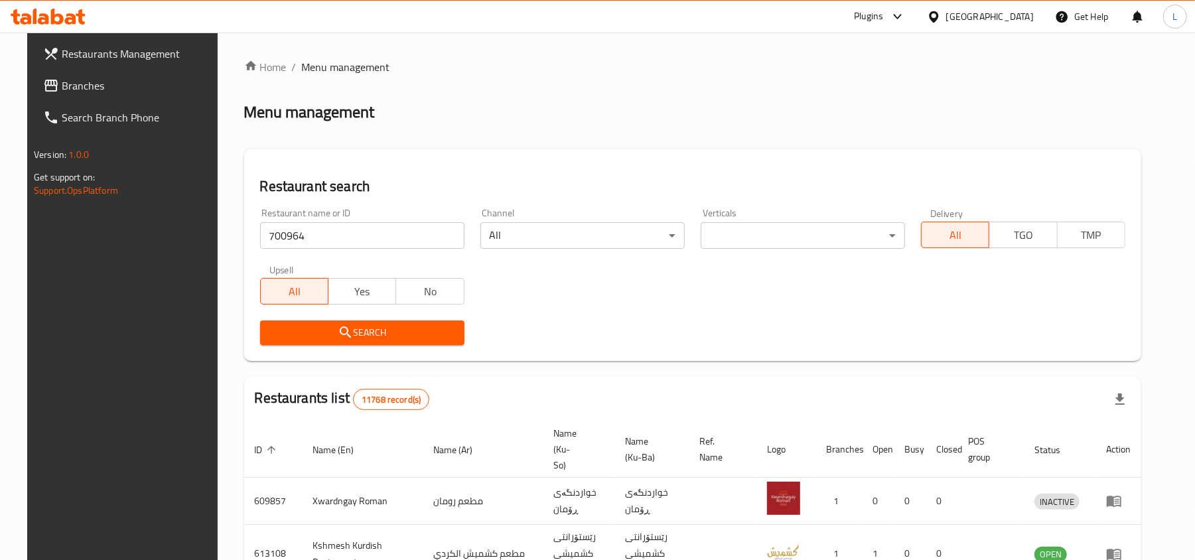
click at [293, 321] on button "Search" at bounding box center [362, 333] width 204 height 25
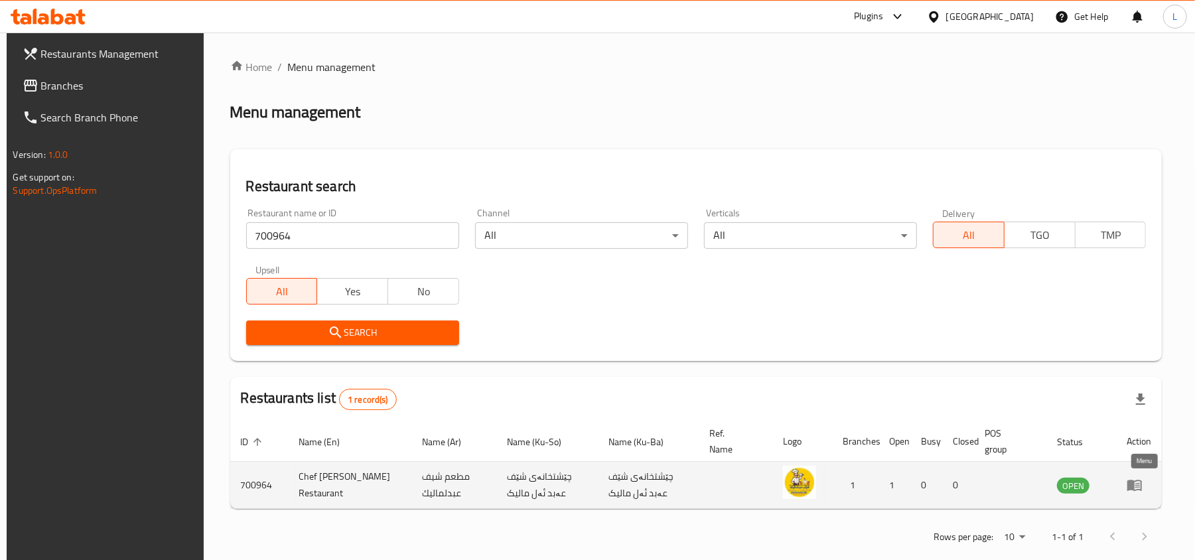
click at [1140, 487] on icon "enhanced table" at bounding box center [1135, 486] width 15 height 11
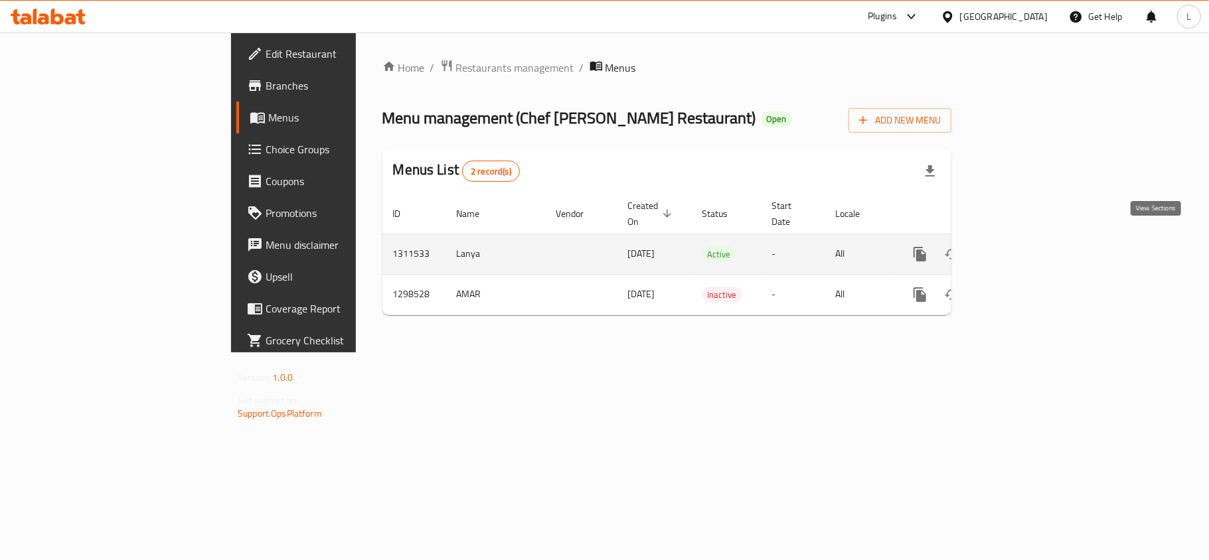
click at [1021, 248] on icon "enhanced table" at bounding box center [1015, 254] width 12 height 12
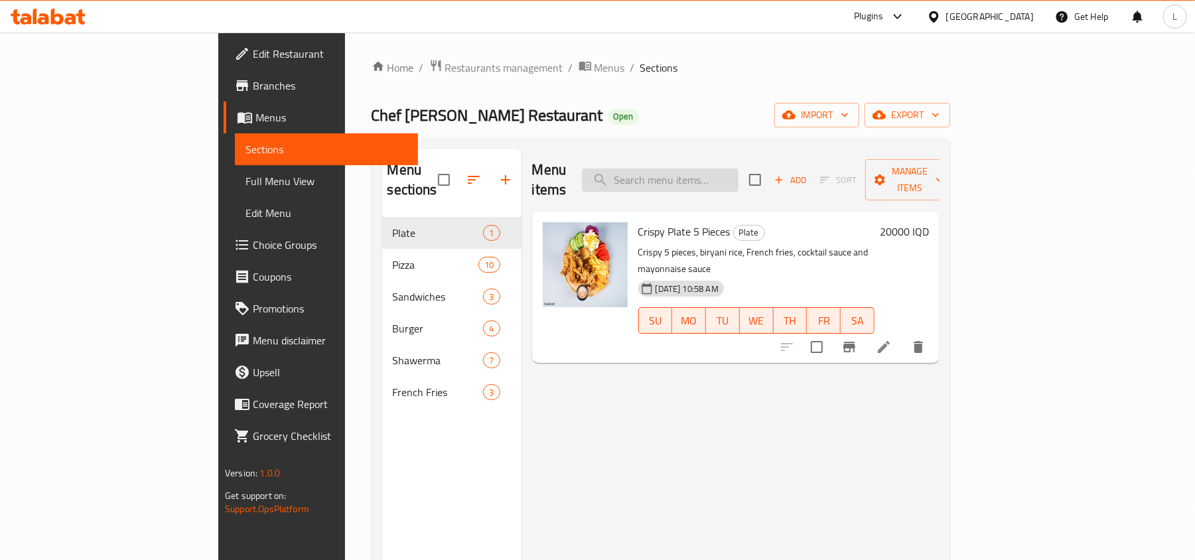
click at [739, 169] on input "search" at bounding box center [660, 180] width 157 height 23
paste input "30 pieces Shawarma"
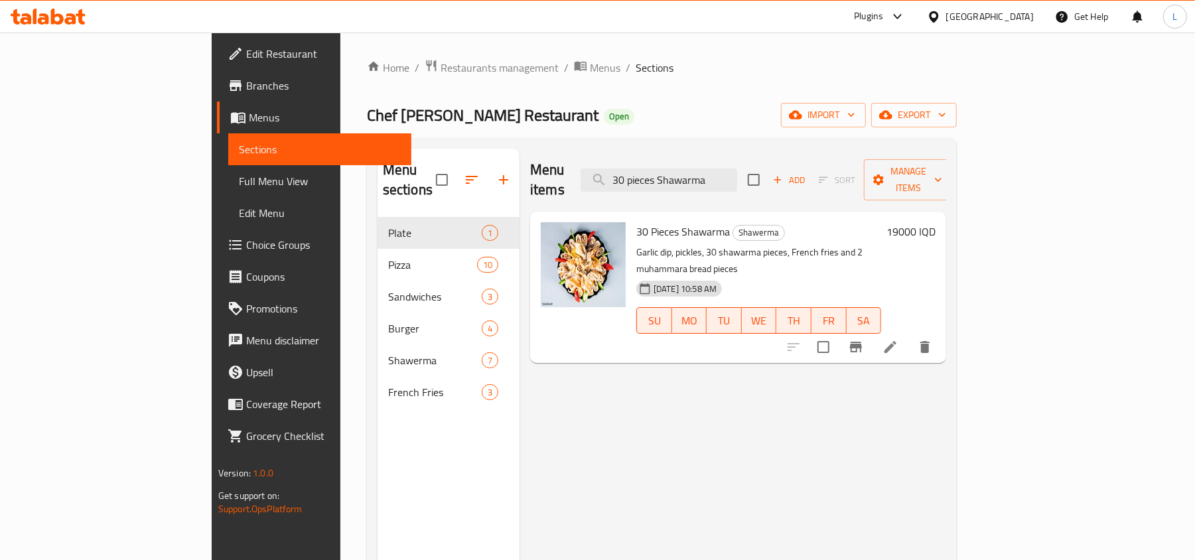
type input "30 pieces Shawarma"
click at [441, 62] on span "Restaurants management" at bounding box center [500, 68] width 118 height 16
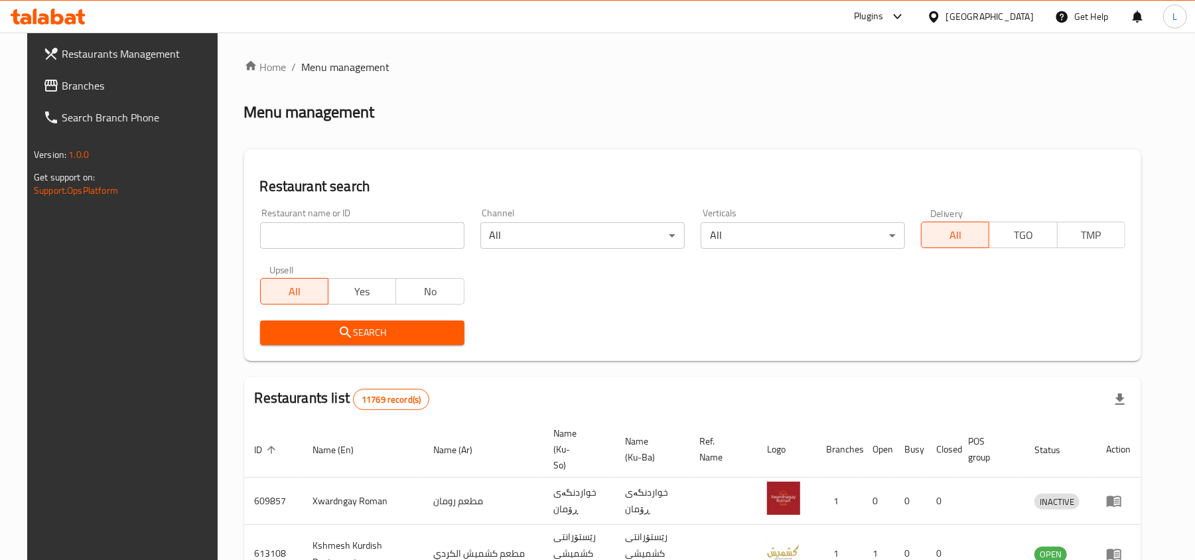
click at [1033, 16] on div "Iraq" at bounding box center [990, 16] width 88 height 15
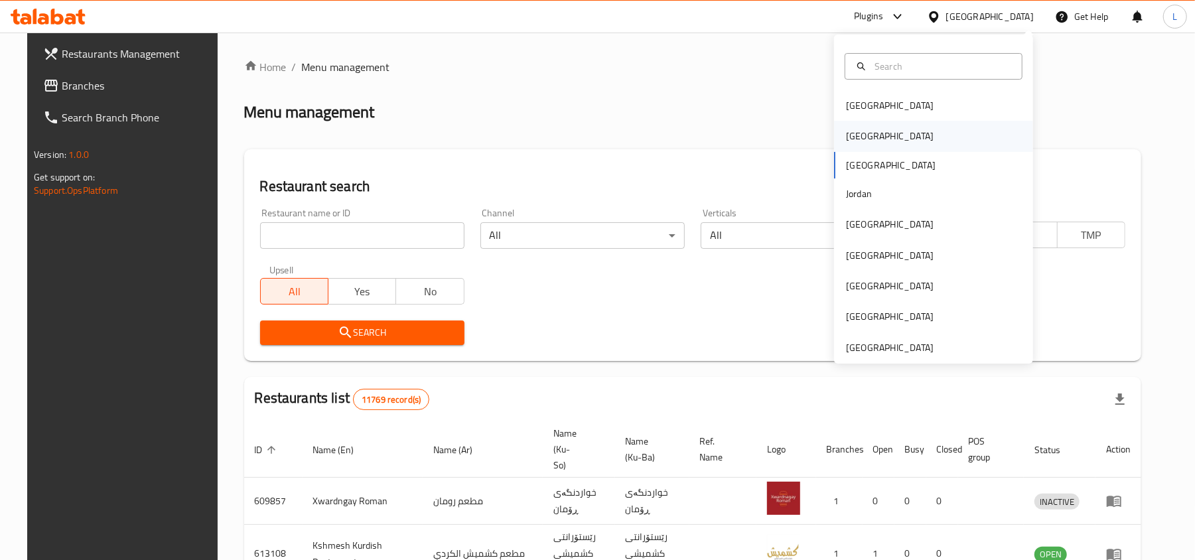
click at [855, 136] on div "Egypt" at bounding box center [890, 136] width 88 height 15
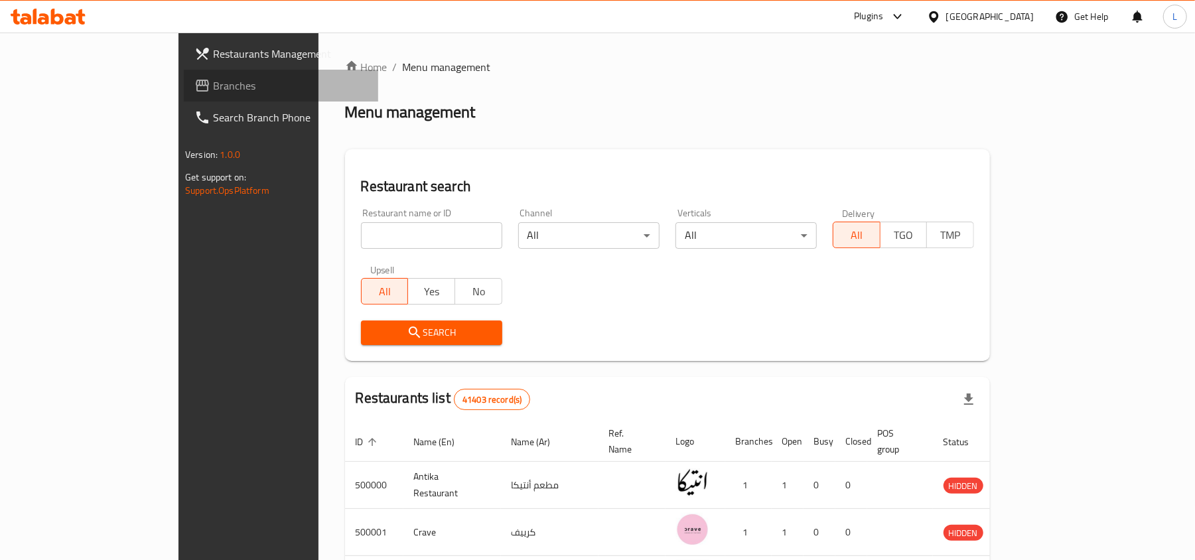
click at [213, 85] on span "Branches" at bounding box center [290, 86] width 155 height 16
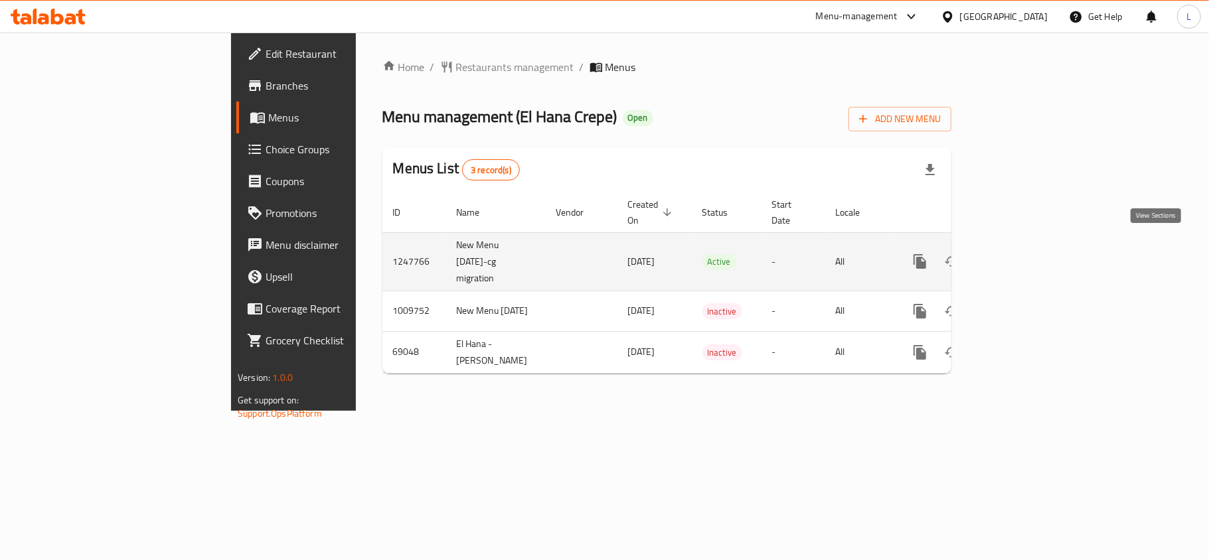
click at [1023, 254] on icon "enhanced table" at bounding box center [1015, 262] width 16 height 16
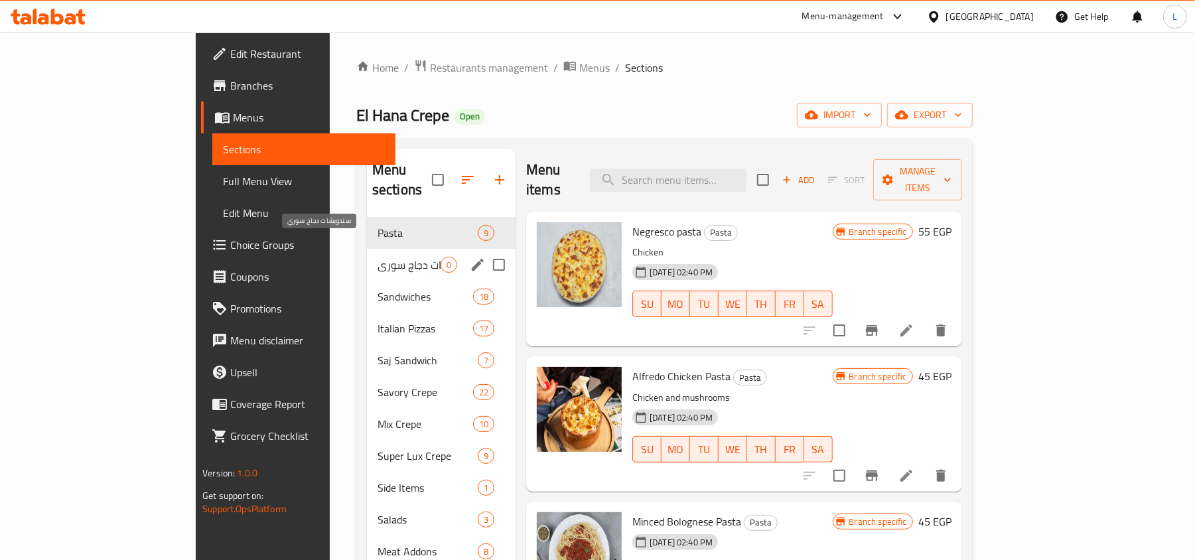
click at [378, 257] on span "سندويشات دجاج سوري" at bounding box center [409, 265] width 63 height 16
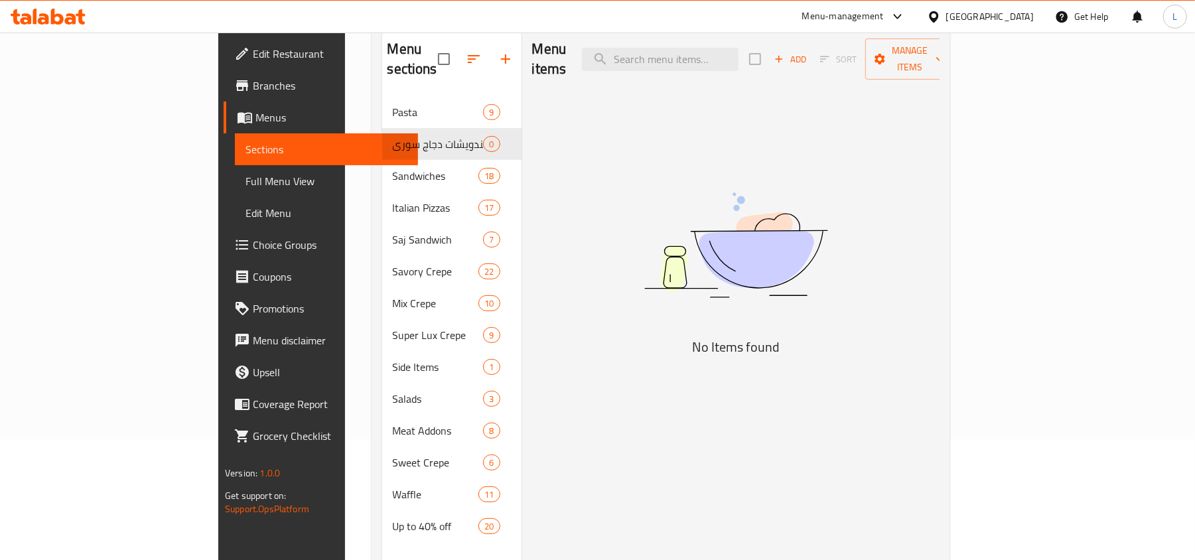
scroll to position [9, 0]
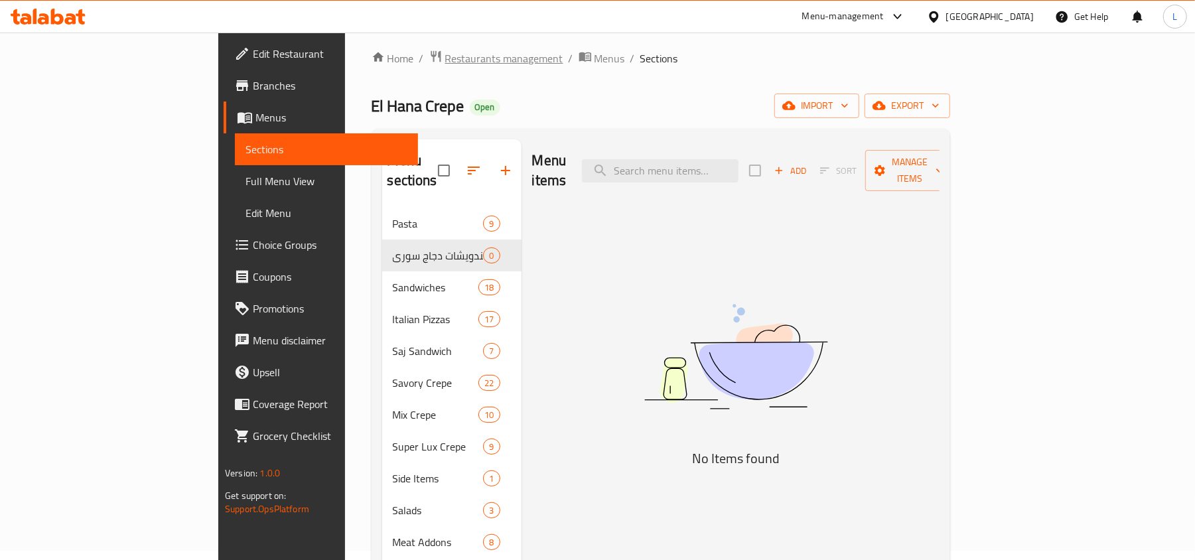
click at [445, 54] on span "Restaurants management" at bounding box center [504, 58] width 118 height 16
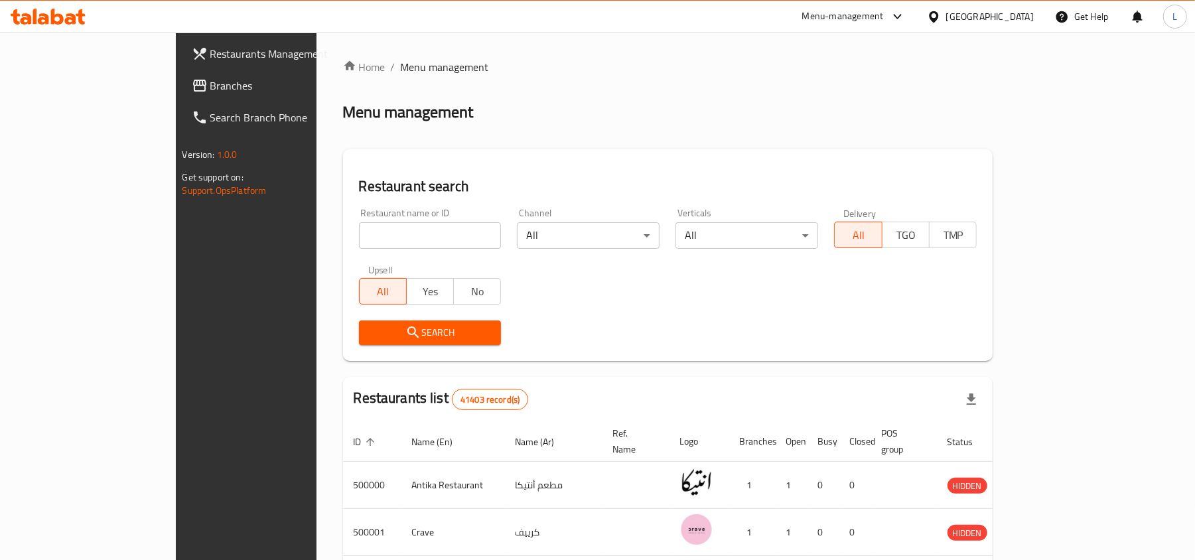
click at [946, 16] on div at bounding box center [936, 16] width 19 height 15
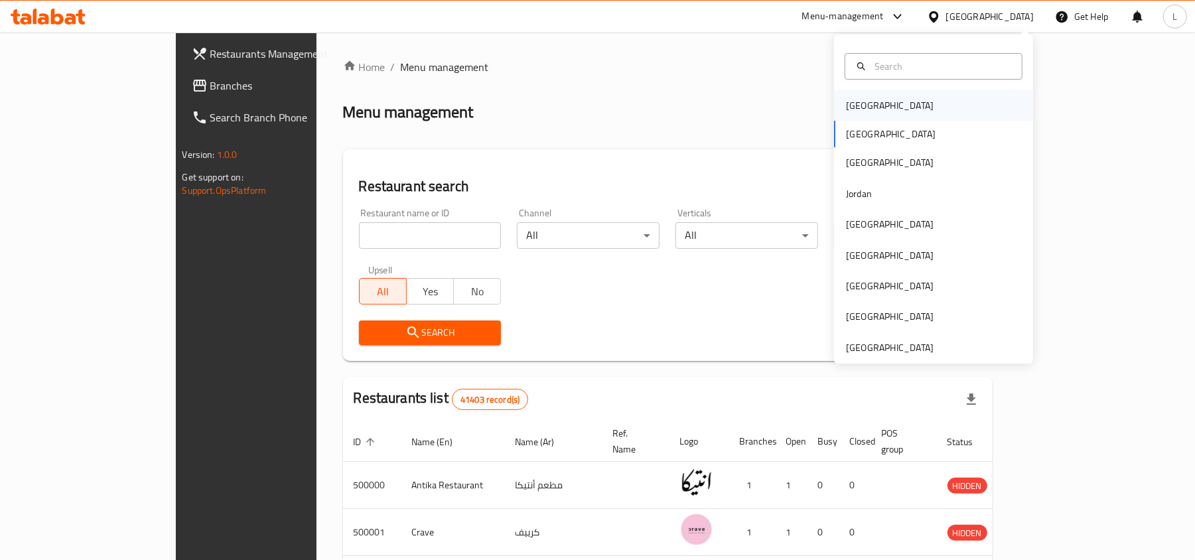
click at [863, 104] on div "[GEOGRAPHIC_DATA]" at bounding box center [890, 105] width 88 height 15
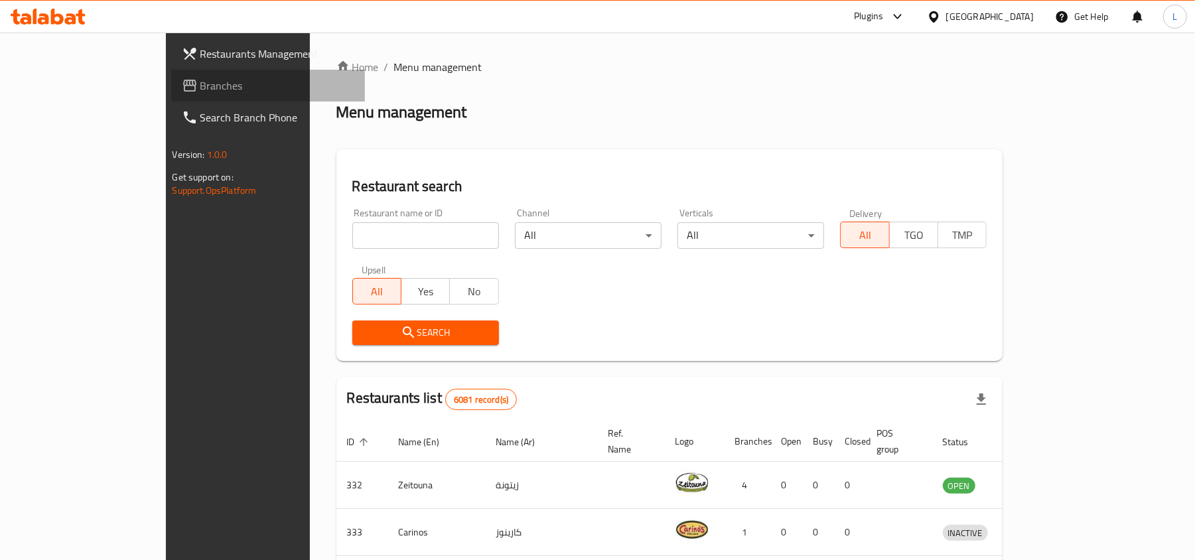
click at [200, 86] on span "Branches" at bounding box center [277, 86] width 155 height 16
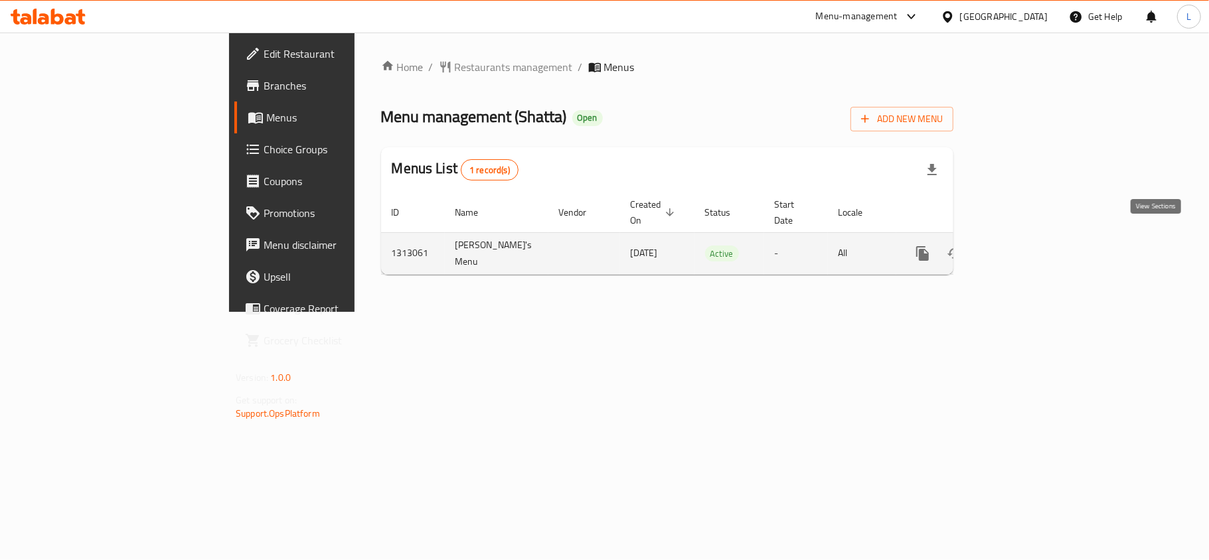
click at [1026, 246] on icon "enhanced table" at bounding box center [1018, 254] width 16 height 16
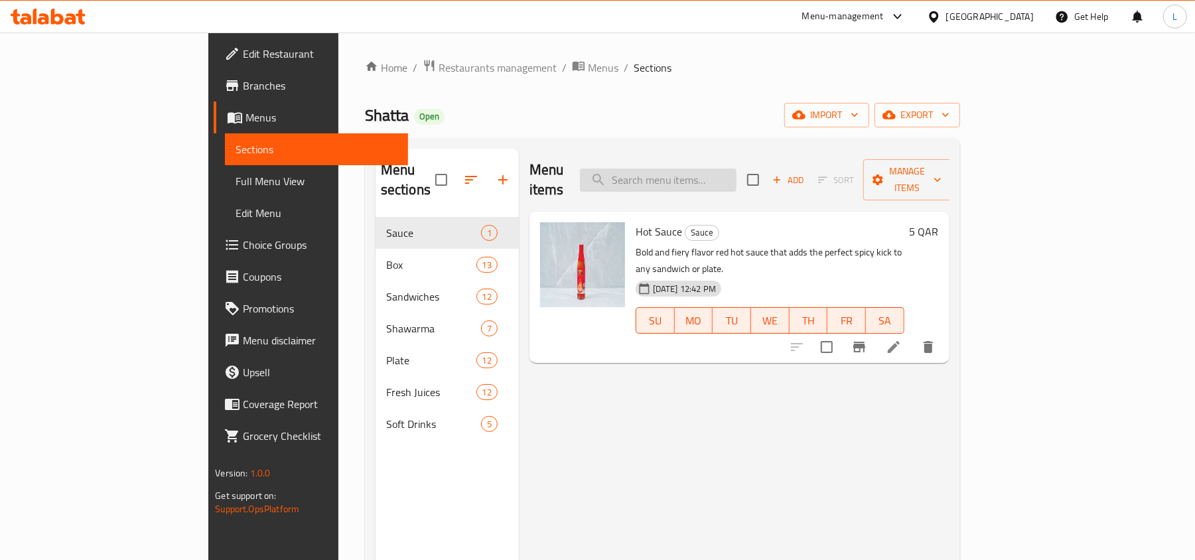
click at [688, 179] on input "search" at bounding box center [658, 180] width 157 height 23
paste input "Choose Your Own Sandwiches Box"
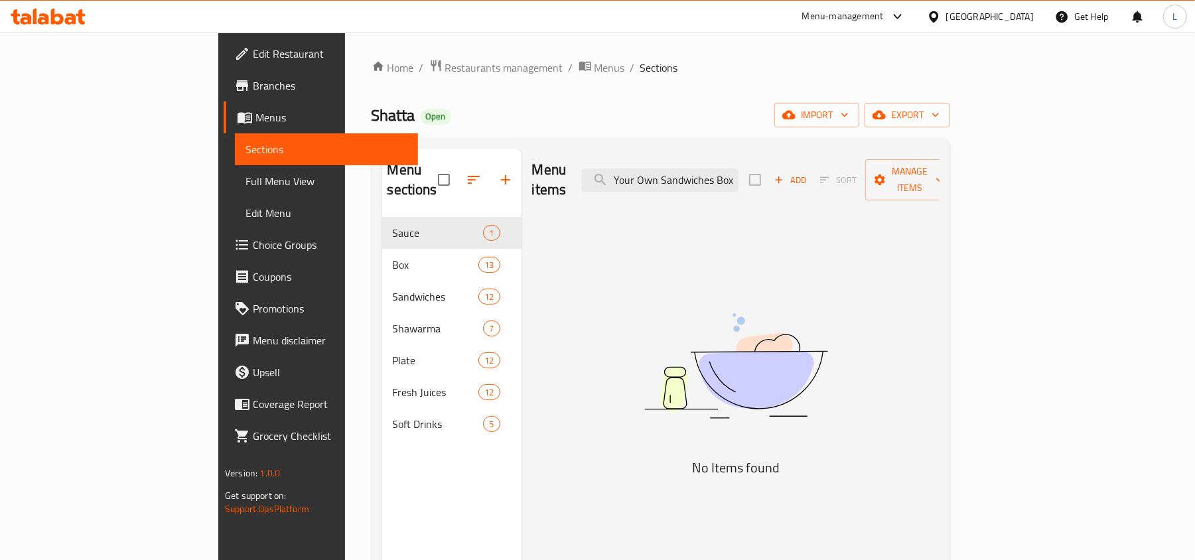
scroll to position [0, 35]
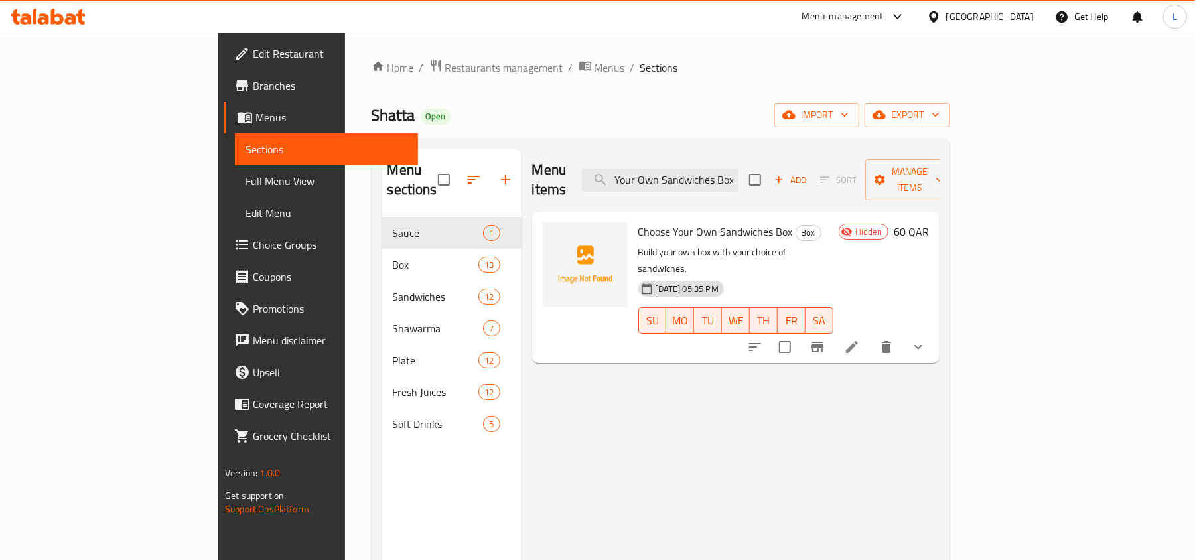
type input "Choose Your Own Sandwiches Box"
click at [253, 86] on span "Branches" at bounding box center [330, 86] width 155 height 16
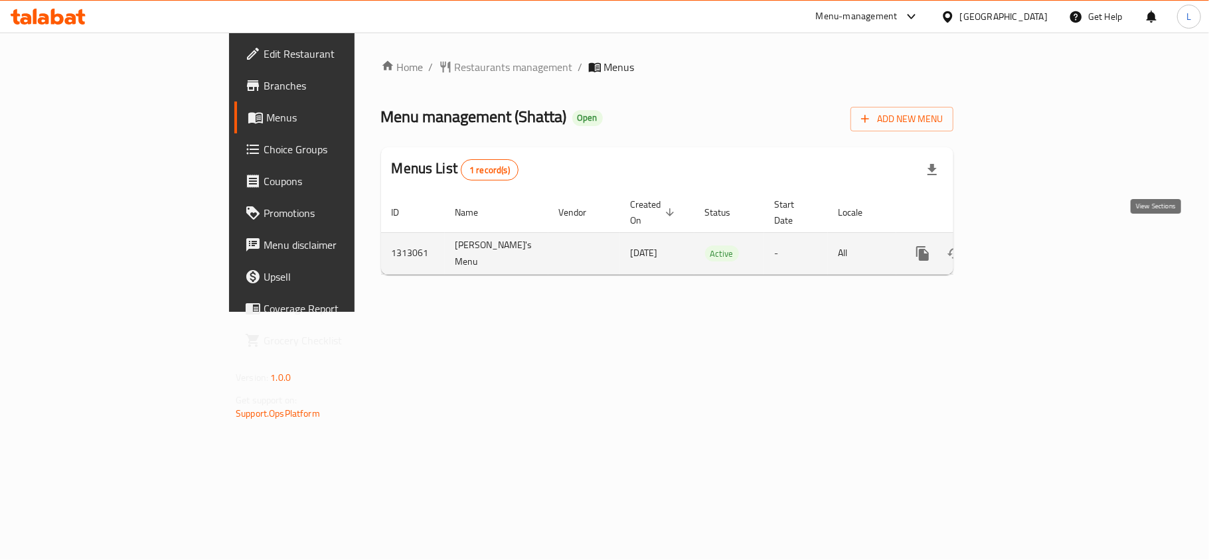
click at [1034, 248] on link "enhanced table" at bounding box center [1018, 254] width 32 height 32
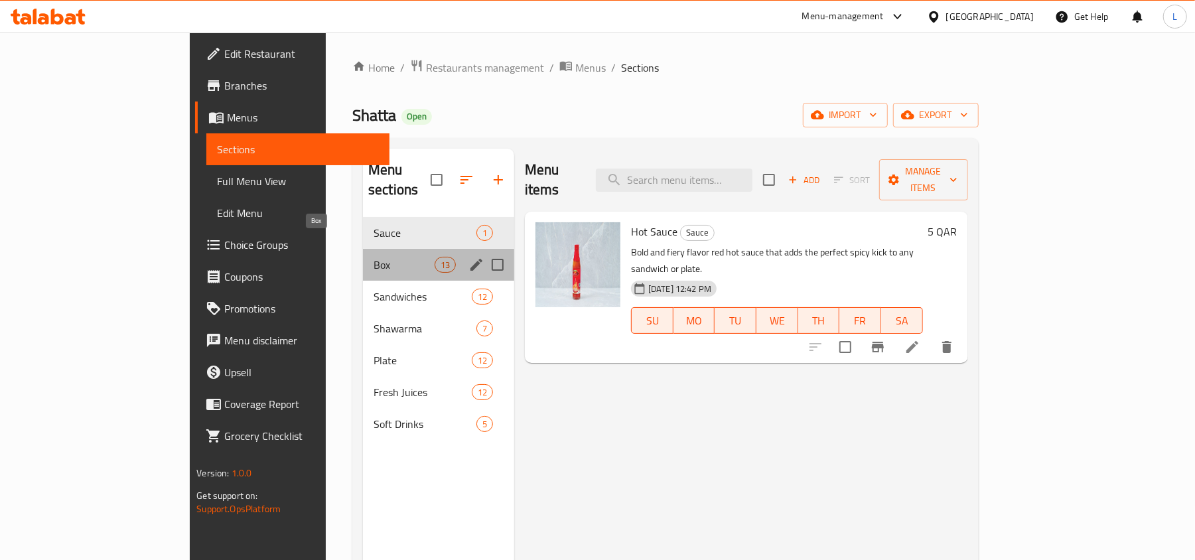
click at [374, 257] on span "Box" at bounding box center [404, 265] width 61 height 16
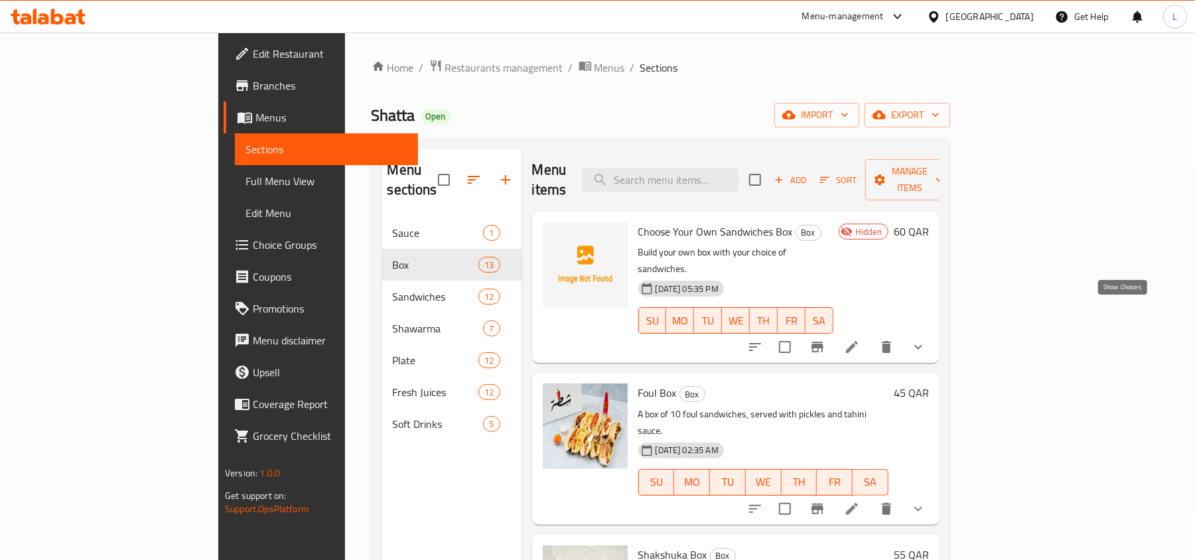
click at [926, 339] on icon "show more" at bounding box center [919, 347] width 16 height 16
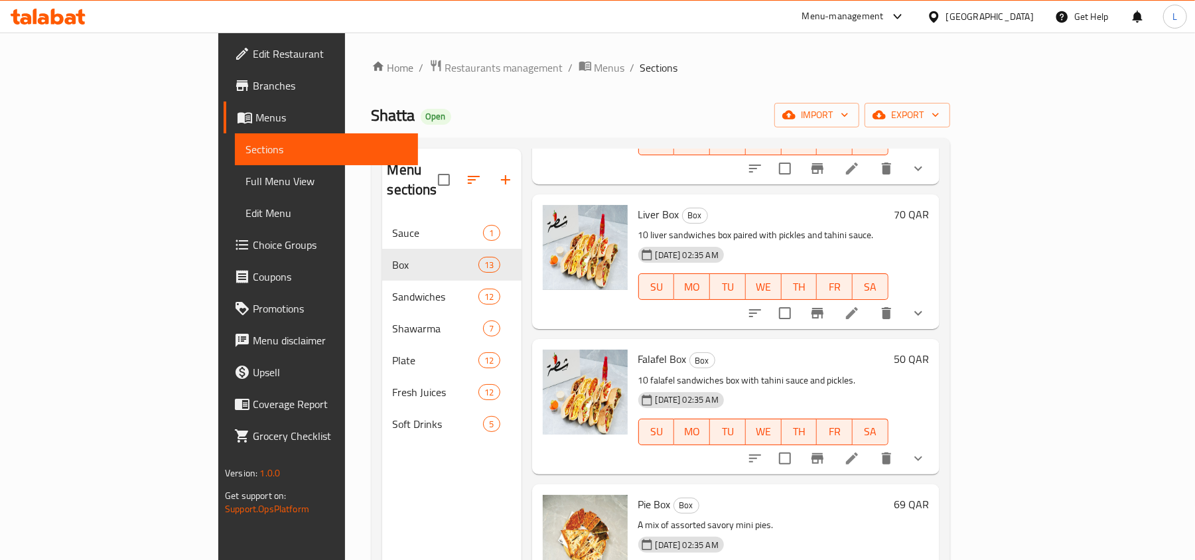
scroll to position [885, 0]
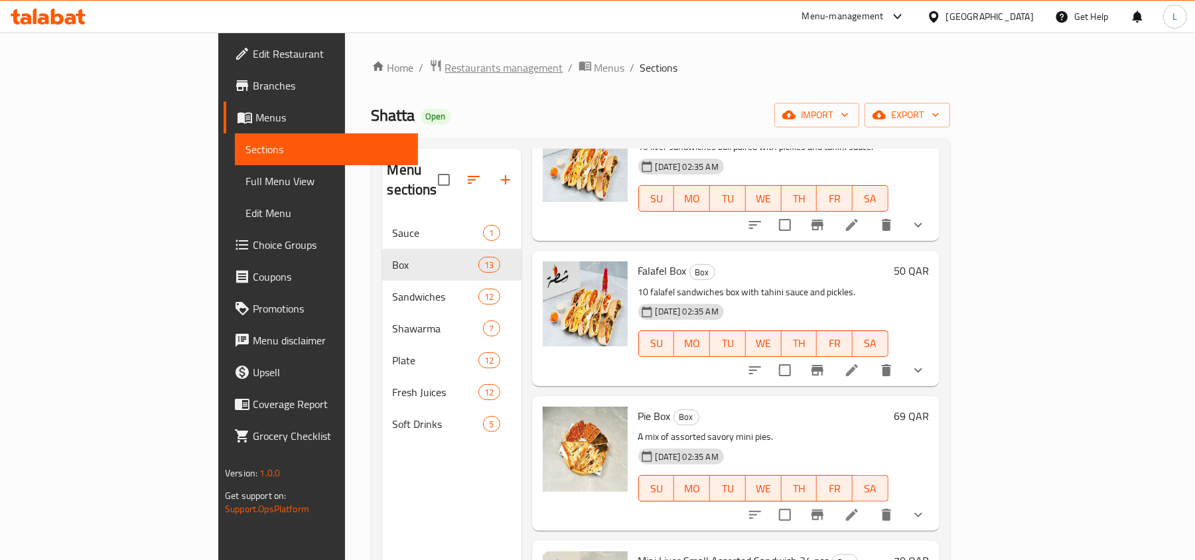
click at [445, 64] on span "Restaurants management" at bounding box center [504, 68] width 118 height 16
